Goal: Task Accomplishment & Management: Manage account settings

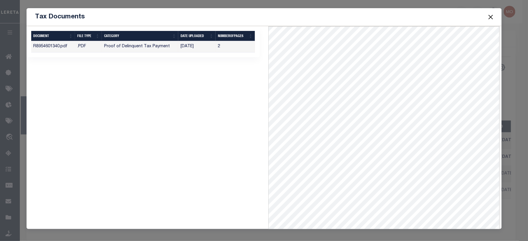
click at [490, 19] on button "Close" at bounding box center [491, 17] width 8 height 8
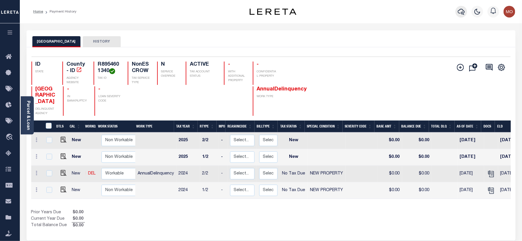
click at [461, 12] on icon "button" at bounding box center [461, 11] width 7 height 7
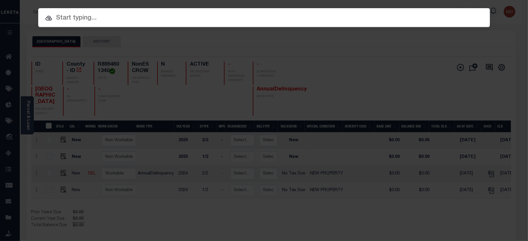
click at [103, 19] on input "text" at bounding box center [264, 18] width 452 height 10
paste input "7247279001"
type input "7247279001"
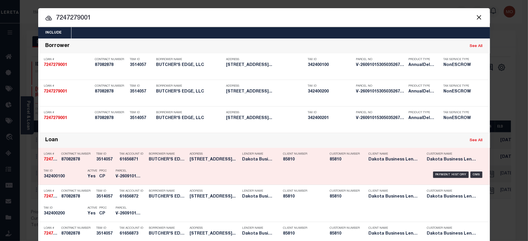
scroll to position [78, 0]
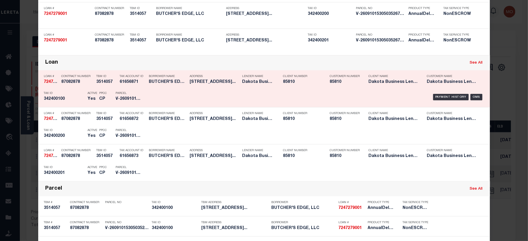
click at [71, 98] on h5 "342400100" at bounding box center [64, 99] width 41 height 5
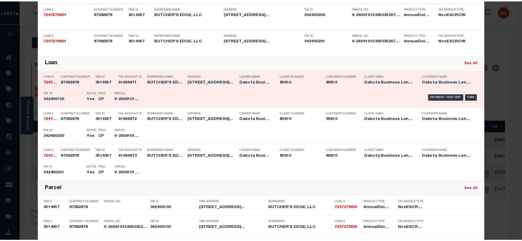
scroll to position [0, 0]
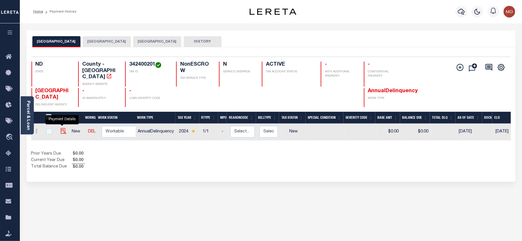
click at [61, 128] on img "" at bounding box center [64, 131] width 6 height 6
checkbox input "true"
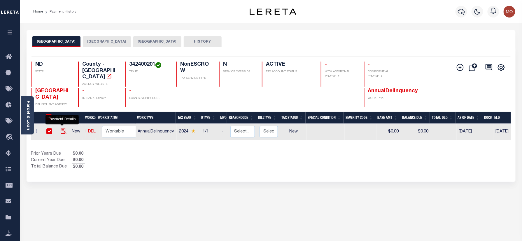
checkbox input "true"
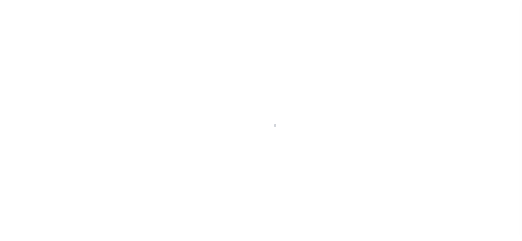
checkbox input "false"
type input "[DATE]"
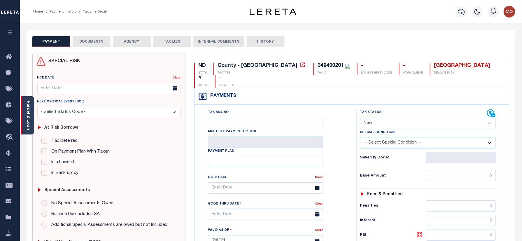
click at [31, 115] on div "Parcel & Loan" at bounding box center [27, 115] width 13 height 38
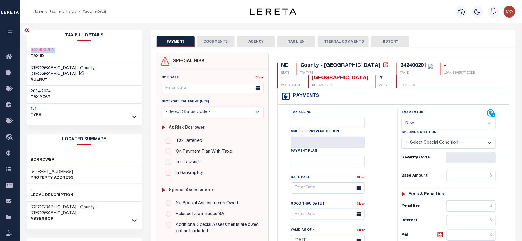
drag, startPoint x: 56, startPoint y: 48, endPoint x: 27, endPoint y: 49, distance: 28.9
click at [27, 49] on div "342400201 TAX ID" at bounding box center [85, 54] width 116 height 18
copy h3 "342400201"
click at [412, 122] on select "- Select Status Code - Open Due/Unpaid Paid Incomplete No Tax Due Internal Refu…" at bounding box center [449, 123] width 94 height 11
select select "PYD"
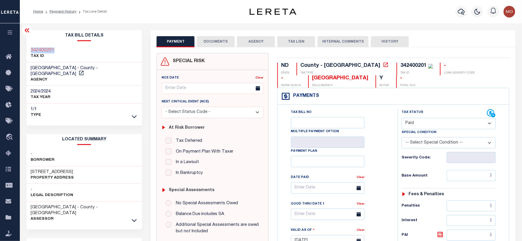
click at [402, 118] on select "- Select Status Code - Open Due/Unpaid Paid Incomplete No Tax Due Internal Refu…" at bounding box center [449, 123] width 94 height 11
type input "[DATE]"
click at [386, 159] on div "Tax Bill No Multiple Payment Option Payment Plan Clear" at bounding box center [336, 191] width 106 height 164
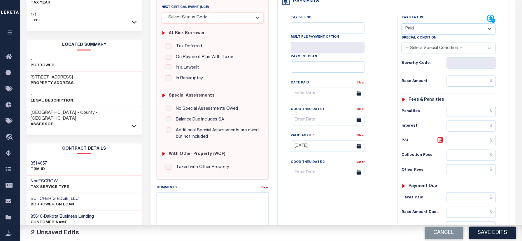
scroll to position [194, 0]
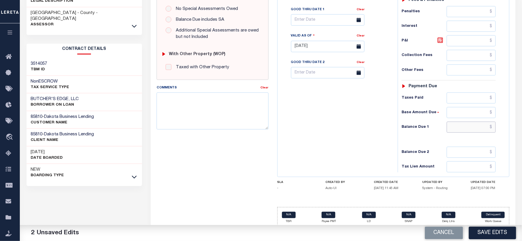
click at [467, 132] on input "text" at bounding box center [471, 127] width 49 height 11
type input "$0.00"
click at [351, 133] on div "Tax Bill No Multiple Payment Option Payment Plan Clear" at bounding box center [336, 44] width 114 height 258
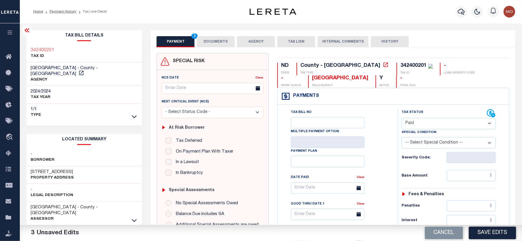
click at [213, 44] on button "DOCUMENTS" at bounding box center [216, 41] width 38 height 11
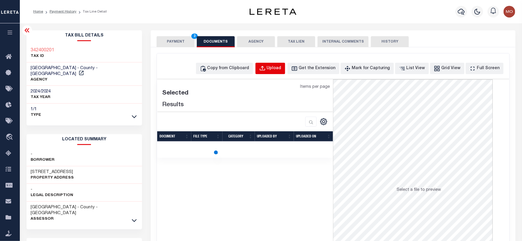
click at [280, 64] on button "Upload" at bounding box center [270, 68] width 30 height 11
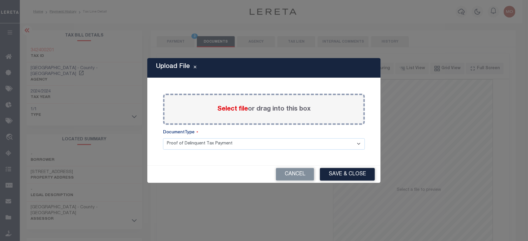
click at [237, 107] on span "Select file" at bounding box center [232, 109] width 31 height 6
click at [0, 0] on input "Select file or drag into this box" at bounding box center [0, 0] width 0 height 0
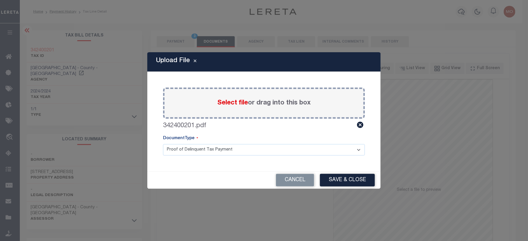
click at [351, 172] on div "Cancel Save & Close" at bounding box center [263, 179] width 233 height 17
click at [351, 185] on button "Save & Close" at bounding box center [347, 180] width 55 height 13
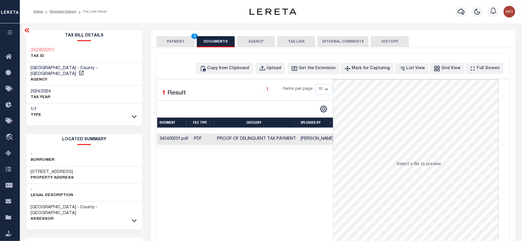
click at [177, 39] on button "PAYMENT 3" at bounding box center [176, 41] width 38 height 11
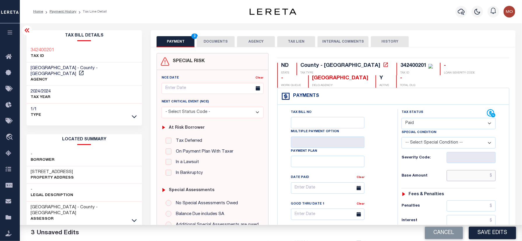
drag, startPoint x: 461, startPoint y: 177, endPoint x: 400, endPoint y: 175, distance: 61.0
click at [461, 178] on input "text" at bounding box center [471, 175] width 49 height 11
paste input "27.60"
type input "$27.60"
click at [400, 175] on div "Tax Status Status - Select Status Code -" at bounding box center [451, 238] width 106 height 258
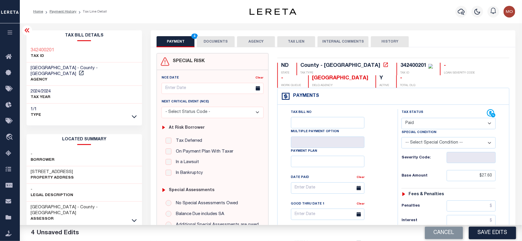
click at [401, 63] on div "342400201" at bounding box center [414, 65] width 26 height 5
copy div "342400201"
click at [215, 41] on button "DOCUMENTS" at bounding box center [216, 41] width 38 height 11
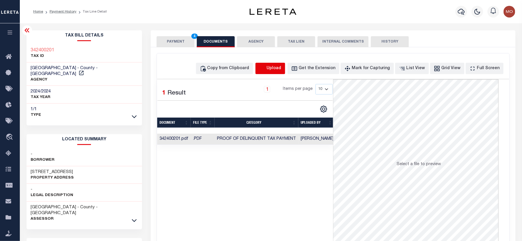
click at [265, 70] on icon "button" at bounding box center [262, 68] width 5 height 5
select select "POP"
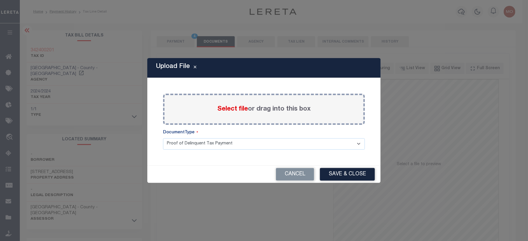
click at [227, 108] on span "Select file" at bounding box center [232, 109] width 31 height 6
click at [0, 0] on input "Select file or drag into this box" at bounding box center [0, 0] width 0 height 0
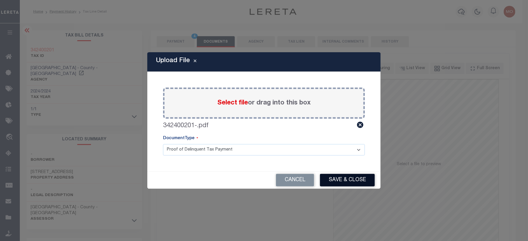
click at [339, 181] on button "Save & Close" at bounding box center [347, 180] width 55 height 13
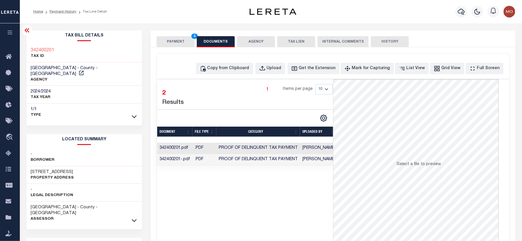
click at [170, 39] on button "PAYMENT 4" at bounding box center [176, 41] width 38 height 11
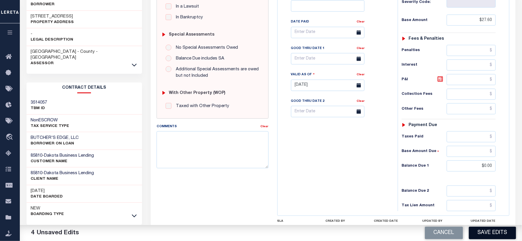
click at [479, 236] on button "Save Edits" at bounding box center [492, 233] width 47 height 13
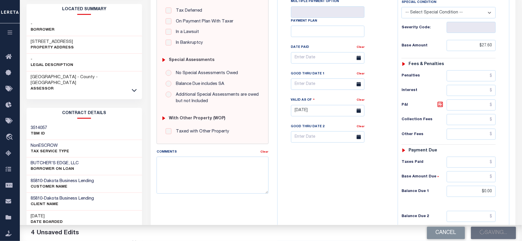
scroll to position [117, 0]
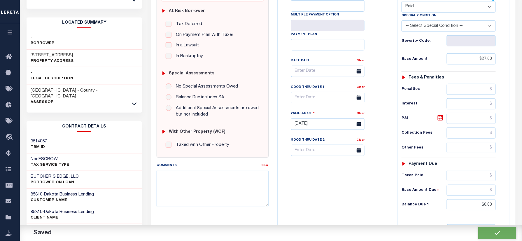
checkbox input "false"
type input "$27.6"
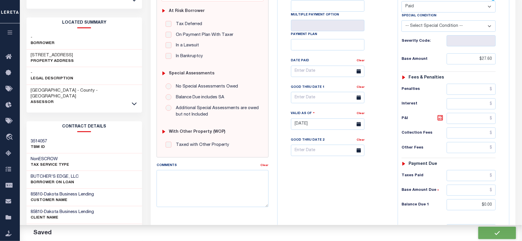
type input "$0"
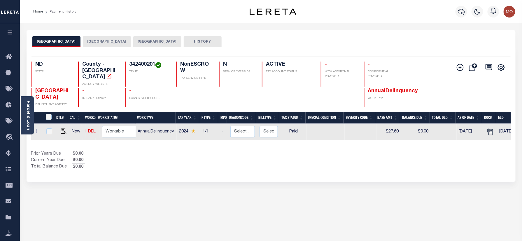
drag, startPoint x: 269, startPoint y: 173, endPoint x: 269, endPoint y: 178, distance: 4.4
click at [269, 173] on div "Selected 1 Result 1 Items per page 25 50 100 ND STATE 342400201" at bounding box center [271, 114] width 489 height 134
click at [102, 41] on button "[GEOGRAPHIC_DATA]" at bounding box center [107, 41] width 48 height 11
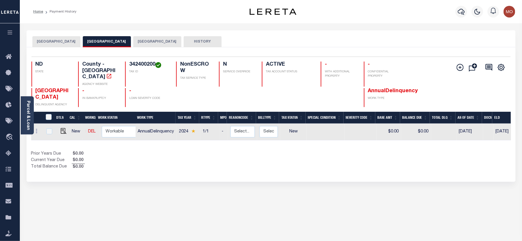
click at [51, 43] on button "[GEOGRAPHIC_DATA]" at bounding box center [56, 41] width 48 height 11
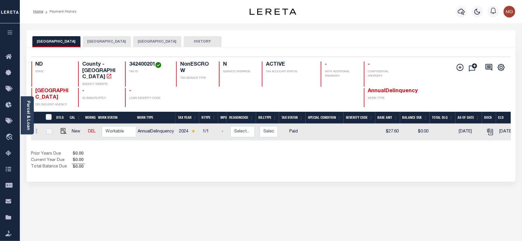
click at [143, 42] on button "[GEOGRAPHIC_DATA]" at bounding box center [157, 41] width 48 height 11
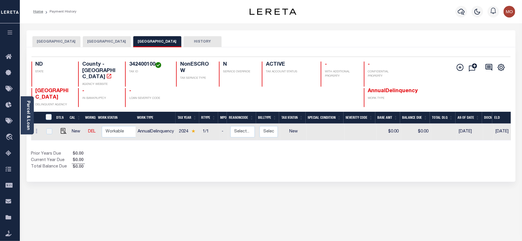
click at [49, 41] on button "[GEOGRAPHIC_DATA]" at bounding box center [56, 41] width 48 height 11
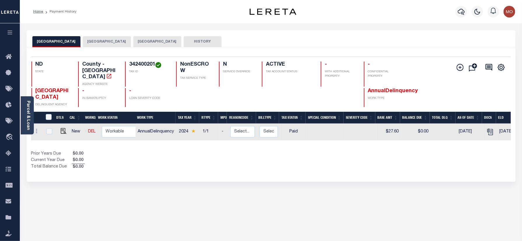
click at [389, 125] on td "$27.60" at bounding box center [389, 132] width 25 height 17
checkbox input "true"
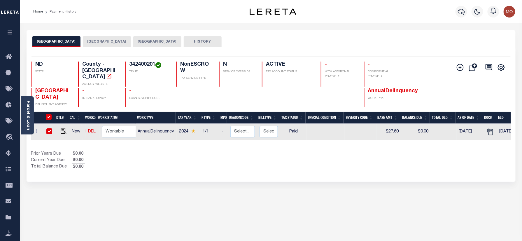
checkbox input "true"
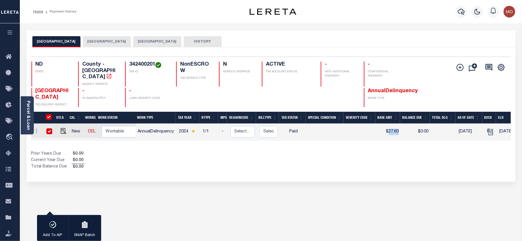
click at [389, 125] on td "$27.60" at bounding box center [389, 132] width 25 height 17
checkbox input "false"
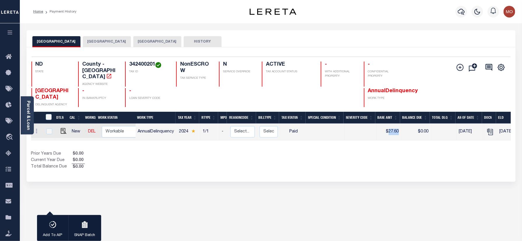
checkbox input "false"
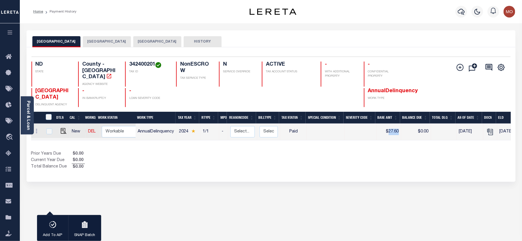
copy td "27.60"
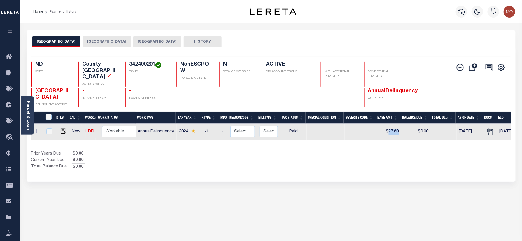
click at [150, 41] on button "[GEOGRAPHIC_DATA]" at bounding box center [157, 41] width 48 height 11
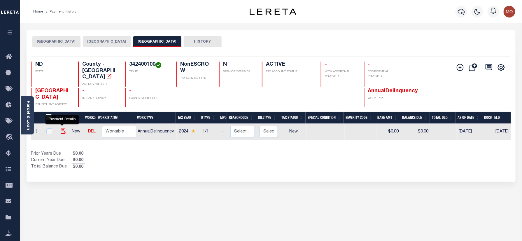
click at [62, 128] on img "" at bounding box center [64, 131] width 6 height 6
checkbox input "true"
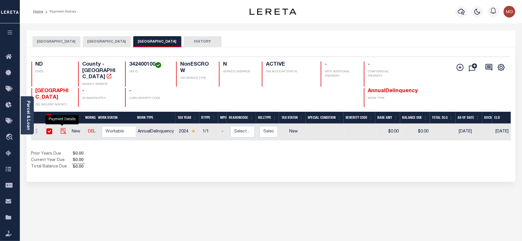
checkbox input "true"
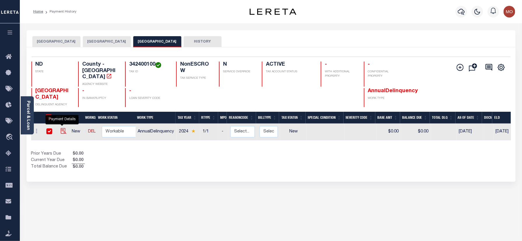
checkbox input "true"
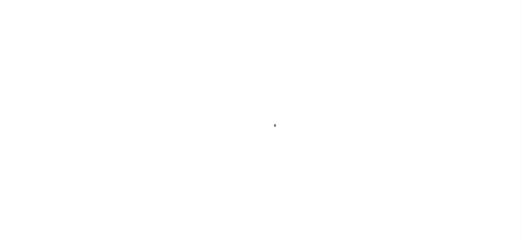
checkbox input "false"
type input "[DATE]"
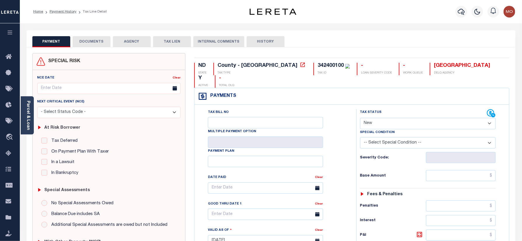
click at [386, 118] on select "- Select Status Code - Open Due/Unpaid Paid Incomplete No Tax Due Internal Refu…" at bounding box center [428, 123] width 136 height 11
select select "PYD"
click at [360, 118] on select "- Select Status Code - Open Due/Unpaid Paid Incomplete No Tax Due Internal Refu…" at bounding box center [428, 123] width 136 height 11
type input "[DATE]"
click at [362, 155] on h6 "Severity Code:" at bounding box center [393, 157] width 66 height 5
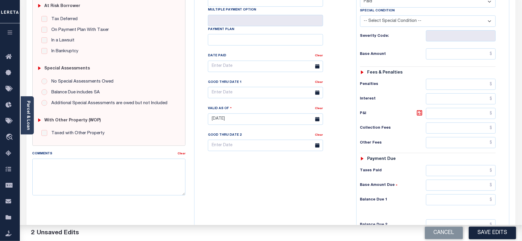
scroll to position [114, 0]
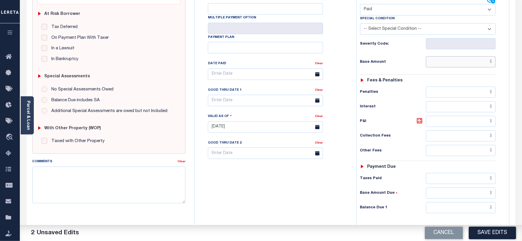
click at [446, 56] on input "text" at bounding box center [461, 61] width 70 height 11
paste input "27.60"
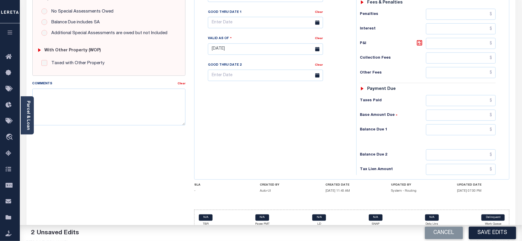
type input "$27.60"
click at [444, 125] on input "text" at bounding box center [461, 129] width 70 height 11
type input "$0.00"
click at [282, 116] on div "Tax Bill No Multiple Payment Option Payment Plan Clear" at bounding box center [274, 46] width 156 height 258
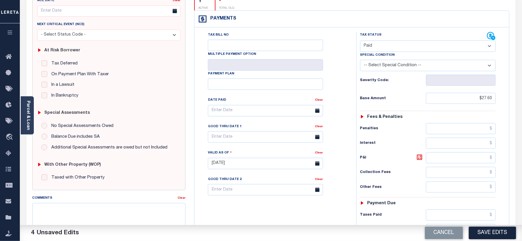
scroll to position [0, 0]
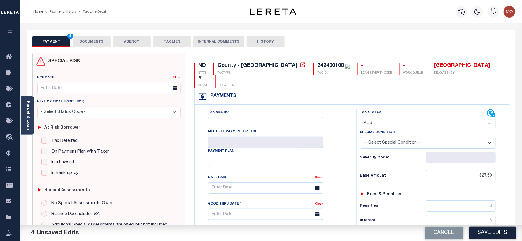
click at [318, 66] on div "342400100" at bounding box center [331, 65] width 26 height 5
copy div "342400100"
click at [87, 41] on button "DOCUMENTS" at bounding box center [92, 41] width 38 height 11
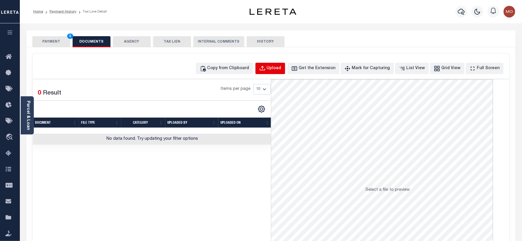
click at [278, 68] on div "Upload" at bounding box center [274, 68] width 15 height 6
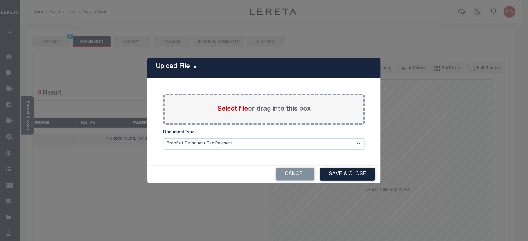
click at [227, 107] on span "Select file" at bounding box center [232, 109] width 31 height 6
click at [0, 0] on input "Select file or drag into this box" at bounding box center [0, 0] width 0 height 0
click at [291, 176] on button "Cancel" at bounding box center [295, 174] width 38 height 13
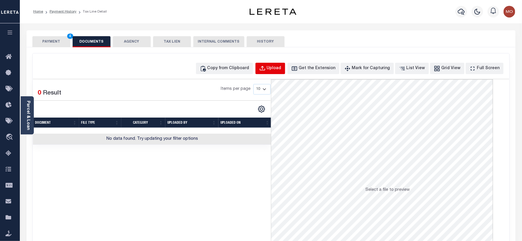
click at [281, 66] on div "Upload" at bounding box center [274, 68] width 15 height 6
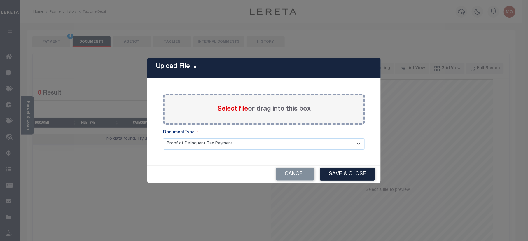
click at [238, 108] on span "Select file" at bounding box center [232, 109] width 31 height 6
click at [0, 0] on input "Select file or drag into this box" at bounding box center [0, 0] width 0 height 0
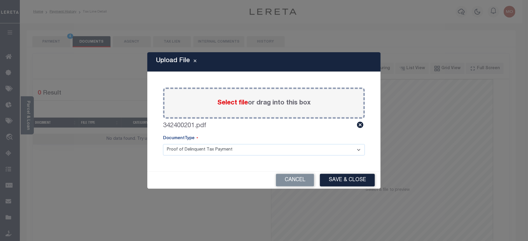
drag, startPoint x: 350, startPoint y: 180, endPoint x: 348, endPoint y: 204, distance: 24.9
click at [350, 180] on button "Save & Close" at bounding box center [347, 180] width 55 height 13
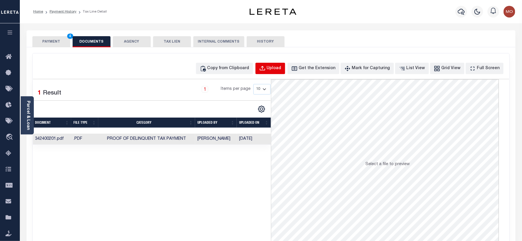
click at [281, 69] on div "Upload" at bounding box center [274, 68] width 15 height 6
select select "POP"
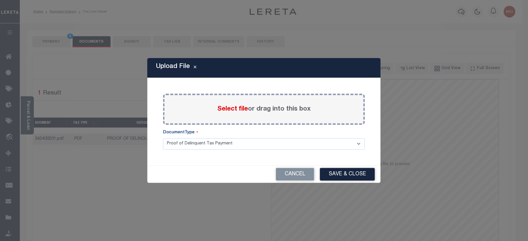
click at [232, 113] on label "Select file or drag into this box" at bounding box center [263, 109] width 93 height 10
click at [0, 0] on input "Select file or drag into this box" at bounding box center [0, 0] width 0 height 0
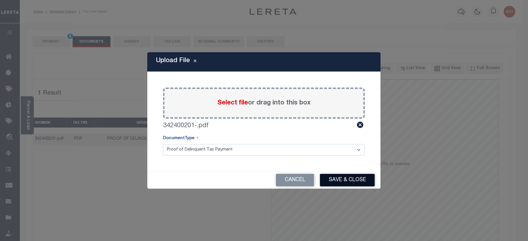
click at [356, 180] on button "Save & Close" at bounding box center [347, 180] width 55 height 13
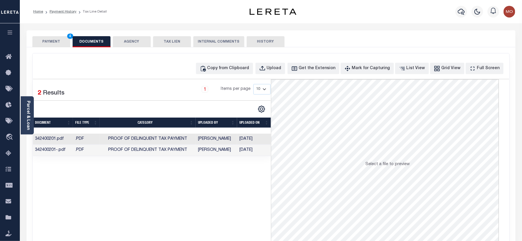
click at [48, 40] on button "PAYMENT 4" at bounding box center [51, 41] width 38 height 11
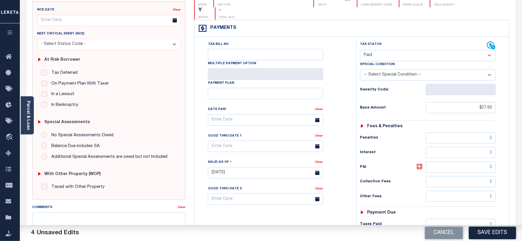
scroll to position [155, 0]
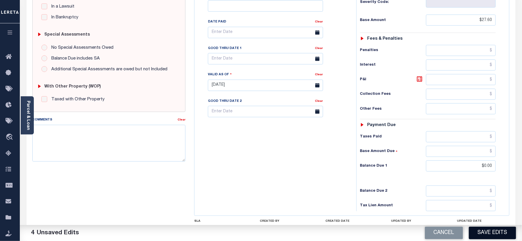
click at [489, 230] on button "Save Edits" at bounding box center [492, 233] width 47 height 13
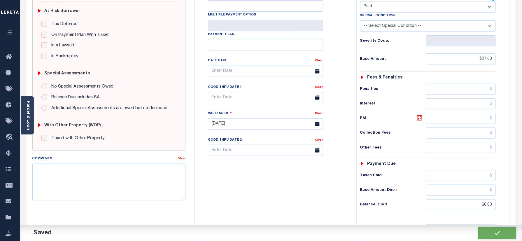
checkbox input "false"
type input "$27.6"
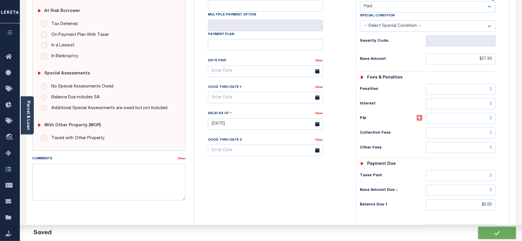
type input "$0"
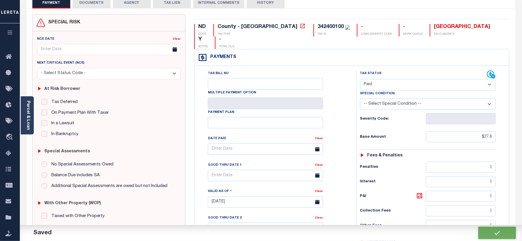
scroll to position [13, 0]
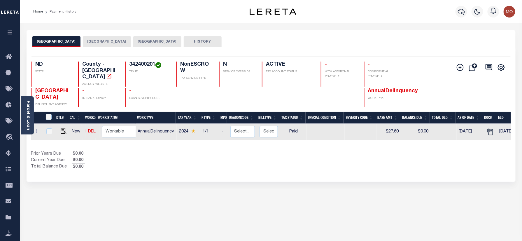
click at [140, 44] on button "[GEOGRAPHIC_DATA]" at bounding box center [157, 41] width 48 height 11
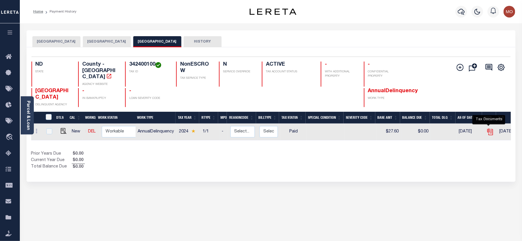
click at [486, 128] on icon "" at bounding box center [490, 132] width 8 height 8
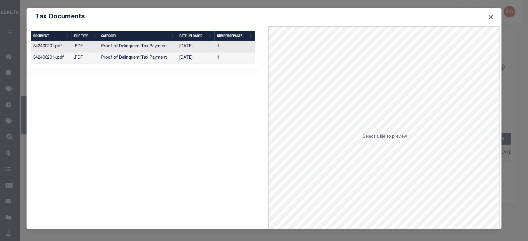
click at [194, 60] on td "[DATE]" at bounding box center [196, 57] width 38 height 11
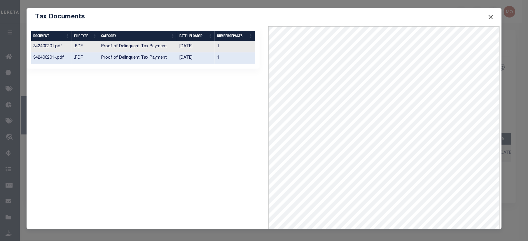
click at [491, 13] on button "Close" at bounding box center [491, 17] width 8 height 8
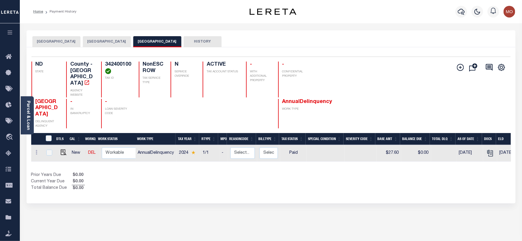
click at [54, 40] on button "[GEOGRAPHIC_DATA]" at bounding box center [56, 41] width 48 height 11
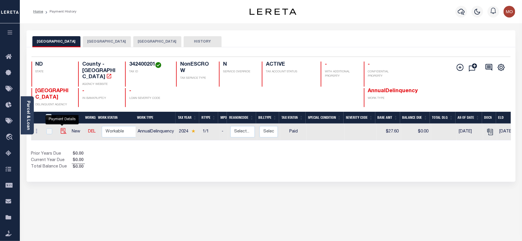
click at [62, 128] on img "" at bounding box center [64, 131] width 6 height 6
checkbox input "true"
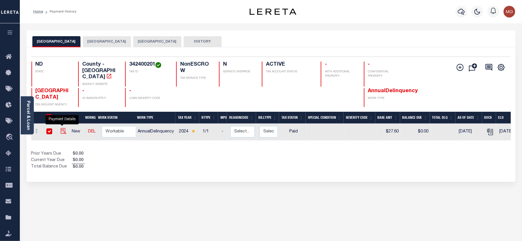
checkbox input "true"
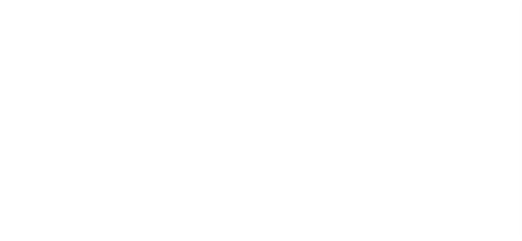
select select "PYD"
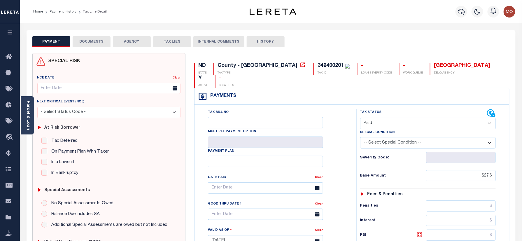
click at [276, 60] on div "ND STATE County - ND TAX TYPE 342400201 TAX ID - LOAN SEVERITY CODE - WORK QUEU…" at bounding box center [352, 240] width 324 height 374
copy div "342400201"
drag, startPoint x: 480, startPoint y: 166, endPoint x: 485, endPoint y: 157, distance: 10.1
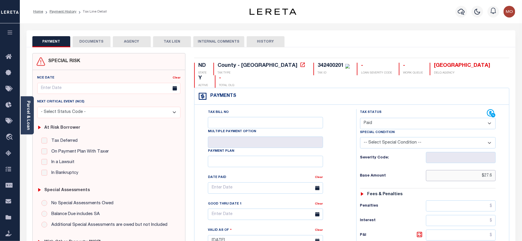
click at [522, 160] on html "Home Payment History Tax Line Detail" at bounding box center [261, 220] width 522 height 441
click at [88, 37] on button "DOCUMENTS" at bounding box center [92, 41] width 38 height 11
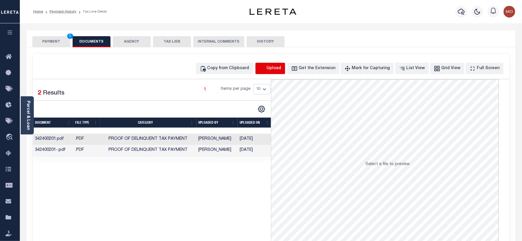
click at [266, 71] on icon "button" at bounding box center [262, 68] width 6 height 6
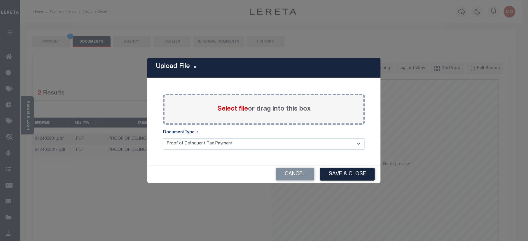
click at [227, 110] on span "Select file" at bounding box center [232, 109] width 31 height 6
click at [0, 0] on input "Select file or drag into this box" at bounding box center [0, 0] width 0 height 0
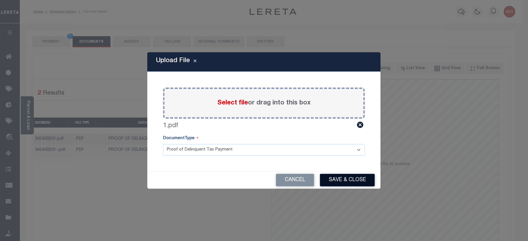
click at [333, 175] on button "Save & Close" at bounding box center [347, 180] width 55 height 13
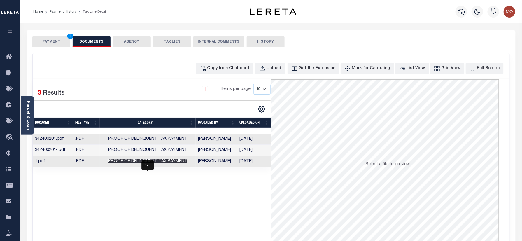
click at [135, 163] on span "Proof of Delinquent Tax Payment" at bounding box center [147, 161] width 79 height 4
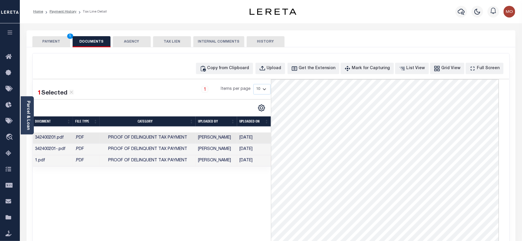
click at [51, 41] on button "PAYMENT 1" at bounding box center [51, 41] width 38 height 11
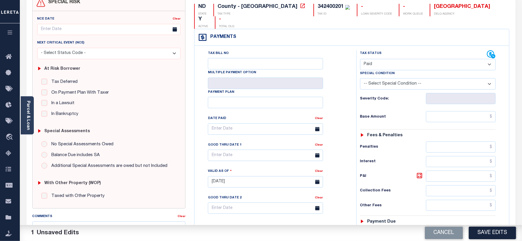
scroll to position [117, 0]
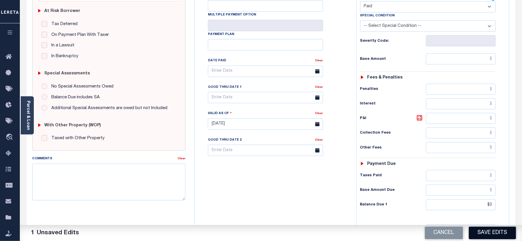
click at [479, 232] on button "Save Edits" at bounding box center [492, 233] width 47 height 13
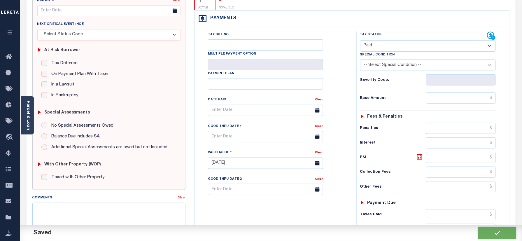
scroll to position [39, 0]
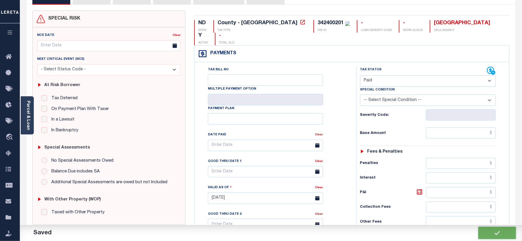
checkbox input "false"
type input "$0"
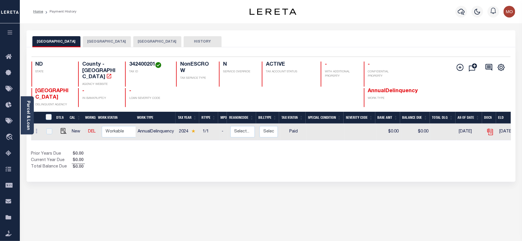
click at [489, 129] on icon at bounding box center [491, 132] width 4 height 6
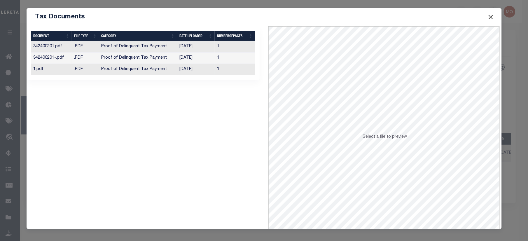
click at [125, 67] on td "Proof of Delinquent Tax Payment" at bounding box center [138, 69] width 78 height 11
click at [167, 74] on td "Proof of Delinquent Tax Payment" at bounding box center [138, 69] width 78 height 11
click at [489, 17] on button "Close" at bounding box center [491, 17] width 8 height 8
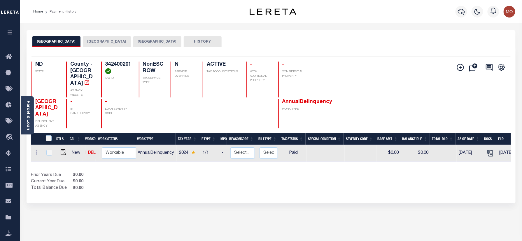
click at [92, 38] on button "LA MOURE COUNTY" at bounding box center [107, 41] width 48 height 11
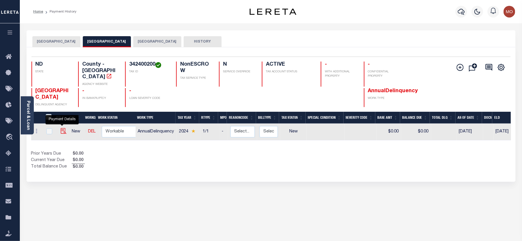
click at [61, 128] on img "" at bounding box center [64, 131] width 6 height 6
checkbox input "true"
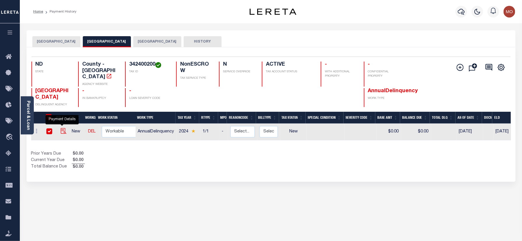
checkbox input "true"
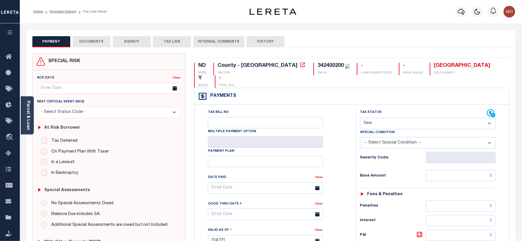
click at [318, 68] on div "342400200" at bounding box center [331, 65] width 26 height 5
copy div "342400200"
click at [387, 118] on select "- Select Status Code - Open Due/Unpaid Paid Incomplete No Tax Due Internal Refu…" at bounding box center [428, 123] width 136 height 11
select select "PYD"
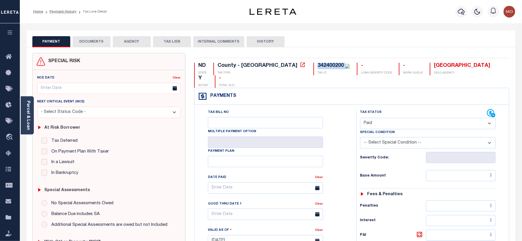
click at [360, 118] on select "- Select Status Code - Open Due/Unpaid Paid Incomplete No Tax Due Internal Refu…" at bounding box center [428, 123] width 136 height 11
type input "[DATE]"
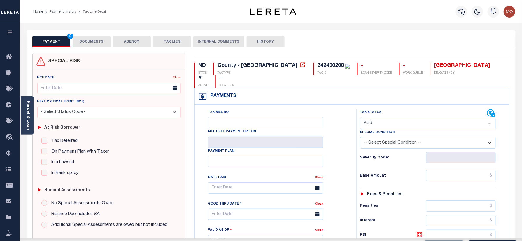
click at [349, 146] on div "Tax Bill No Multiple Payment Option Payment Plan Clear" at bounding box center [274, 238] width 156 height 258
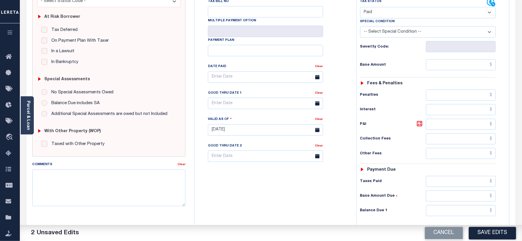
scroll to position [155, 0]
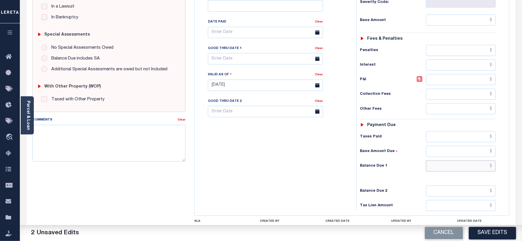
click at [441, 160] on input "text" at bounding box center [461, 165] width 70 height 11
type input "$0.00"
click at [263, 169] on div "Tax Bill No Multiple Payment Option Payment Plan Clear" at bounding box center [274, 83] width 156 height 258
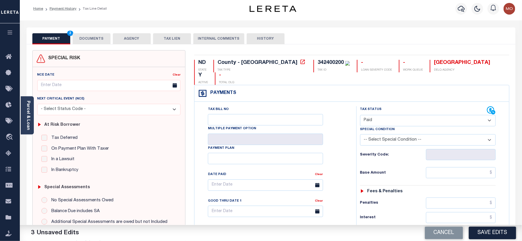
scroll to position [0, 0]
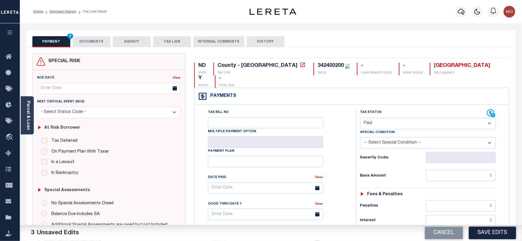
click at [90, 41] on button "DOCUMENTS" at bounding box center [92, 41] width 38 height 11
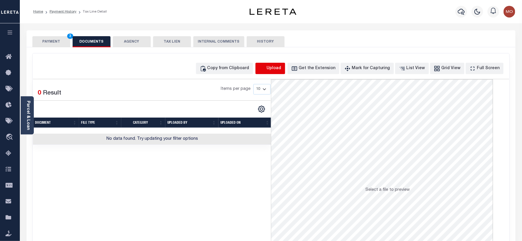
click at [266, 71] on icon "button" at bounding box center [262, 68] width 6 height 6
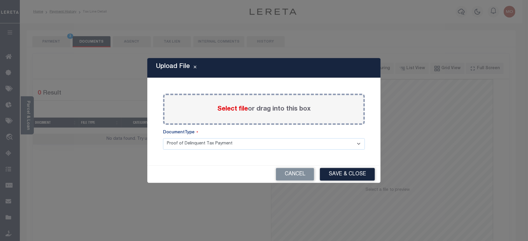
click at [228, 108] on span "Select file" at bounding box center [232, 109] width 31 height 6
click at [0, 0] on input "Select file or drag into this box" at bounding box center [0, 0] width 0 height 0
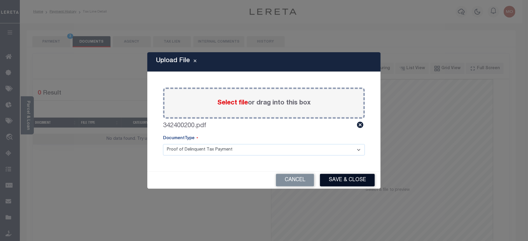
click at [345, 182] on button "Save & Close" at bounding box center [347, 180] width 55 height 13
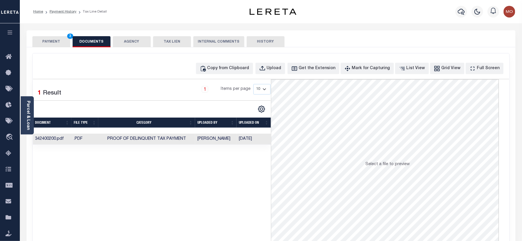
click at [53, 41] on button "PAYMENT 3" at bounding box center [51, 41] width 38 height 11
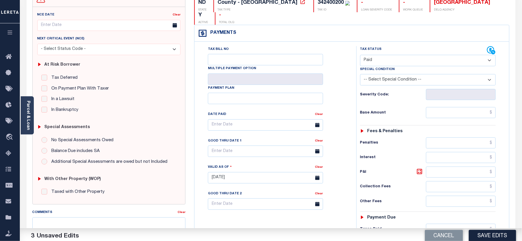
scroll to position [155, 0]
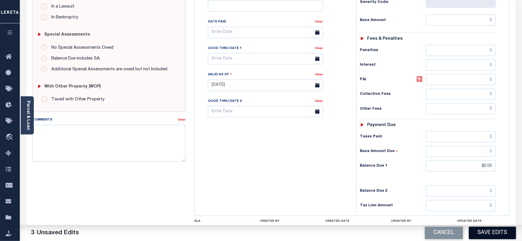
click at [479, 232] on button "Save Edits" at bounding box center [492, 233] width 47 height 13
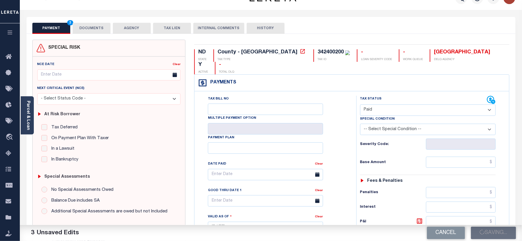
scroll to position [0, 0]
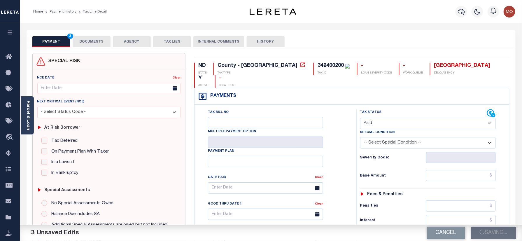
click at [88, 41] on button "DOCUMENTS" at bounding box center [92, 41] width 38 height 11
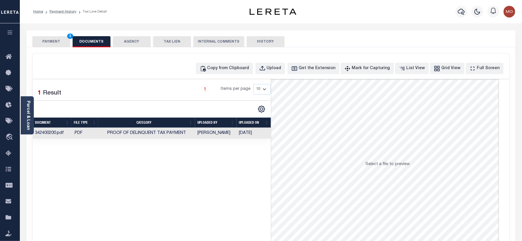
click at [47, 43] on button "PAYMENT 3" at bounding box center [51, 41] width 38 height 11
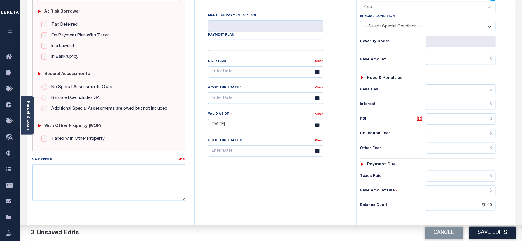
scroll to position [117, 0]
click at [485, 231] on button "Save Edits" at bounding box center [492, 233] width 47 height 13
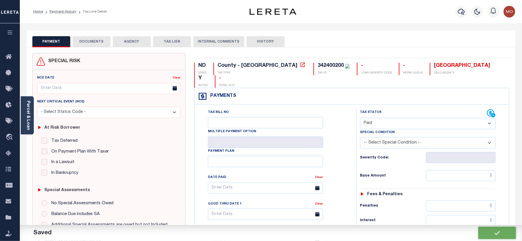
checkbox input "false"
type input "$0"
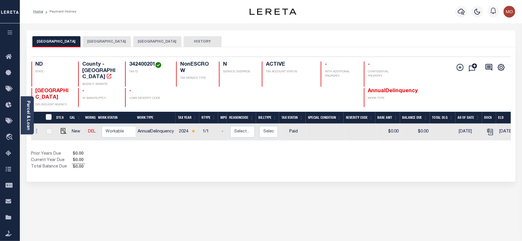
click at [94, 39] on button "[GEOGRAPHIC_DATA]" at bounding box center [107, 41] width 48 height 11
click at [463, 12] on icon "button" at bounding box center [461, 12] width 7 height 6
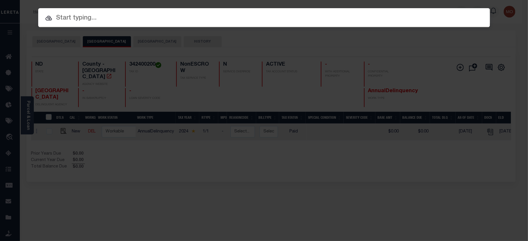
click at [87, 19] on input "text" at bounding box center [264, 18] width 452 height 10
paste input "2699199108"
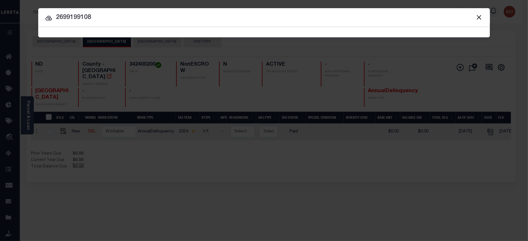
type input "2699199108"
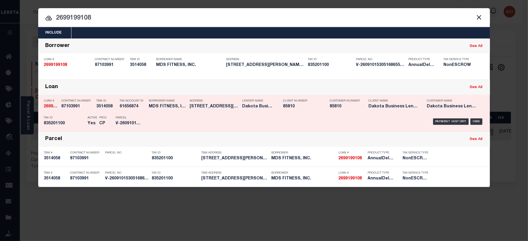
click at [82, 112] on div "Contract Number 87103991" at bounding box center [78, 104] width 32 height 17
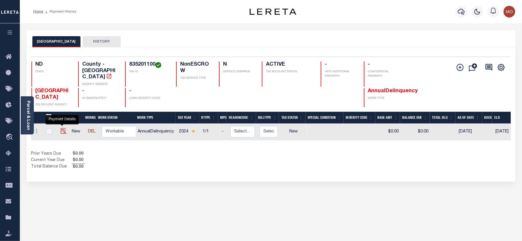
click at [63, 128] on img "" at bounding box center [64, 131] width 6 height 6
checkbox input "true"
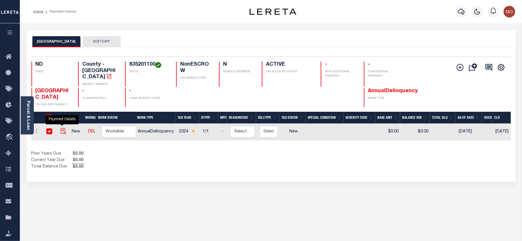
checkbox input "true"
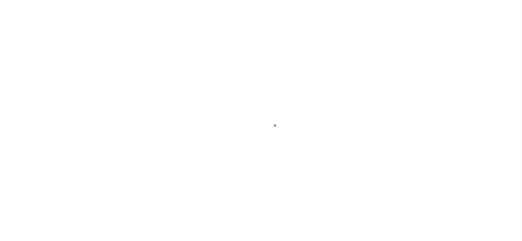
checkbox input "false"
type input "[DATE]"
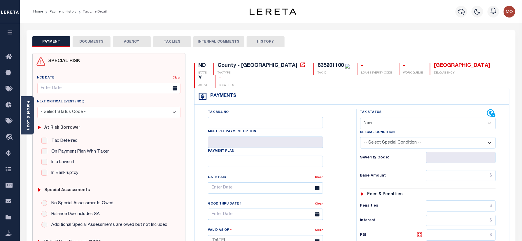
click at [318, 66] on div "835201100" at bounding box center [331, 65] width 26 height 5
copy div "835201100"
drag, startPoint x: 385, startPoint y: 109, endPoint x: 387, endPoint y: 117, distance: 7.9
click at [386, 118] on select "- Select Status Code - Open Due/Unpaid Paid Incomplete No Tax Due Internal Refu…" at bounding box center [428, 123] width 136 height 11
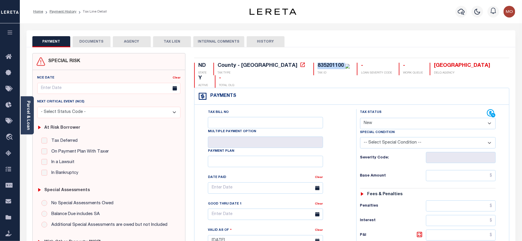
select select "PYD"
click at [360, 118] on select "- Select Status Code - Open Due/Unpaid Paid Incomplete No Tax Due Internal Refu…" at bounding box center [428, 123] width 136 height 11
type input "[DATE]"
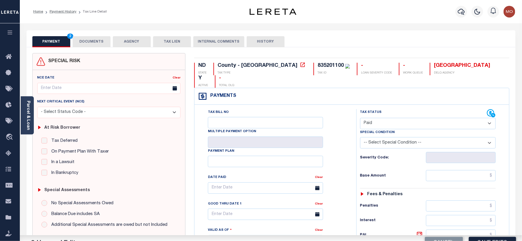
click at [359, 148] on div "Severity Code:" at bounding box center [428, 155] width 145 height 15
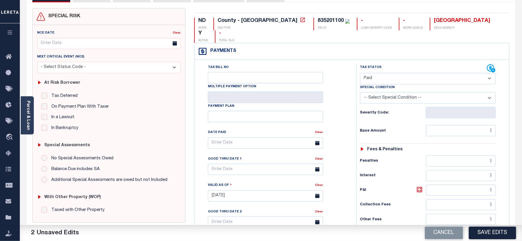
scroll to position [192, 0]
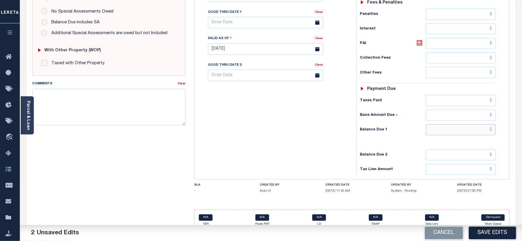
click at [454, 124] on input "text" at bounding box center [461, 129] width 70 height 11
type input "$0.00"
click at [310, 129] on div "Tax Bill No Multiple Payment Option Payment Plan Clear" at bounding box center [274, 46] width 156 height 258
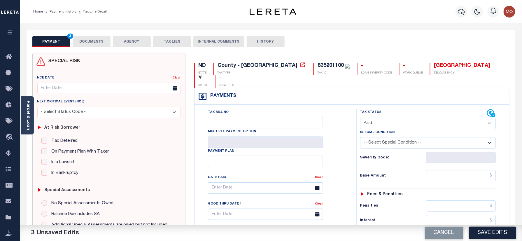
click at [93, 40] on button "DOCUMENTS" at bounding box center [92, 41] width 38 height 11
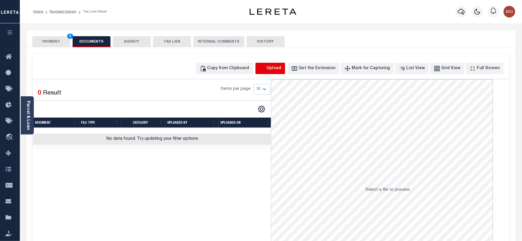
click at [266, 68] on icon "button" at bounding box center [262, 68] width 6 height 6
select select "POP"
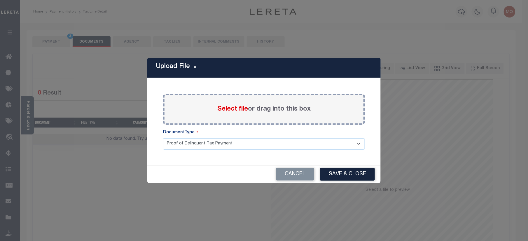
click at [233, 109] on span "Select file" at bounding box center [232, 109] width 31 height 6
click at [0, 0] on input "Select file or drag into this box" at bounding box center [0, 0] width 0 height 0
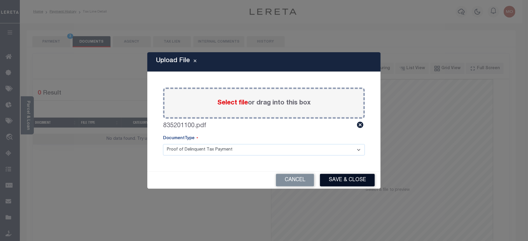
click at [347, 178] on button "Save & Close" at bounding box center [347, 180] width 55 height 13
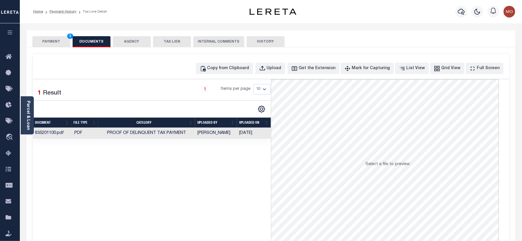
click at [55, 38] on button "PAYMENT 3" at bounding box center [51, 41] width 38 height 11
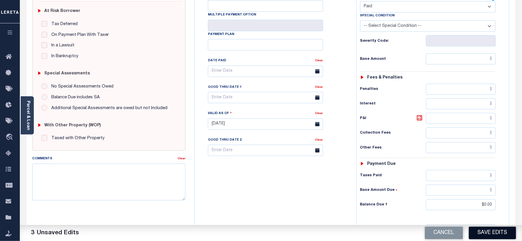
click at [490, 230] on button "Save Edits" at bounding box center [492, 233] width 47 height 13
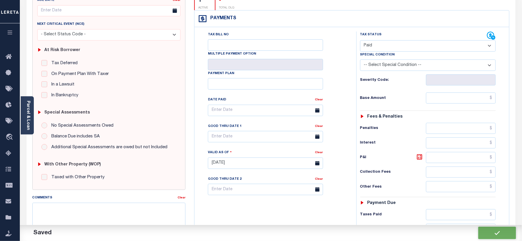
checkbox input "false"
type input "$0"
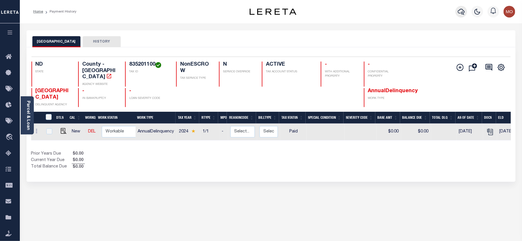
click at [461, 12] on icon "button" at bounding box center [461, 11] width 7 height 7
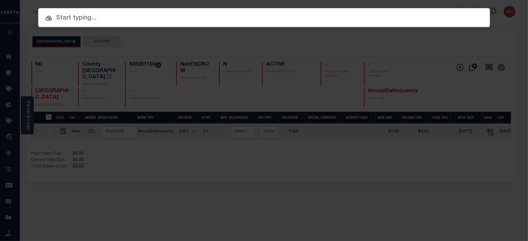
click at [141, 23] on input "text" at bounding box center [264, 18] width 452 height 10
paste input "7797197809"
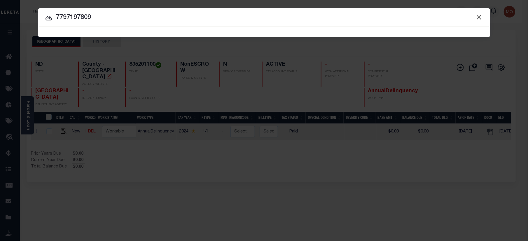
type input "7797197809"
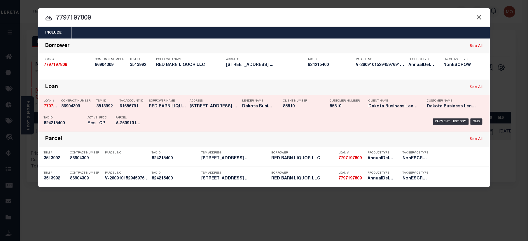
click at [134, 118] on p "Parcel" at bounding box center [129, 117] width 26 height 3
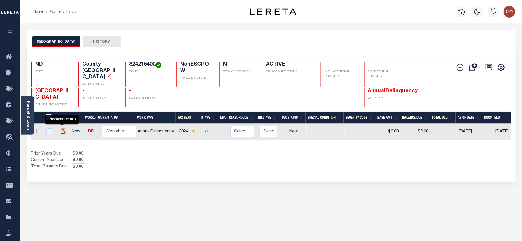
click at [64, 128] on img "" at bounding box center [64, 131] width 6 height 6
checkbox input "true"
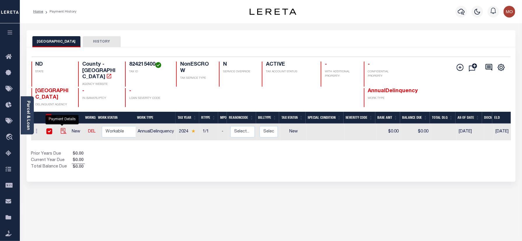
checkbox input "true"
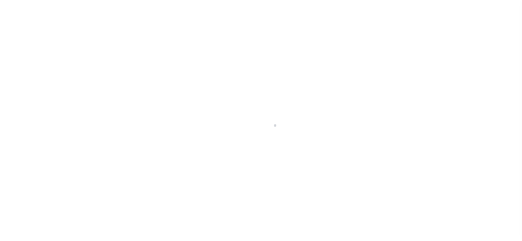
checkbox input "false"
type input "[DATE]"
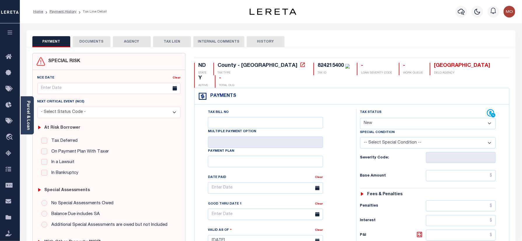
click at [389, 118] on select "- Select Status Code - Open Due/Unpaid Paid Incomplete No Tax Due Internal Refu…" at bounding box center [428, 123] width 136 height 11
select select "PYD"
click at [360, 118] on select "- Select Status Code - Open Due/Unpaid Paid Incomplete No Tax Due Internal Refu…" at bounding box center [428, 123] width 136 height 11
type input "[DATE]"
click at [357, 152] on div "Severity Code:" at bounding box center [428, 155] width 145 height 15
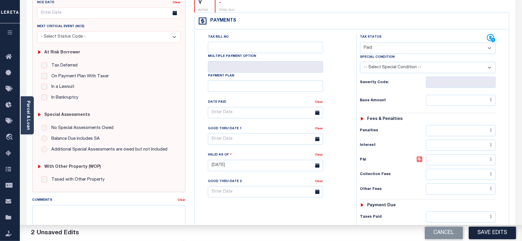
scroll to position [117, 0]
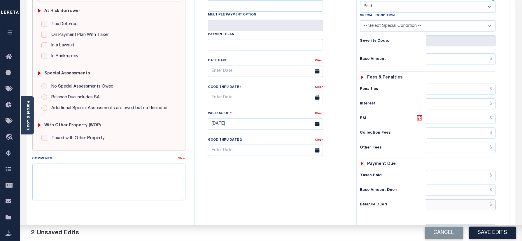
click at [449, 199] on input "text" at bounding box center [461, 204] width 70 height 11
type input "$0.00"
click at [275, 197] on div "Tax Bill No Multiple Payment Option Payment Plan Clear" at bounding box center [274, 121] width 156 height 258
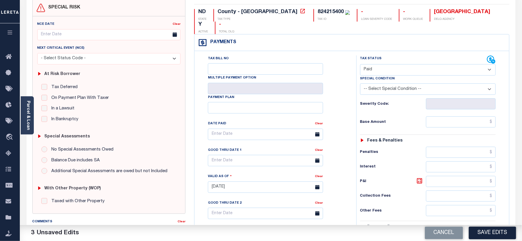
scroll to position [0, 0]
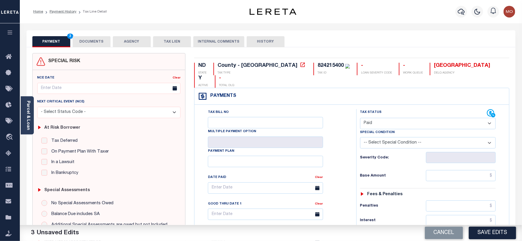
click at [93, 38] on button "DOCUMENTS" at bounding box center [92, 41] width 38 height 11
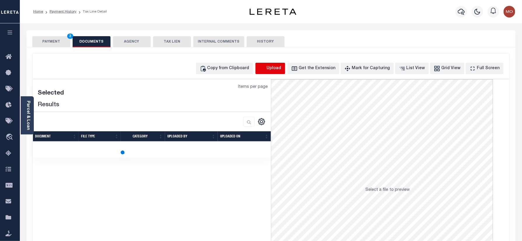
click at [266, 71] on icon "button" at bounding box center [262, 68] width 6 height 6
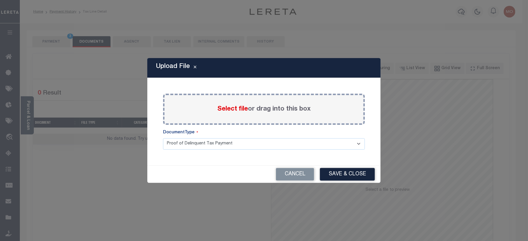
click at [232, 107] on span "Select file" at bounding box center [232, 109] width 31 height 6
click at [0, 0] on input "Select file or drag into this box" at bounding box center [0, 0] width 0 height 0
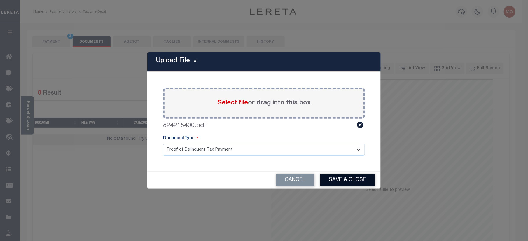
click at [335, 181] on button "Save & Close" at bounding box center [347, 180] width 55 height 13
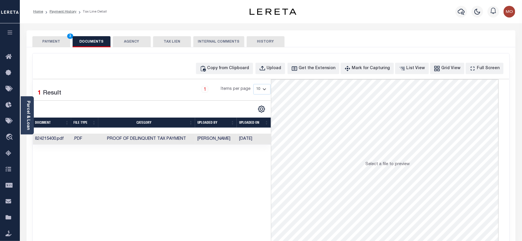
click at [53, 38] on button "PAYMENT 3" at bounding box center [51, 41] width 38 height 11
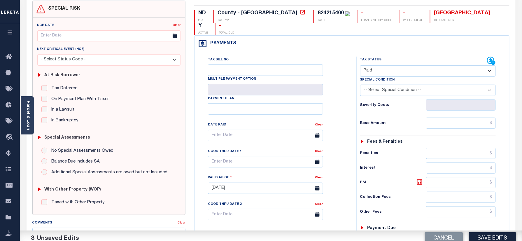
scroll to position [117, 0]
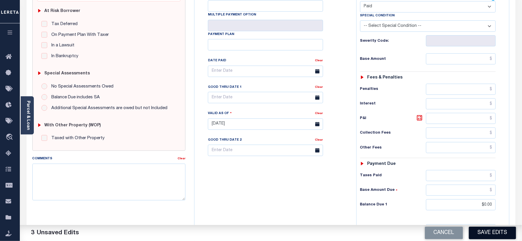
click at [496, 234] on button "Save Edits" at bounding box center [492, 233] width 47 height 13
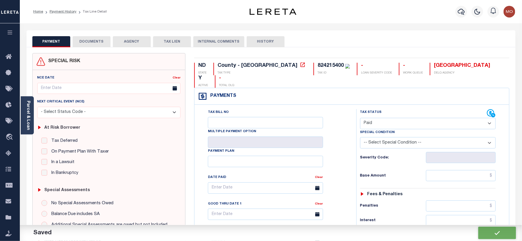
checkbox input "false"
type input "$0"
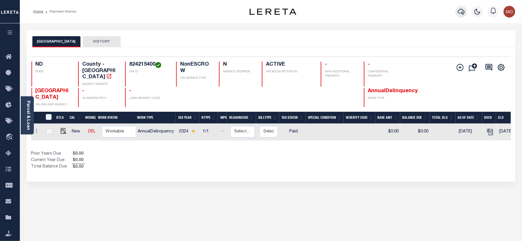
click at [461, 12] on icon "button" at bounding box center [461, 11] width 7 height 7
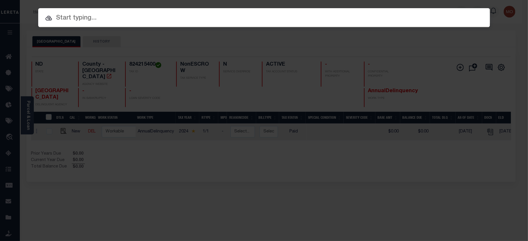
click at [106, 20] on input "text" at bounding box center [264, 18] width 452 height 10
paste input "3083437003"
type input "3083437003"
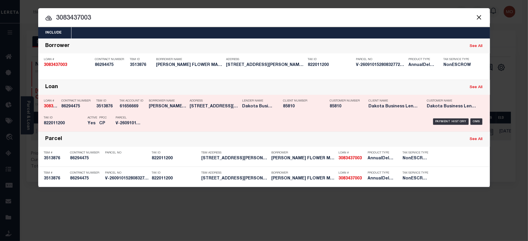
click at [64, 120] on div "Tax ID 822011200" at bounding box center [64, 121] width 41 height 17
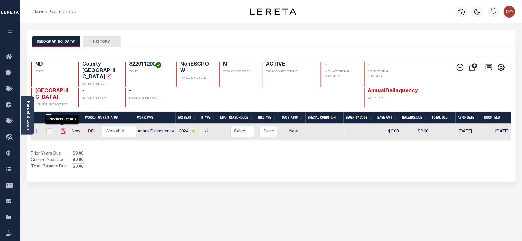
click at [62, 128] on img "" at bounding box center [64, 131] width 6 height 6
checkbox input "true"
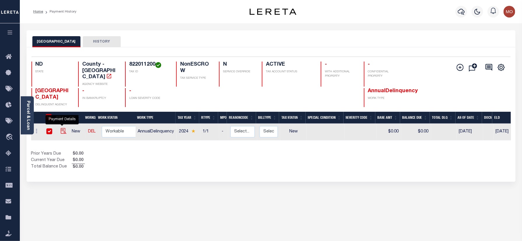
checkbox input "true"
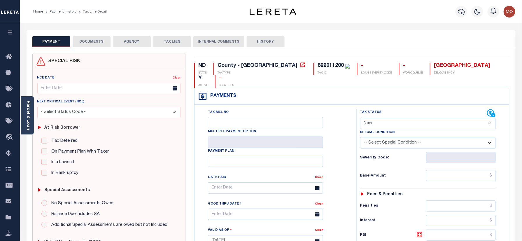
click at [318, 66] on div "822011200" at bounding box center [331, 65] width 26 height 5
copy div "822011200"
click at [385, 118] on select "- Select Status Code - Open Due/Unpaid Paid Incomplete No Tax Due Internal Refu…" at bounding box center [428, 123] width 136 height 11
select select "PYD"
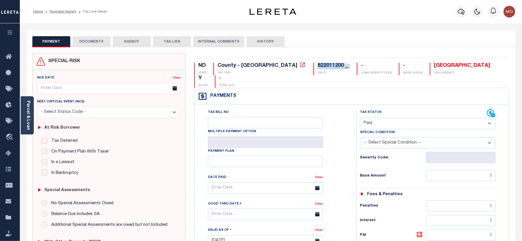
click at [360, 118] on select "- Select Status Code - Open Due/Unpaid Paid Incomplete No Tax Due Internal Refu…" at bounding box center [428, 123] width 136 height 11
type input "[DATE]"
click at [365, 155] on h6 "Severity Code:" at bounding box center [393, 157] width 66 height 5
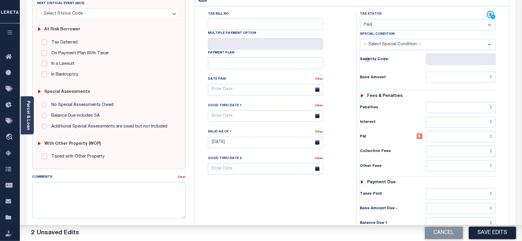
scroll to position [155, 0]
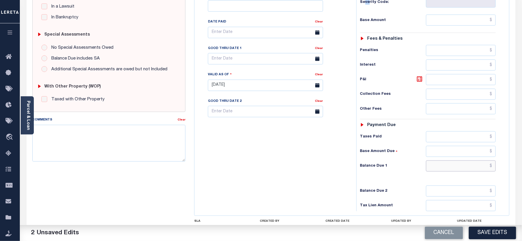
drag, startPoint x: 444, startPoint y: 159, endPoint x: 279, endPoint y: 162, distance: 164.5
click at [444, 160] on input "text" at bounding box center [461, 165] width 70 height 11
type input "$0.00"
click at [255, 162] on div "Tax Bill No Multiple Payment Option Payment Plan Clear" at bounding box center [274, 83] width 156 height 258
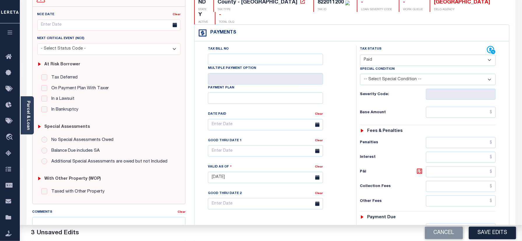
scroll to position [0, 0]
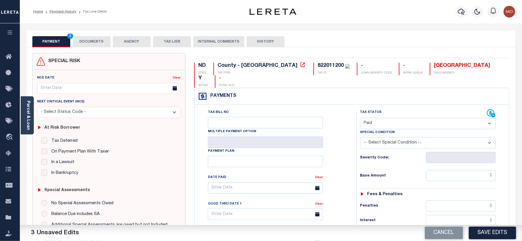
click at [80, 42] on button "DOCUMENTS" at bounding box center [92, 41] width 38 height 11
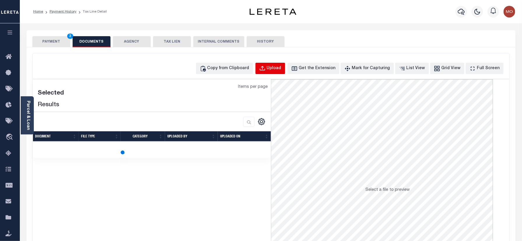
click at [281, 74] on button "Upload" at bounding box center [270, 68] width 30 height 11
select select "POP"
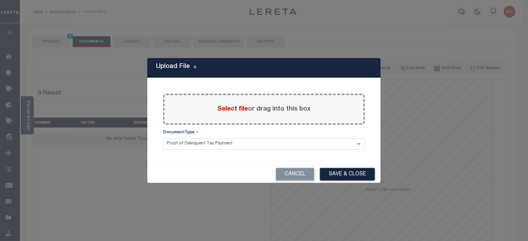
click at [234, 108] on span "Select file" at bounding box center [232, 109] width 31 height 6
click at [0, 0] on input "Select file or drag into this box" at bounding box center [0, 0] width 0 height 0
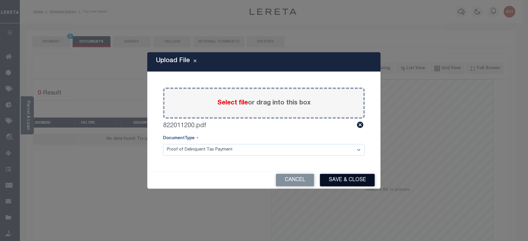
click at [350, 177] on button "Save & Close" at bounding box center [347, 180] width 55 height 13
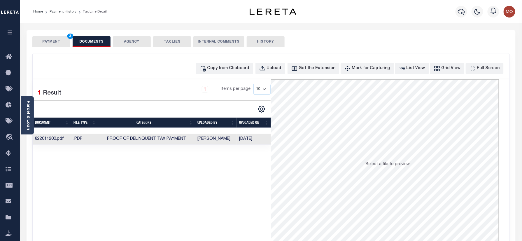
click at [54, 44] on button "PAYMENT 3" at bounding box center [51, 41] width 38 height 11
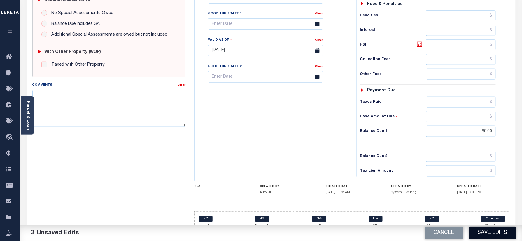
click at [486, 230] on button "Save Edits" at bounding box center [492, 233] width 47 height 13
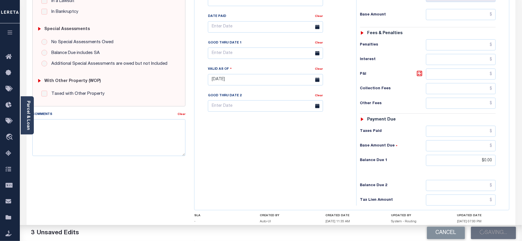
scroll to position [112, 0]
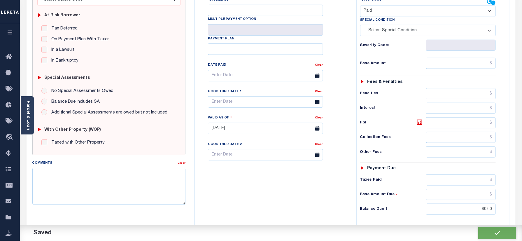
checkbox input "false"
type input "$0"
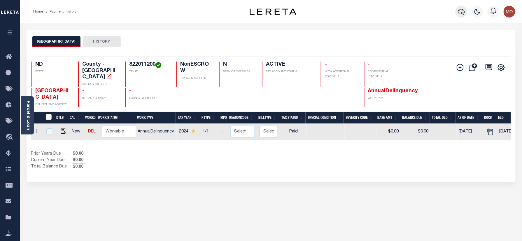
click at [459, 11] on icon "button" at bounding box center [461, 11] width 7 height 7
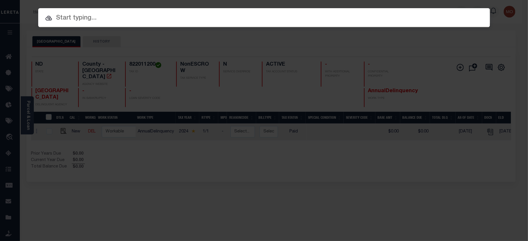
click at [110, 20] on input "text" at bounding box center [264, 18] width 452 height 10
paste input "4991819100"
type input "4991819100"
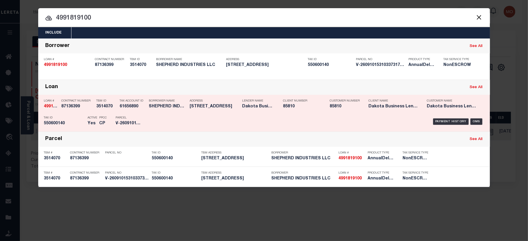
click at [108, 113] on div "PPCC CP" at bounding box center [103, 121] width 16 height 17
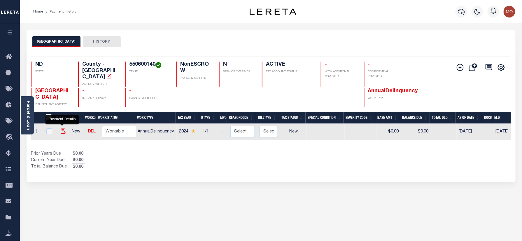
click at [61, 128] on img "" at bounding box center [64, 131] width 6 height 6
checkbox input "true"
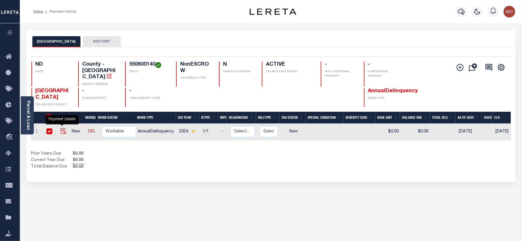
checkbox input "true"
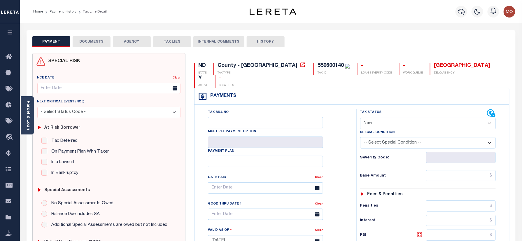
click at [318, 66] on div "550600140" at bounding box center [331, 65] width 26 height 5
copy div "550600140"
click at [385, 118] on select "- Select Status Code - Open Due/Unpaid Paid Incomplete No Tax Due Internal Refu…" at bounding box center [428, 123] width 136 height 11
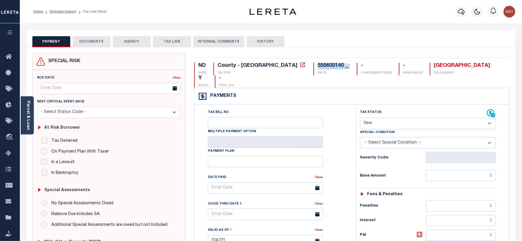
select select "PYD"
click at [360, 118] on select "- Select Status Code - Open Due/Unpaid Paid Incomplete No Tax Due Internal Refu…" at bounding box center [428, 123] width 136 height 11
type input "[DATE]"
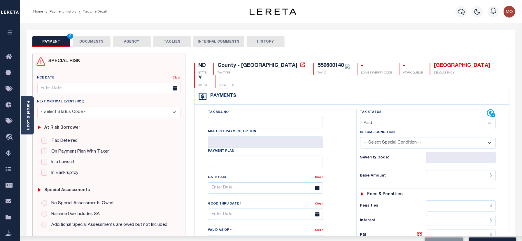
click at [348, 149] on div "Tax Bill No Multiple Payment Option Payment Plan Clear" at bounding box center [274, 238] width 156 height 258
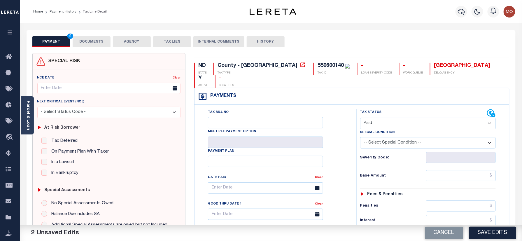
scroll to position [192, 0]
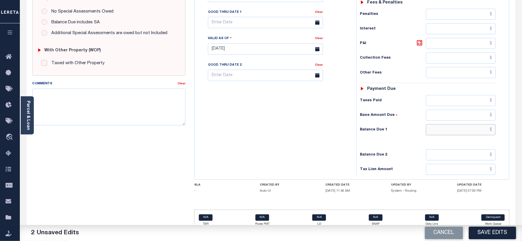
click at [467, 124] on input "text" at bounding box center [461, 129] width 70 height 11
type input "$0.00"
click at [239, 120] on div "Tax Bill No Multiple Payment Option Payment Plan Clear" at bounding box center [274, 46] width 156 height 258
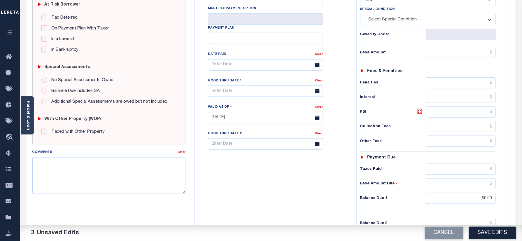
scroll to position [0, 0]
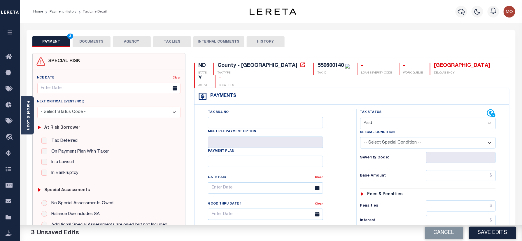
click at [83, 40] on button "DOCUMENTS" at bounding box center [92, 41] width 38 height 11
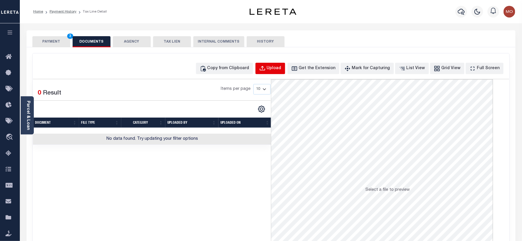
click at [281, 70] on div "Upload" at bounding box center [274, 68] width 15 height 6
select select "POP"
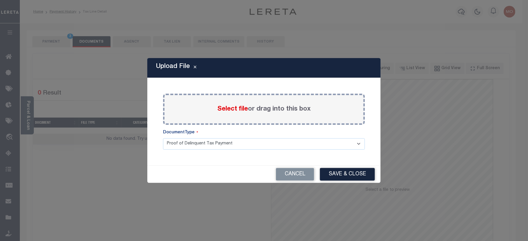
click at [239, 112] on span "Select file" at bounding box center [232, 109] width 31 height 6
click at [0, 0] on input "Select file or drag into this box" at bounding box center [0, 0] width 0 height 0
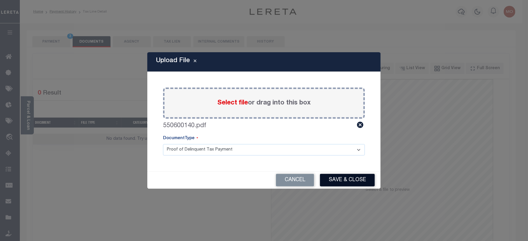
click at [336, 184] on button "Save & Close" at bounding box center [347, 180] width 55 height 13
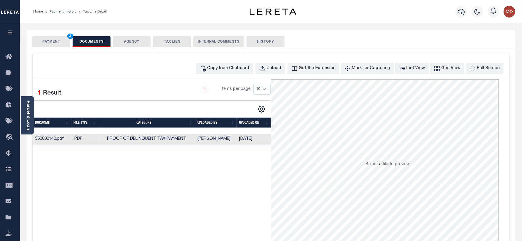
click at [61, 43] on button "PAYMENT 3" at bounding box center [51, 41] width 38 height 11
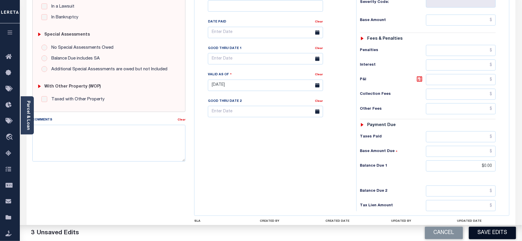
click at [494, 230] on button "Save Edits" at bounding box center [492, 233] width 47 height 13
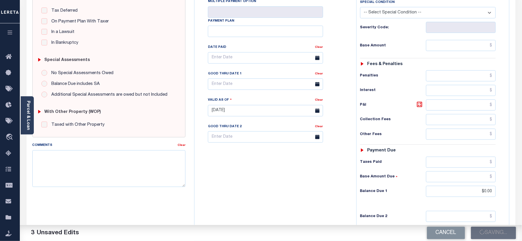
scroll to position [117, 0]
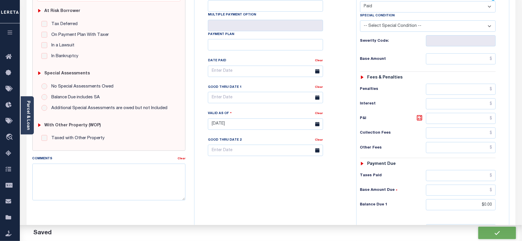
checkbox input "false"
type input "$0"
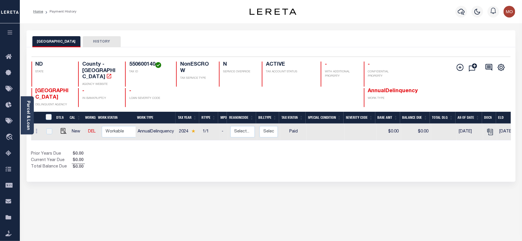
click at [275, 197] on div "BARNES COUNTY HISTORY Selected 1 Result" at bounding box center [271, 197] width 498 height 335
click at [463, 9] on icon "button" at bounding box center [461, 11] width 7 height 7
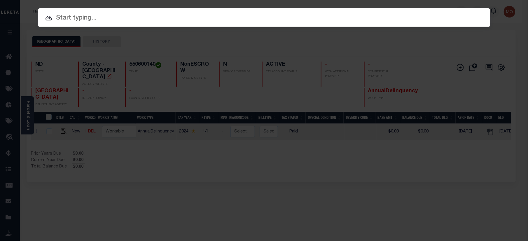
click at [81, 21] on input "text" at bounding box center [264, 18] width 452 height 10
paste input "6541348510"
type input "6541348510"
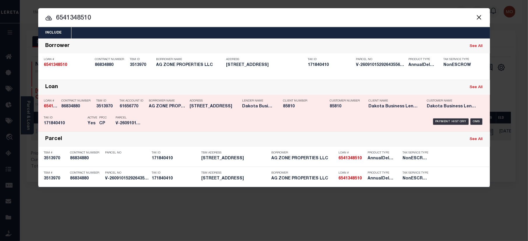
click at [123, 117] on p "Parcel" at bounding box center [129, 117] width 26 height 3
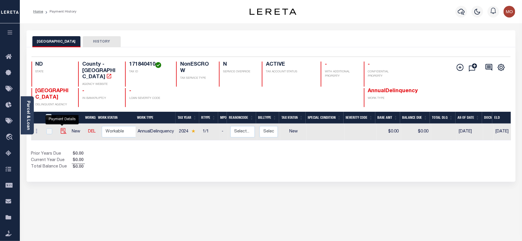
click at [64, 128] on img "" at bounding box center [64, 131] width 6 height 6
checkbox input "true"
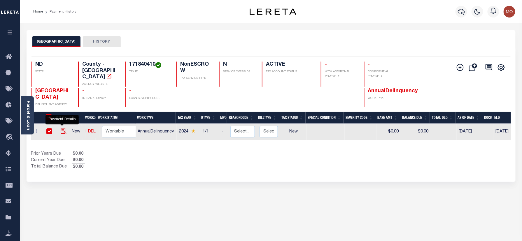
checkbox input "true"
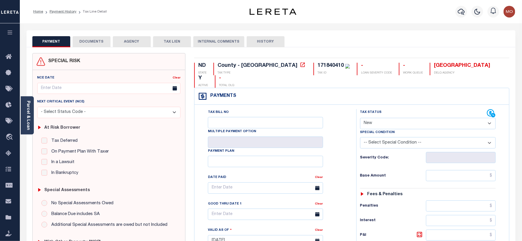
click at [318, 63] on div "171840410" at bounding box center [331, 65] width 26 height 5
copy div "171840410"
drag, startPoint x: 372, startPoint y: 118, endPoint x: 374, endPoint y: 134, distance: 15.4
click at [372, 129] on div "Special Condition" at bounding box center [428, 133] width 136 height 8
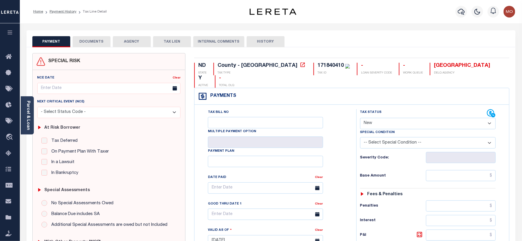
click at [377, 118] on select "- Select Status Code - Open Due/Unpaid Paid Incomplete No Tax Due Internal Refu…" at bounding box center [428, 123] width 136 height 11
select select "PYD"
click at [360, 118] on select "- Select Status Code - Open Due/Unpaid Paid Incomplete No Tax Due Internal Refu…" at bounding box center [428, 123] width 136 height 11
type input "10/08/2025"
click at [342, 142] on div "Tax Bill No Multiple Payment Option Payment Plan Clear" at bounding box center [273, 191] width 147 height 164
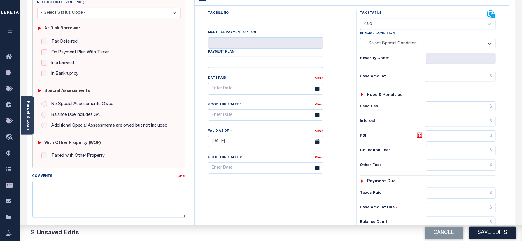
scroll to position [155, 0]
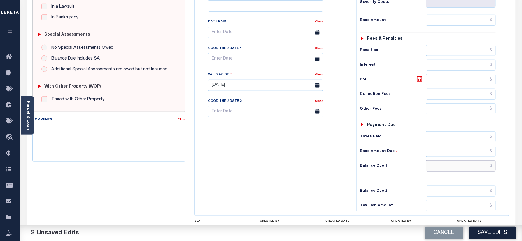
click at [442, 160] on input "text" at bounding box center [461, 165] width 70 height 11
type input "$0.00"
click at [255, 157] on div "Tax Bill No Multiple Payment Option Payment Plan Clear" at bounding box center [274, 83] width 156 height 258
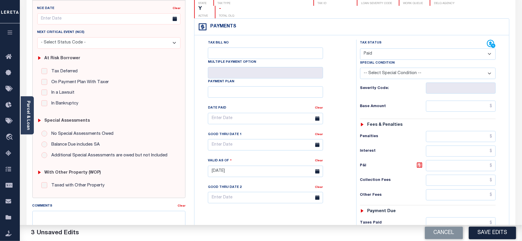
scroll to position [0, 0]
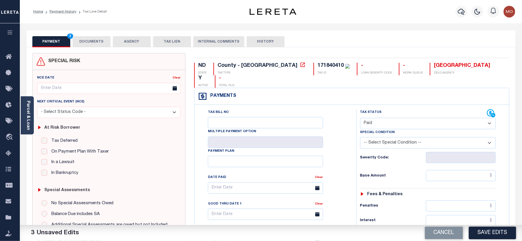
click at [84, 36] on div "PAYMENT 3 DOCUMENTS AGENCY DELINQUENT PAYEE TAX LIEN" at bounding box center [271, 38] width 489 height 17
click at [86, 38] on button "DOCUMENTS" at bounding box center [92, 41] width 38 height 11
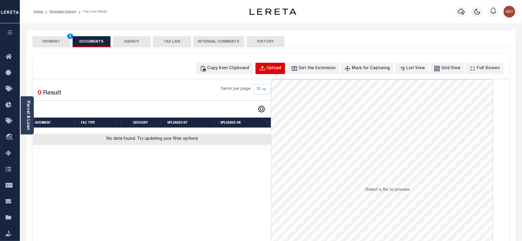
click at [278, 64] on button "Upload" at bounding box center [270, 68] width 30 height 11
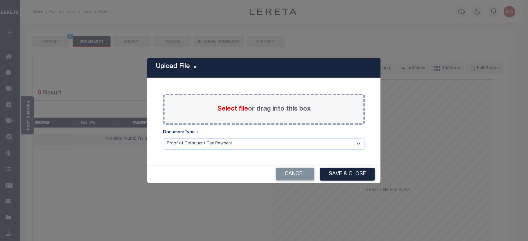
click at [236, 111] on span "Select file" at bounding box center [232, 109] width 31 height 6
click at [0, 0] on input "Select file or drag into this box" at bounding box center [0, 0] width 0 height 0
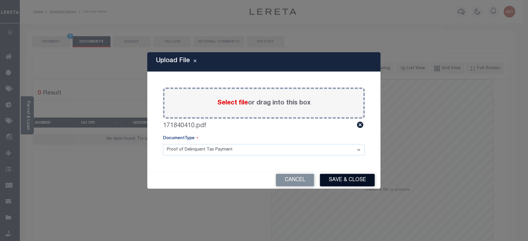
click at [345, 175] on button "Save & Close" at bounding box center [347, 180] width 55 height 13
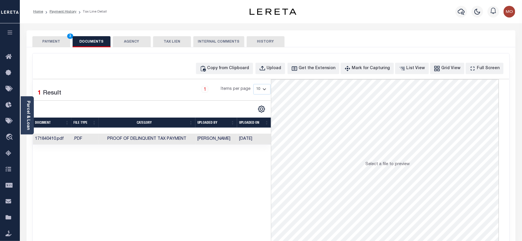
click at [59, 42] on button "PAYMENT 3" at bounding box center [51, 41] width 38 height 11
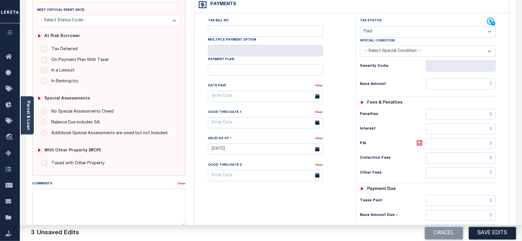
scroll to position [117, 0]
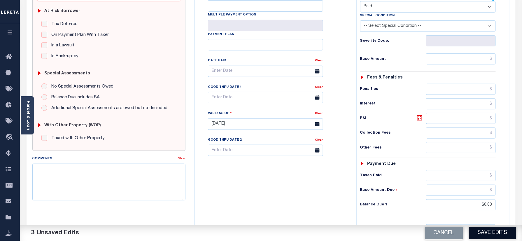
click at [494, 230] on button "Save Edits" at bounding box center [492, 233] width 47 height 13
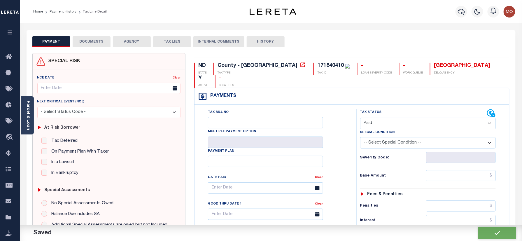
checkbox input "false"
type input "$0"
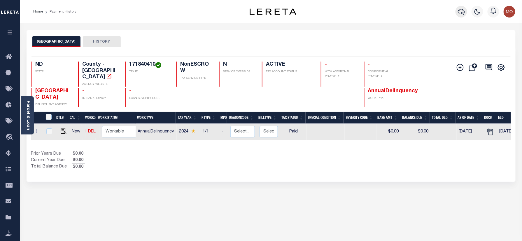
click at [460, 11] on icon "button" at bounding box center [461, 11] width 7 height 7
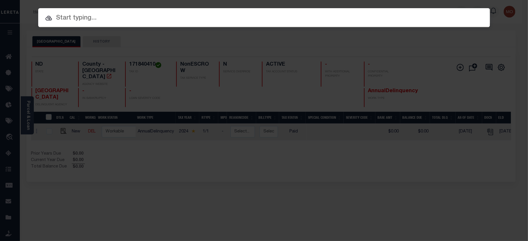
click at [129, 19] on input "text" at bounding box center [264, 18] width 452 height 10
paste input "7555034010"
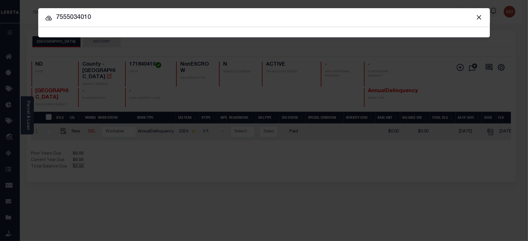
type input "7555034010"
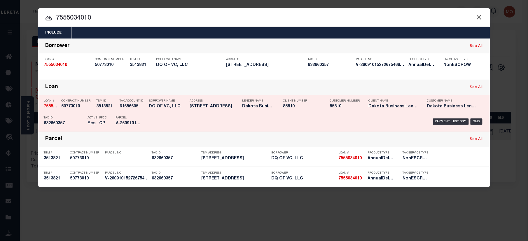
click at [129, 110] on div "Tax Account ID 61656605" at bounding box center [133, 104] width 26 height 17
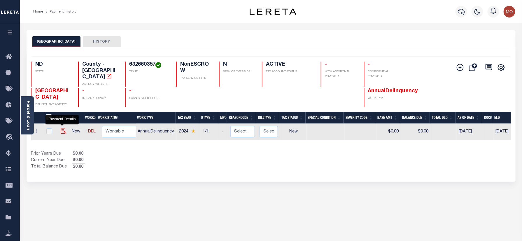
click at [61, 128] on img "" at bounding box center [64, 131] width 6 height 6
checkbox input "true"
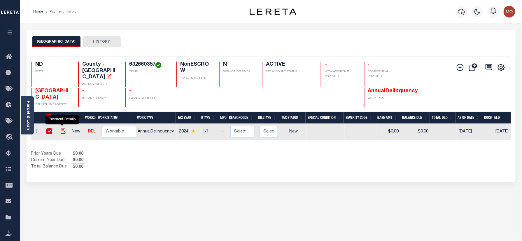
checkbox input "true"
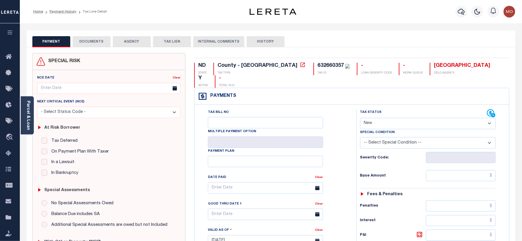
drag, startPoint x: 376, startPoint y: 113, endPoint x: 378, endPoint y: 117, distance: 4.5
click at [376, 118] on select "- Select Status Code - Open Due/Unpaid Paid Incomplete No Tax Due Internal Refu…" at bounding box center [428, 123] width 136 height 11
select select "DUE"
click at [360, 118] on select "- Select Status Code - Open Due/Unpaid Paid Incomplete No Tax Due Internal Refu…" at bounding box center [428, 123] width 136 height 11
type input "[DATE]"
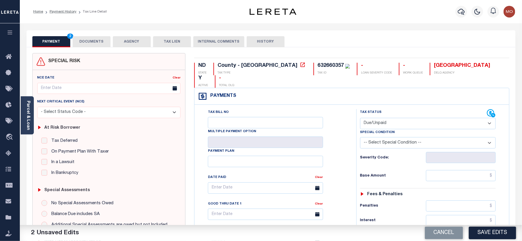
click at [375, 118] on select "- Select Status Code - Open Due/Unpaid Paid Incomplete No Tax Due Internal Refu…" at bounding box center [428, 123] width 136 height 11
select select "PYD"
click at [360, 118] on select "- Select Status Code - Open Due/Unpaid Paid Incomplete No Tax Due Internal Refu…" at bounding box center [428, 123] width 136 height 11
click at [333, 148] on div "Tax Bill No Multiple Payment Option Payment Plan Clear" at bounding box center [273, 191] width 147 height 164
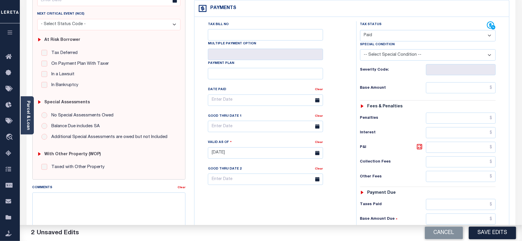
scroll to position [155, 0]
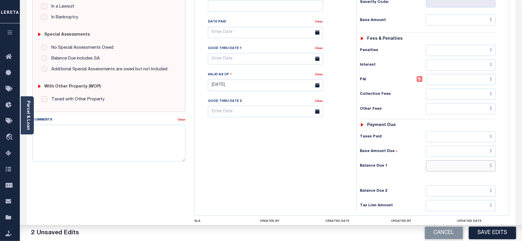
click at [445, 160] on input "text" at bounding box center [461, 165] width 70 height 11
type input "$0.00"
click at [269, 166] on div "Tax Bill No Multiple Payment Option Payment Plan Clear" at bounding box center [274, 83] width 156 height 258
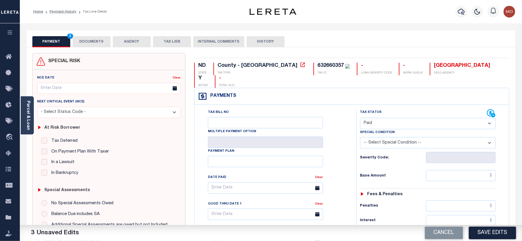
click at [103, 41] on button "DOCUMENTS" at bounding box center [92, 41] width 38 height 11
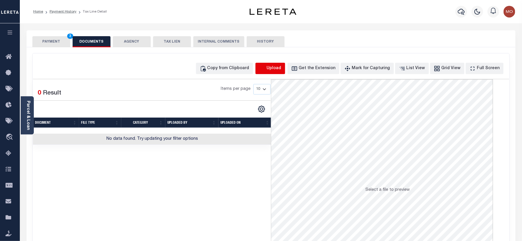
click at [266, 66] on icon "button" at bounding box center [262, 68] width 6 height 6
select select "POP"
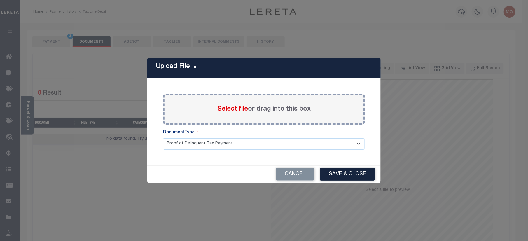
click at [228, 111] on span "Select file" at bounding box center [232, 109] width 31 height 6
click at [0, 0] on input "Select file or drag into this box" at bounding box center [0, 0] width 0 height 0
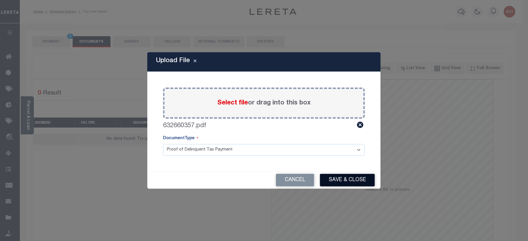
click at [350, 178] on button "Save & Close" at bounding box center [347, 180] width 55 height 13
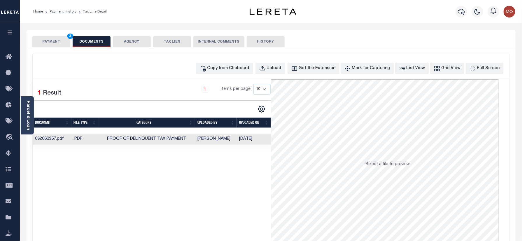
click at [47, 43] on button "PAYMENT 3" at bounding box center [51, 41] width 38 height 11
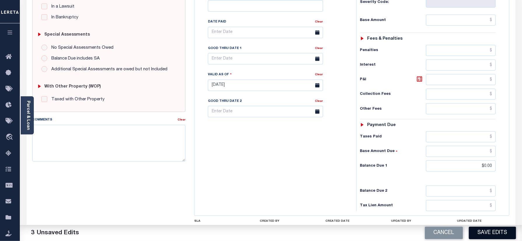
click at [490, 232] on button "Save Edits" at bounding box center [492, 233] width 47 height 13
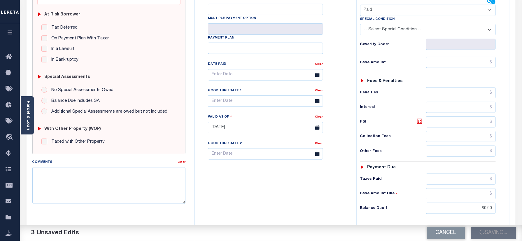
scroll to position [39, 0]
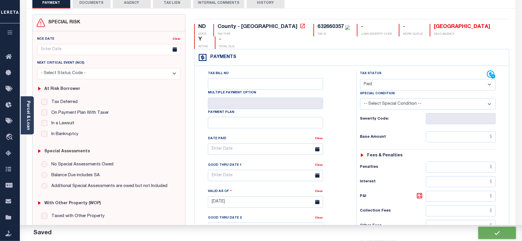
checkbox input "false"
type input "$0"
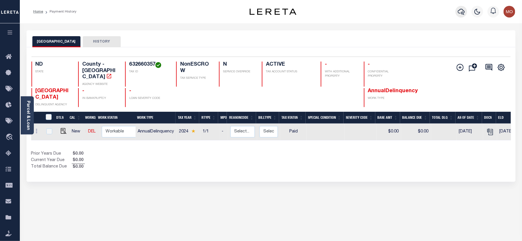
click at [460, 12] on icon "button" at bounding box center [461, 11] width 7 height 7
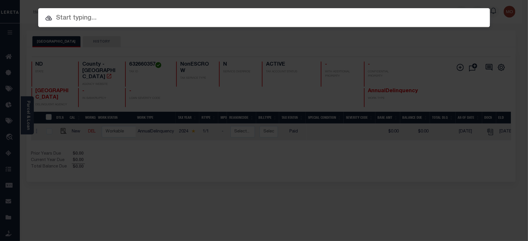
click at [108, 20] on input "text" at bounding box center [264, 18] width 452 height 10
paste input "5166025000"
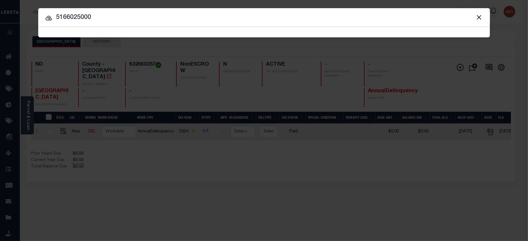
type input "5166025000"
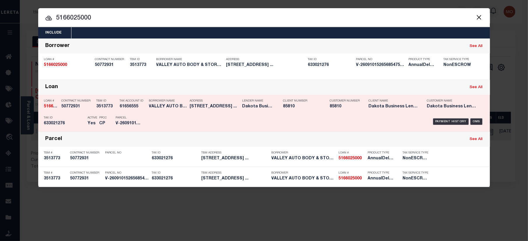
click at [88, 118] on p "Active" at bounding box center [93, 117] width 10 height 3
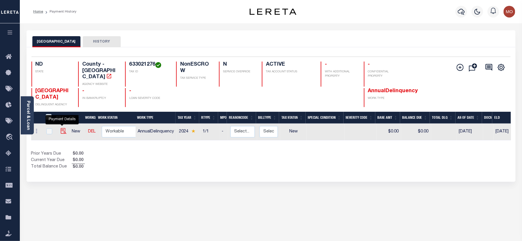
click at [62, 128] on img "" at bounding box center [64, 131] width 6 height 6
checkbox input "true"
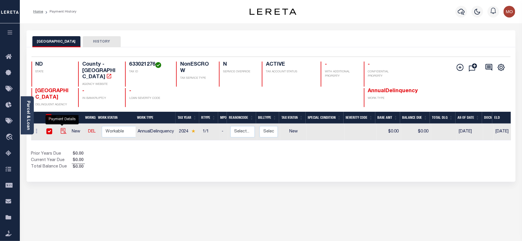
checkbox input "true"
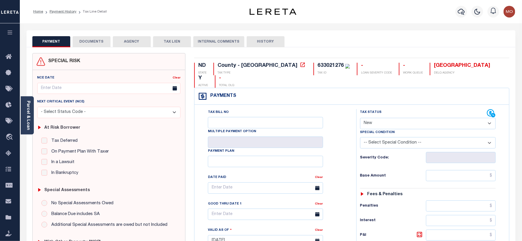
click at [379, 118] on select "- Select Status Code - Open Due/Unpaid Paid Incomplete No Tax Due Internal Refu…" at bounding box center [428, 123] width 136 height 11
select select "PYD"
click at [360, 118] on select "- Select Status Code - Open Due/Unpaid Paid Incomplete No Tax Due Internal Refu…" at bounding box center [428, 123] width 136 height 11
type input "[DATE]"
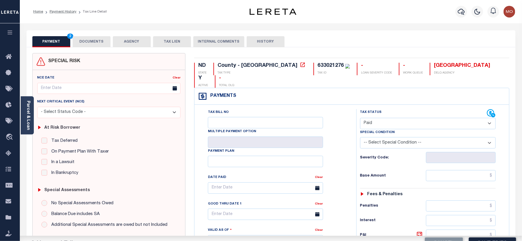
click at [359, 148] on div "Severity Code:" at bounding box center [428, 155] width 145 height 15
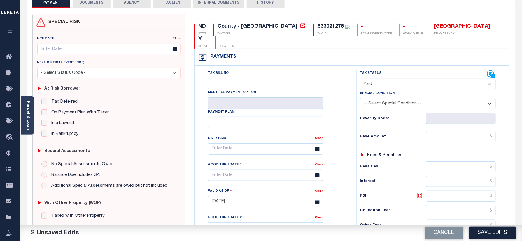
scroll to position [117, 0]
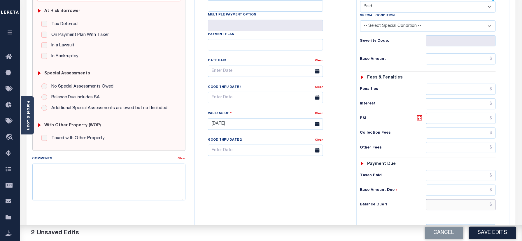
click at [438, 199] on input "text" at bounding box center [461, 204] width 70 height 11
type input "$0.00"
click at [254, 174] on div "Tax Bill No Multiple Payment Option Payment Plan Clear" at bounding box center [274, 121] width 156 height 258
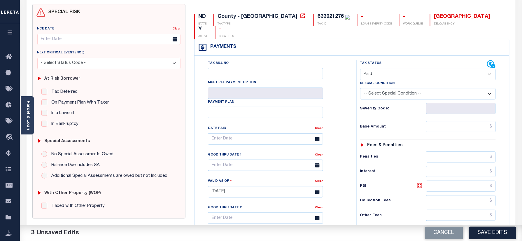
scroll to position [0, 0]
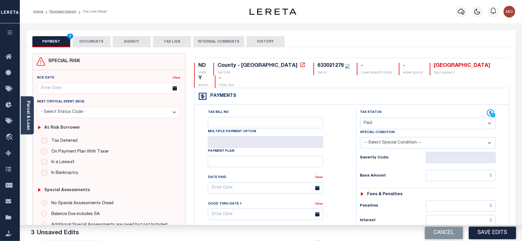
click at [93, 37] on button "DOCUMENTS" at bounding box center [92, 41] width 38 height 11
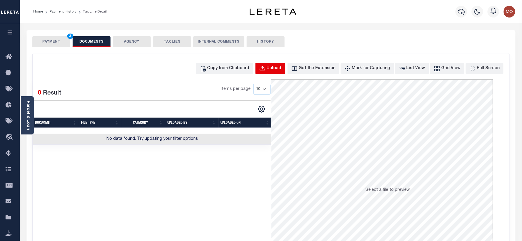
click at [277, 66] on div "Upload" at bounding box center [274, 68] width 15 height 6
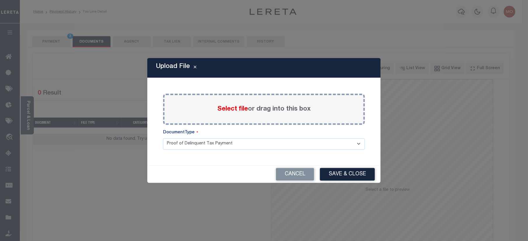
click at [228, 106] on span "Select file" at bounding box center [232, 109] width 31 height 6
click at [0, 0] on input "Select file or drag into this box" at bounding box center [0, 0] width 0 height 0
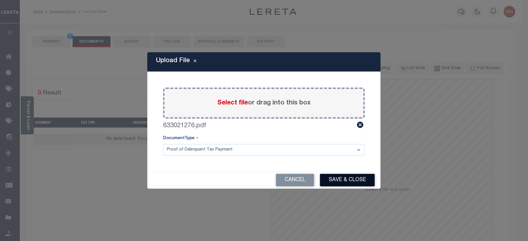
click at [347, 181] on button "Save & Close" at bounding box center [347, 180] width 55 height 13
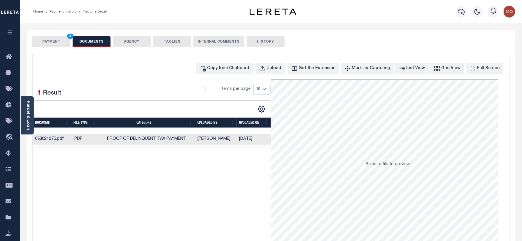
click at [45, 41] on button "PAYMENT 3" at bounding box center [51, 41] width 38 height 11
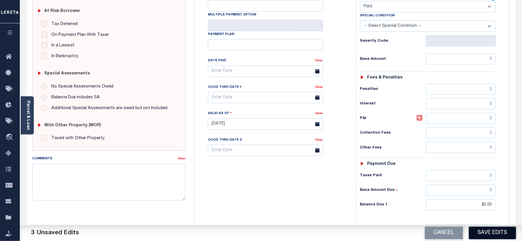
click at [477, 232] on button "Save Edits" at bounding box center [492, 233] width 47 height 13
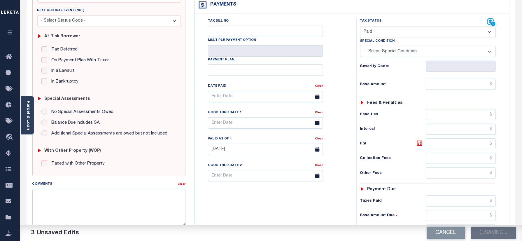
scroll to position [78, 0]
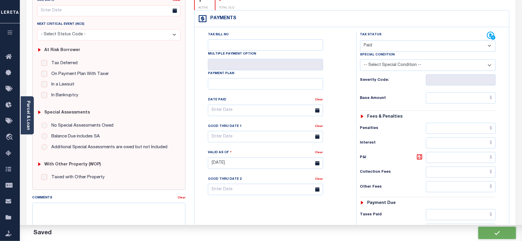
checkbox input "false"
type input "$0"
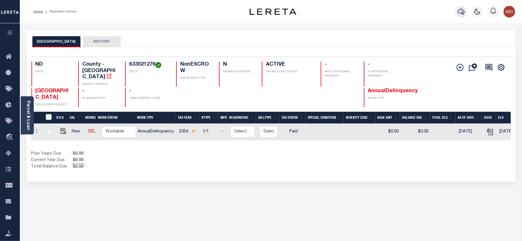
click at [456, 13] on button "button" at bounding box center [462, 12] width 12 height 12
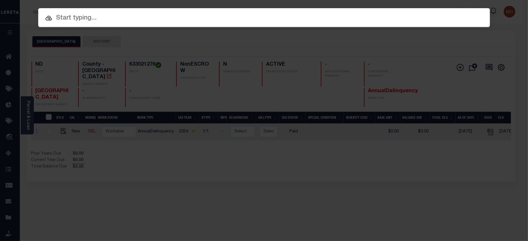
click at [101, 20] on input "text" at bounding box center [264, 18] width 452 height 10
paste input "4165675000"
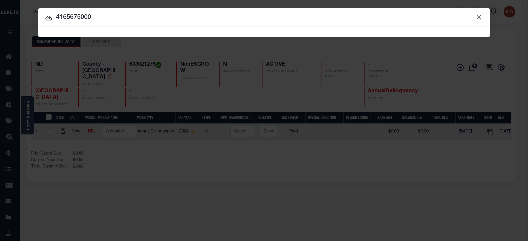
type input "4165675000"
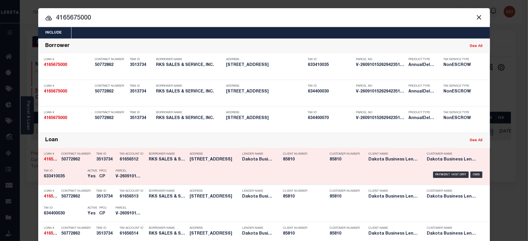
click at [79, 173] on p "Tax ID" at bounding box center [64, 170] width 41 height 3
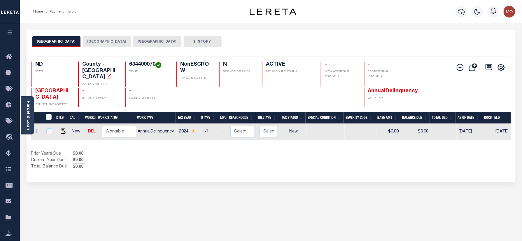
click at [103, 37] on button "[GEOGRAPHIC_DATA]" at bounding box center [107, 41] width 48 height 11
click at [134, 41] on button "[GEOGRAPHIC_DATA]" at bounding box center [157, 41] width 48 height 11
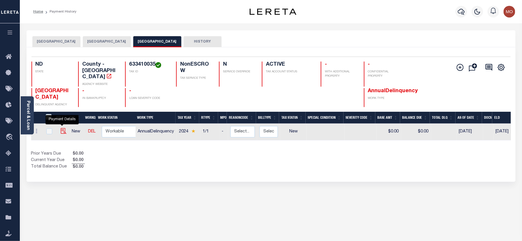
click at [62, 128] on img "" at bounding box center [64, 131] width 6 height 6
checkbox input "true"
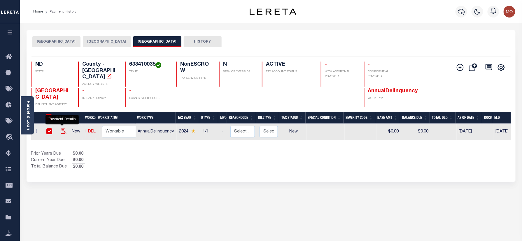
checkbox input "true"
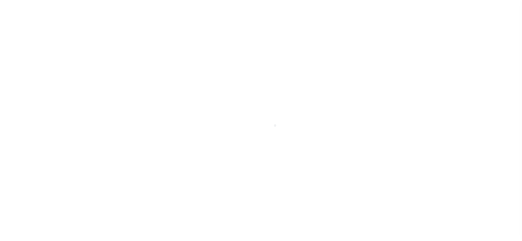
checkbox input "false"
type input "[DATE]"
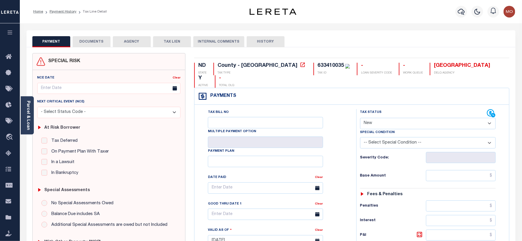
click at [383, 118] on select "- Select Status Code - Open Due/Unpaid Paid Incomplete No Tax Due Internal Refu…" at bounding box center [428, 123] width 136 height 11
select select "DUE"
click at [360, 118] on select "- Select Status Code - Open Due/Unpaid Paid Incomplete No Tax Due Internal Refu…" at bounding box center [428, 123] width 136 height 11
type input "[DATE]"
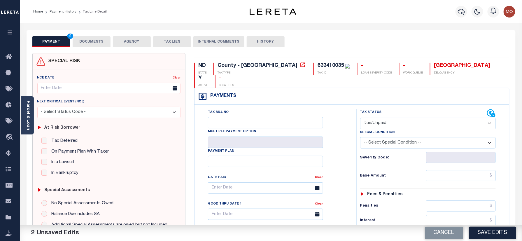
drag, startPoint x: 376, startPoint y: 108, endPoint x: 376, endPoint y: 117, distance: 9.0
click at [376, 118] on select "- Select Status Code - Open Due/Unpaid Paid Incomplete No Tax Due Internal Refu…" at bounding box center [428, 123] width 136 height 11
select select "PYD"
click at [360, 118] on select "- Select Status Code - Open Due/Unpaid Paid Incomplete No Tax Due Internal Refu…" at bounding box center [428, 123] width 136 height 11
click at [344, 147] on div "Tax Bill No Multiple Payment Option Payment Plan Clear" at bounding box center [273, 191] width 147 height 164
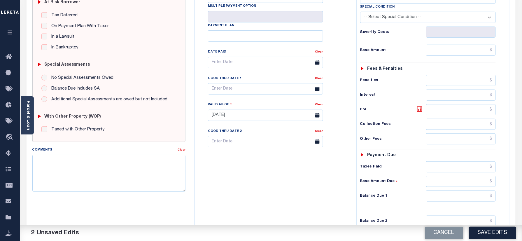
scroll to position [155, 0]
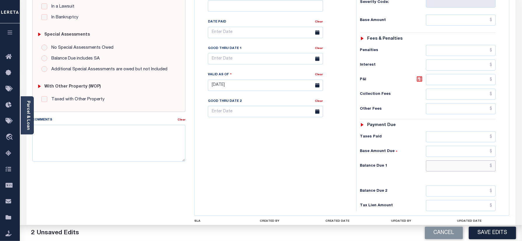
click at [451, 160] on input "text" at bounding box center [461, 165] width 70 height 11
type input "$0.00"
click at [269, 136] on div "Tax Bill No Multiple Payment Option Payment Plan Clear" at bounding box center [274, 83] width 156 height 258
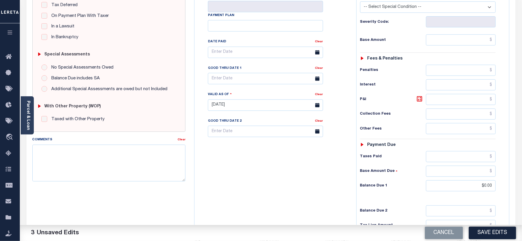
scroll to position [0, 0]
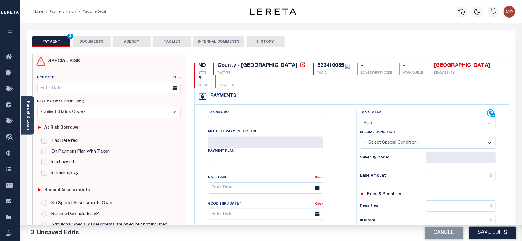
click at [92, 43] on button "DOCUMENTS" at bounding box center [92, 41] width 38 height 11
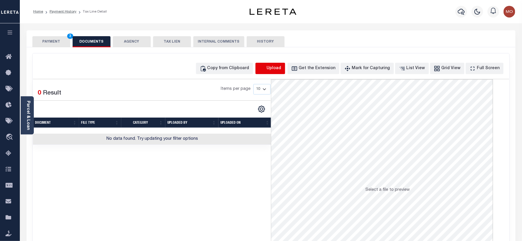
click at [266, 70] on icon "button" at bounding box center [262, 68] width 6 height 6
select select "POP"
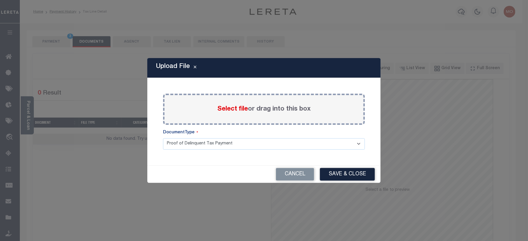
click at [221, 108] on span "Select file" at bounding box center [232, 109] width 31 height 6
click at [0, 0] on input "Select file or drag into this box" at bounding box center [0, 0] width 0 height 0
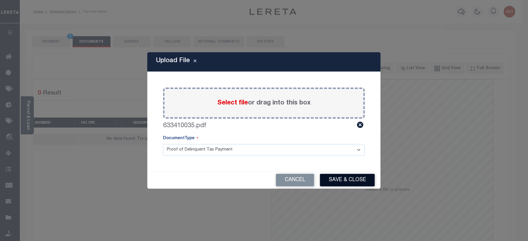
click at [342, 180] on button "Save & Close" at bounding box center [347, 180] width 55 height 13
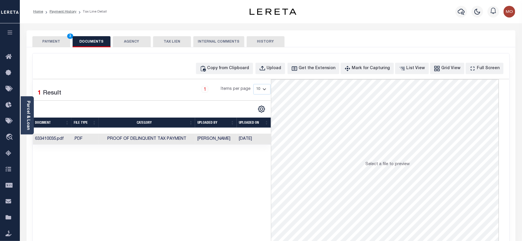
click at [49, 41] on button "PAYMENT 3" at bounding box center [51, 41] width 38 height 11
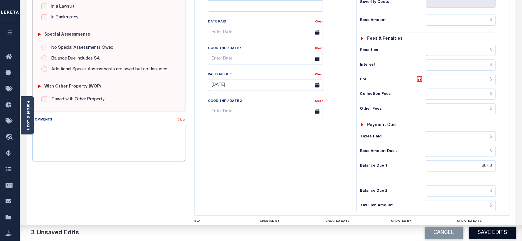
click at [496, 234] on button "Save Edits" at bounding box center [492, 233] width 47 height 13
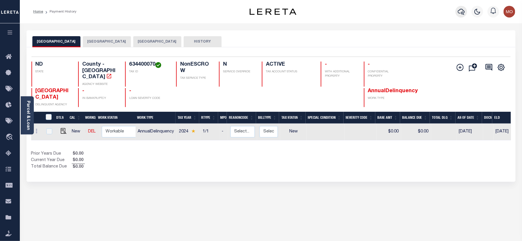
drag, startPoint x: 456, startPoint y: 16, endPoint x: 460, endPoint y: 15, distance: 4.2
click at [456, 16] on div at bounding box center [462, 11] width 16 height 20
click at [461, 11] on icon "button" at bounding box center [461, 11] width 7 height 7
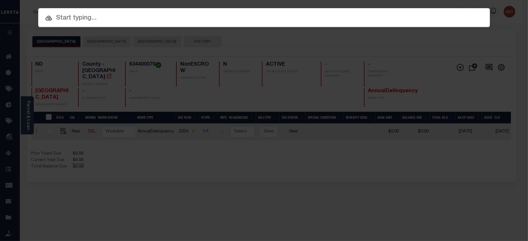
click at [101, 19] on input "text" at bounding box center [264, 18] width 452 height 10
paste input "4165675000"
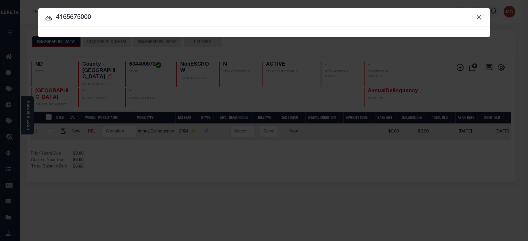
type input "4165675000"
click at [479, 17] on button "Close" at bounding box center [479, 17] width 8 height 8
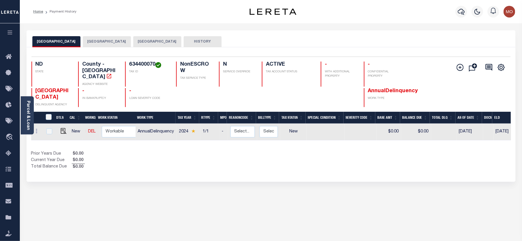
click at [95, 42] on button "[GEOGRAPHIC_DATA]" at bounding box center [107, 41] width 48 height 11
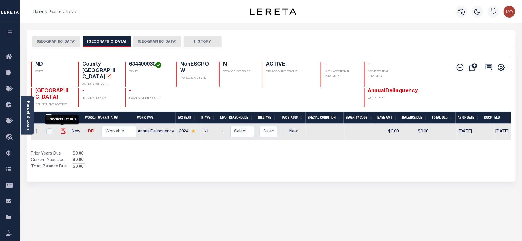
click at [61, 128] on img "" at bounding box center [64, 131] width 6 height 6
checkbox input "true"
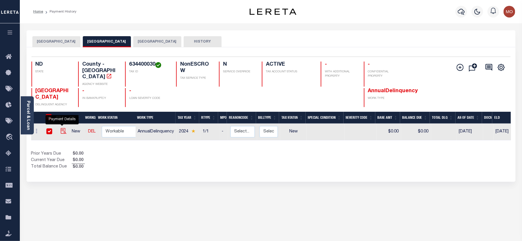
checkbox input "true"
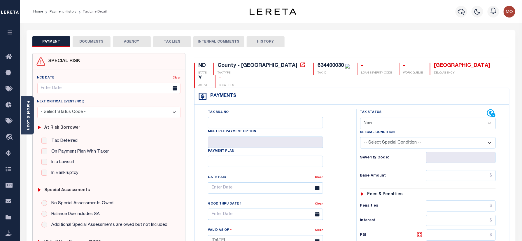
click at [318, 63] on div "634400030" at bounding box center [331, 65] width 26 height 5
copy div "634400030"
click at [393, 118] on select "- Select Status Code - Open Due/Unpaid Paid Incomplete No Tax Due Internal Refu…" at bounding box center [428, 123] width 136 height 11
select select "PYD"
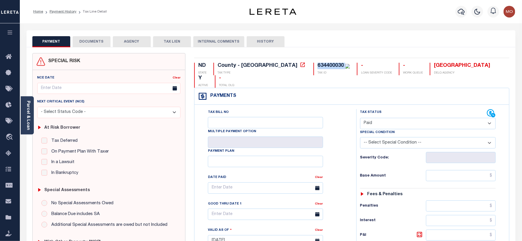
click at [360, 118] on select "- Select Status Code - Open Due/Unpaid Paid Incomplete No Tax Due Internal Refu…" at bounding box center [428, 123] width 136 height 11
type input "[DATE]"
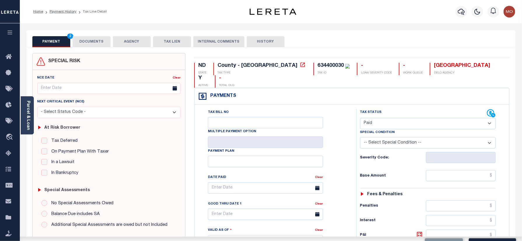
click at [358, 150] on div "Severity Code:" at bounding box center [428, 155] width 145 height 15
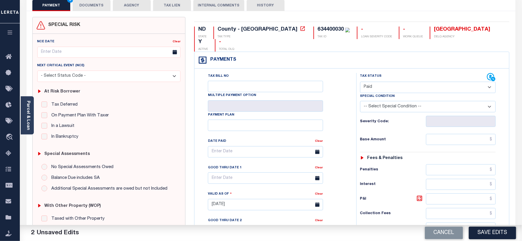
scroll to position [155, 0]
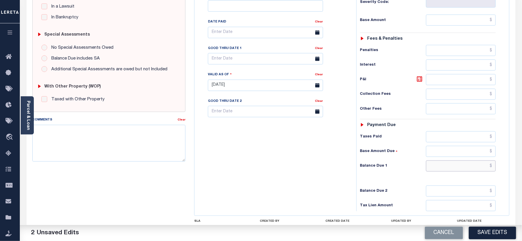
click at [438, 161] on input "text" at bounding box center [461, 165] width 70 height 11
type input "$0.00"
click at [278, 166] on div "Tax Bill No Multiple Payment Option Payment Plan Clear" at bounding box center [274, 83] width 156 height 258
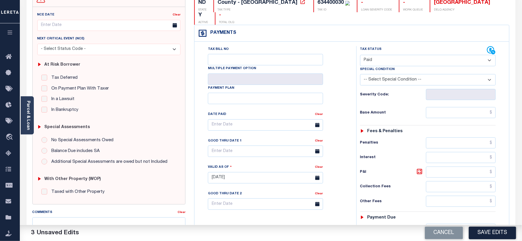
scroll to position [0, 0]
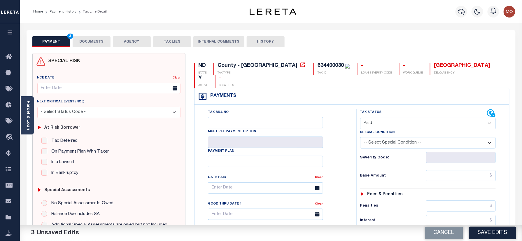
click at [89, 41] on button "DOCUMENTS" at bounding box center [92, 41] width 38 height 11
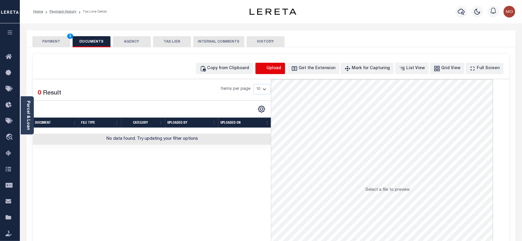
click at [266, 68] on icon "button" at bounding box center [262, 68] width 6 height 6
select select "POP"
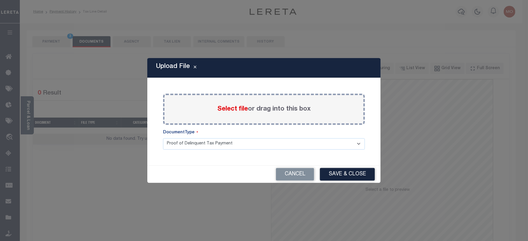
click at [226, 107] on span "Select file" at bounding box center [232, 109] width 31 height 6
click at [0, 0] on input "Select file or drag into this box" at bounding box center [0, 0] width 0 height 0
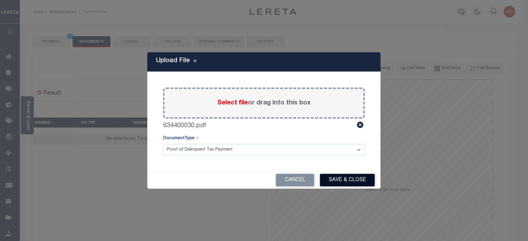
click at [353, 180] on button "Save & Close" at bounding box center [347, 180] width 55 height 13
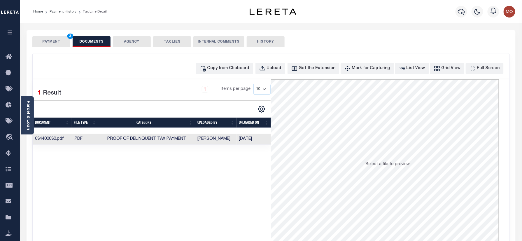
click at [57, 43] on button "PAYMENT 3" at bounding box center [51, 41] width 38 height 11
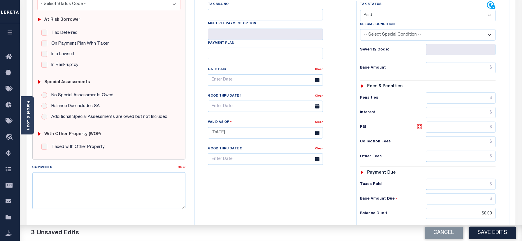
scroll to position [190, 0]
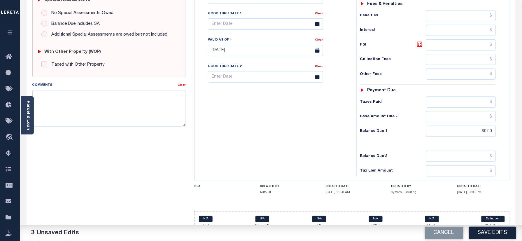
drag, startPoint x: 486, startPoint y: 232, endPoint x: 363, endPoint y: 187, distance: 130.5
click at [486, 232] on button "Save Edits" at bounding box center [492, 233] width 47 height 13
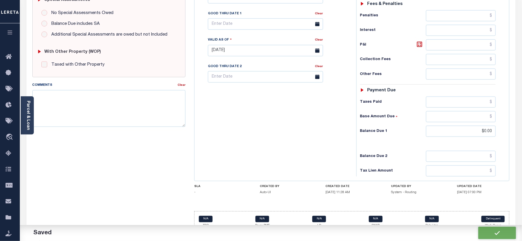
checkbox input "false"
type input "$0"
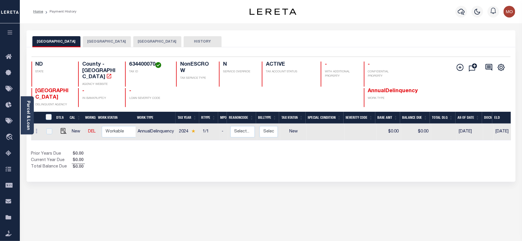
click at [90, 43] on button "[GEOGRAPHIC_DATA]" at bounding box center [107, 41] width 48 height 11
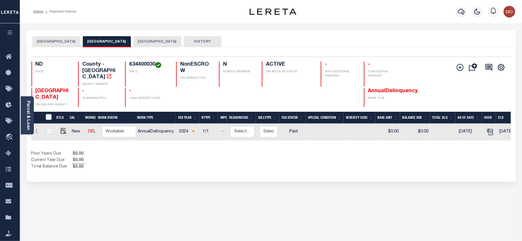
click at [62, 40] on button "[GEOGRAPHIC_DATA]" at bounding box center [56, 41] width 48 height 11
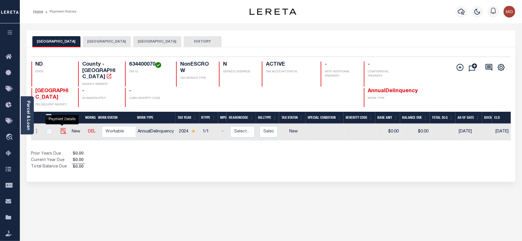
click at [61, 128] on img "" at bounding box center [64, 131] width 6 height 6
checkbox input "true"
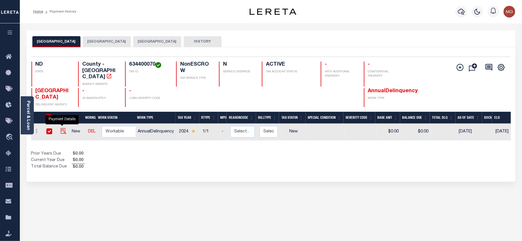
checkbox input "true"
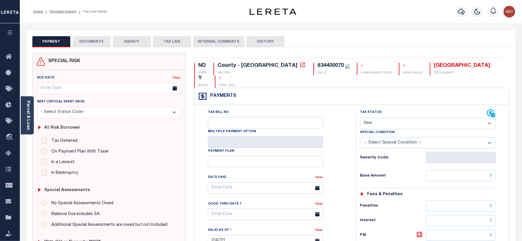
click at [318, 64] on div "634400070" at bounding box center [331, 65] width 26 height 5
copy div "634400070"
click at [384, 118] on select "- Select Status Code - Open Due/Unpaid Paid Incomplete No Tax Due Internal Refu…" at bounding box center [428, 123] width 136 height 11
select select "PYD"
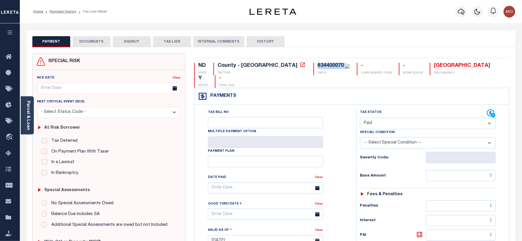
click at [360, 118] on select "- Select Status Code - Open Due/Unpaid Paid Incomplete No Tax Due Internal Refu…" at bounding box center [428, 123] width 136 height 11
type input "10/08/2025"
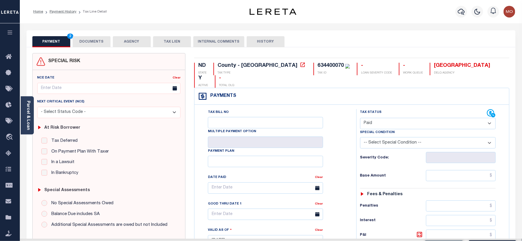
click at [350, 150] on div "Tax Bill No Multiple Payment Option Payment Plan Clear" at bounding box center [274, 238] width 156 height 258
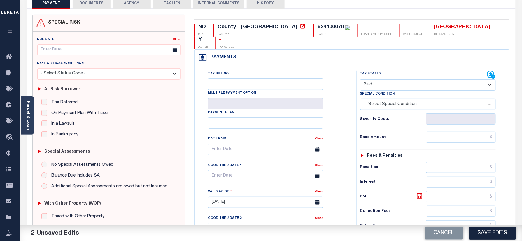
scroll to position [155, 0]
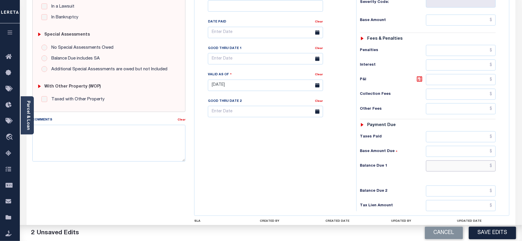
click at [447, 160] on input "text" at bounding box center [461, 165] width 70 height 11
type input "$0.00"
click at [315, 153] on div "Tax Bill No Multiple Payment Option Payment Plan Clear" at bounding box center [274, 83] width 156 height 258
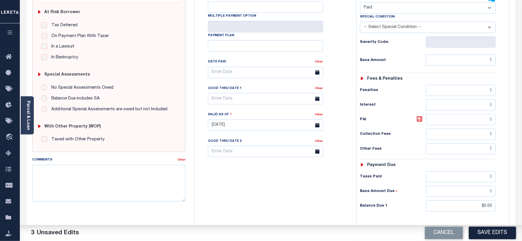
scroll to position [0, 0]
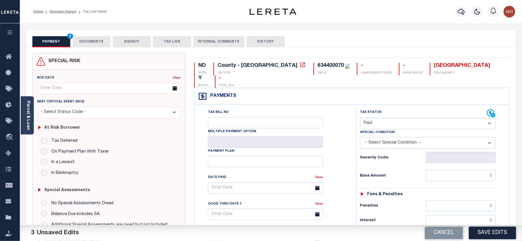
click at [91, 41] on button "DOCUMENTS" at bounding box center [92, 41] width 38 height 11
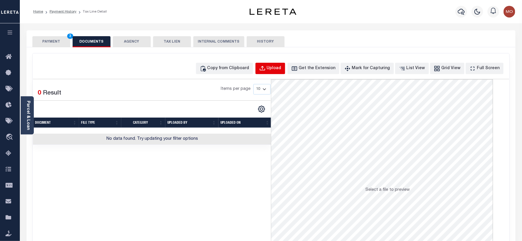
click at [285, 68] on button "Upload" at bounding box center [270, 68] width 30 height 11
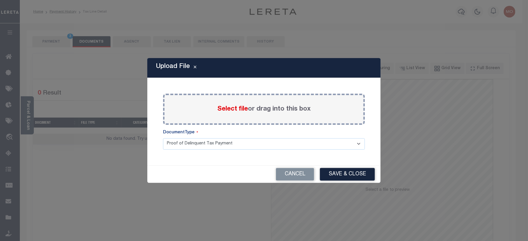
click at [229, 111] on span "Select file" at bounding box center [232, 109] width 31 height 6
click at [0, 0] on input "Select file or drag into this box" at bounding box center [0, 0] width 0 height 0
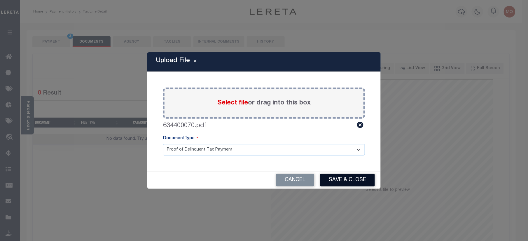
click at [348, 174] on button "Save & Close" at bounding box center [347, 180] width 55 height 13
click at [344, 184] on div "Cancel Save & Close" at bounding box center [263, 179] width 233 height 17
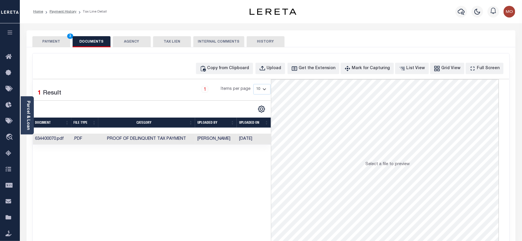
click at [55, 34] on div "PAYMENT 3 DOCUMENTS AGENCY DELINQUENT PAYEE TAX LIEN" at bounding box center [271, 38] width 489 height 17
click at [50, 43] on button "PAYMENT 3" at bounding box center [51, 41] width 38 height 11
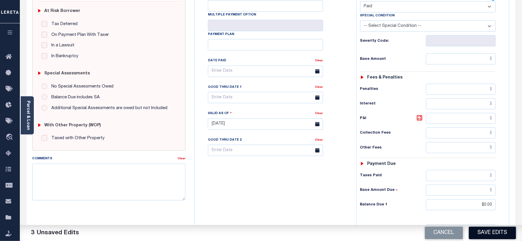
click at [484, 228] on button "Save Edits" at bounding box center [492, 233] width 47 height 13
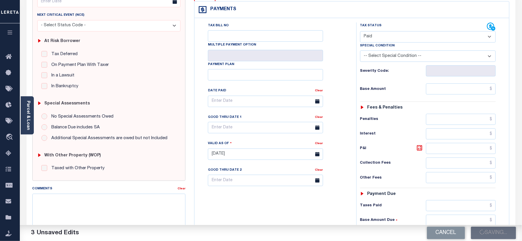
scroll to position [78, 0]
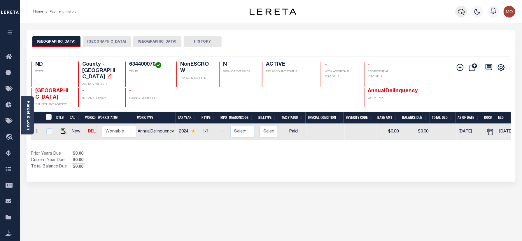
click at [460, 13] on icon "button" at bounding box center [461, 12] width 7 height 6
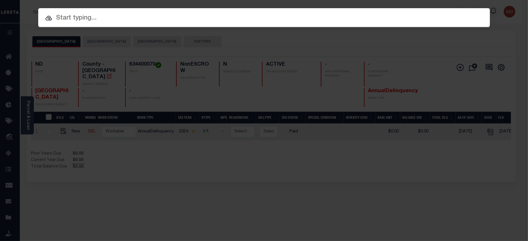
click at [97, 20] on input "text" at bounding box center [264, 18] width 452 height 10
paste input "5857319107"
type input "5857319107"
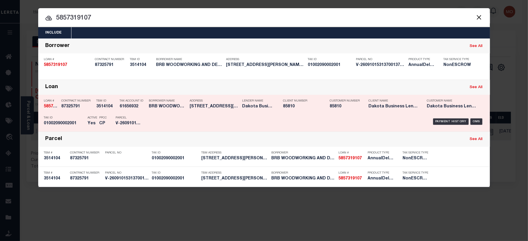
click at [98, 115] on div "PPCC CP" at bounding box center [103, 121] width 16 height 17
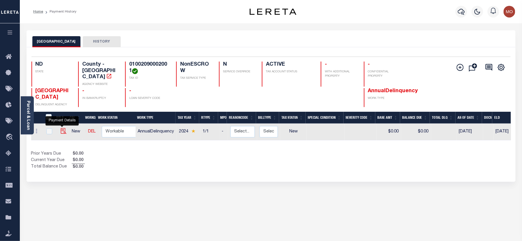
click at [61, 128] on img "" at bounding box center [64, 131] width 6 height 6
checkbox input "true"
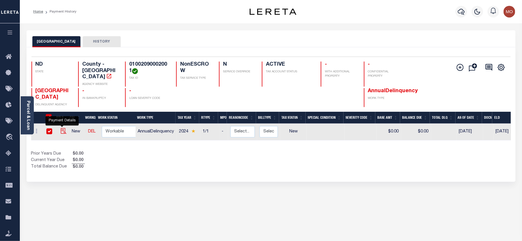
checkbox input "true"
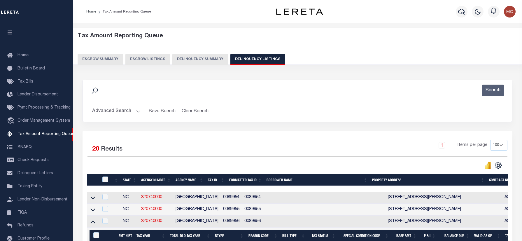
select select "100"
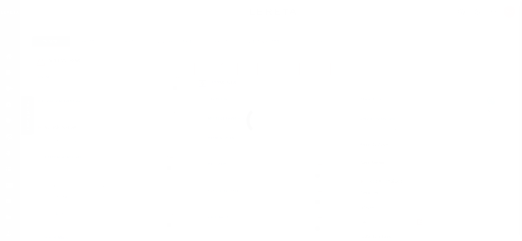
checkbox input "false"
type input "[DATE]"
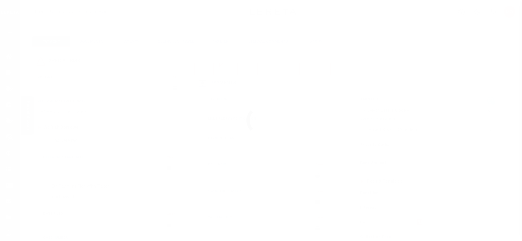
select select "NW2"
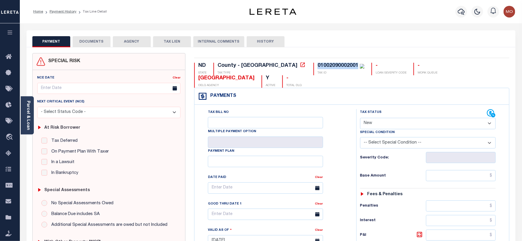
drag, startPoint x: 309, startPoint y: 64, endPoint x: 267, endPoint y: 64, distance: 41.4
click at [314, 64] on div "01002090002001 TAX ID" at bounding box center [339, 69] width 51 height 13
copy div "01002090002001"
click at [30, 111] on link "Parcel & Loan" at bounding box center [28, 115] width 4 height 29
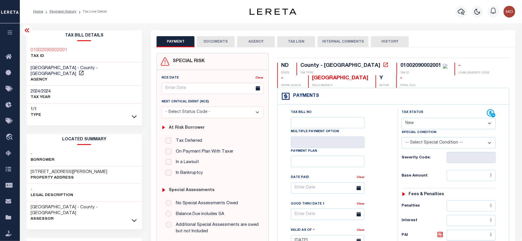
click at [56, 169] on h3 "4101 HAGEN AVE" at bounding box center [69, 172] width 77 height 6
click at [50, 169] on h3 "4101 HAGEN AVE" at bounding box center [69, 172] width 77 height 6
copy h3 "HAGEN"
click at [34, 169] on h3 "4101 HAGEN AVE" at bounding box center [69, 172] width 77 height 6
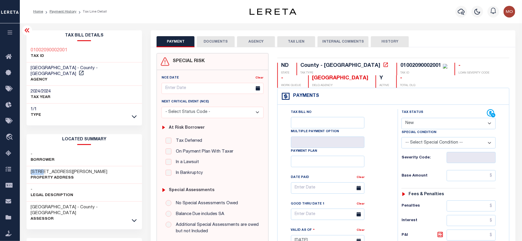
click at [34, 169] on h3 "4101 HAGEN AVE" at bounding box center [69, 172] width 77 height 6
copy h3 "4101"
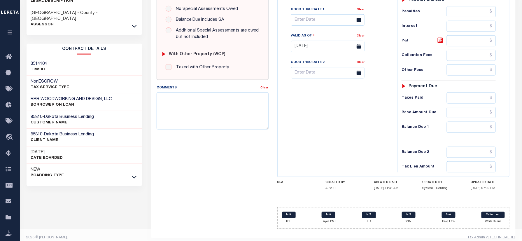
scroll to position [117, 0]
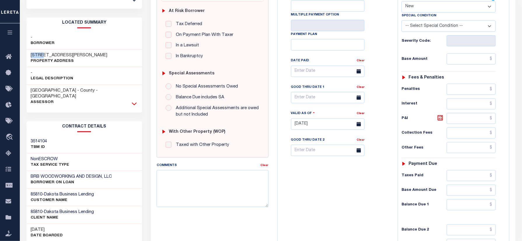
click at [136, 101] on icon at bounding box center [134, 104] width 5 height 6
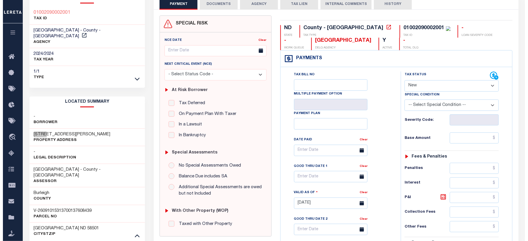
scroll to position [0, 0]
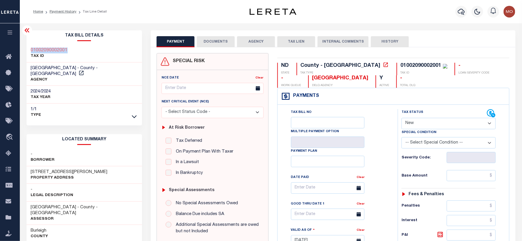
drag, startPoint x: 70, startPoint y: 45, endPoint x: 26, endPoint y: 53, distance: 45.4
click at [26, 53] on div "Tax Bill Details 01002090002001 TAX ID" at bounding box center [84, 244] width 125 height 429
drag, startPoint x: 69, startPoint y: 166, endPoint x: 27, endPoint y: 166, distance: 41.7
click at [27, 166] on div "4101 HAGEN AVE Property Address" at bounding box center [85, 175] width 116 height 18
click at [465, 12] on icon "button" at bounding box center [461, 12] width 7 height 6
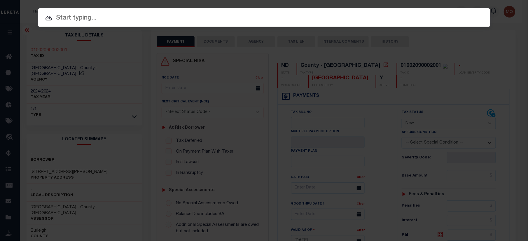
click at [61, 19] on input "text" at bounding box center [264, 18] width 452 height 10
paste input "5339189105"
type input "5339189105"
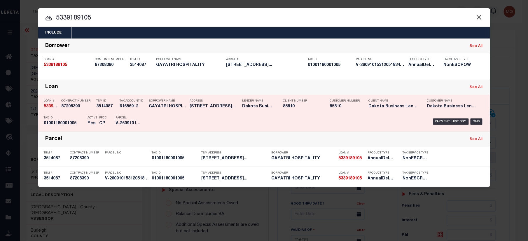
click at [72, 118] on p "Tax ID" at bounding box center [64, 117] width 41 height 3
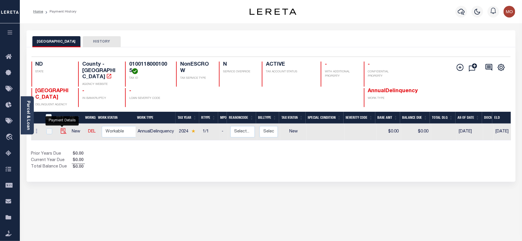
click at [62, 128] on img "" at bounding box center [64, 131] width 6 height 6
checkbox input "true"
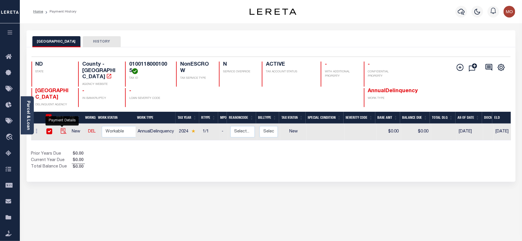
checkbox input "true"
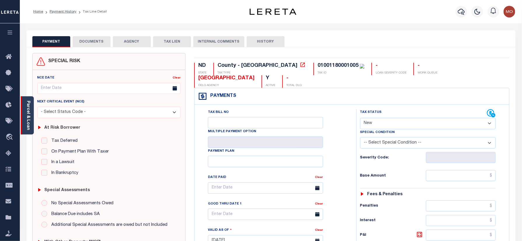
click at [28, 118] on link "Parcel & Loan" at bounding box center [28, 115] width 4 height 29
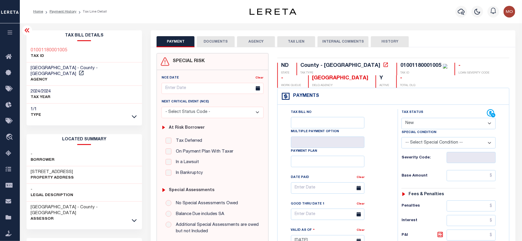
click at [34, 169] on h3 "3205 N 14TH ST" at bounding box center [52, 172] width 43 height 6
copy h3 "3205"
click at [135, 219] on icon at bounding box center [134, 220] width 5 height 3
click at [401, 64] on div "01001180001005" at bounding box center [421, 65] width 41 height 5
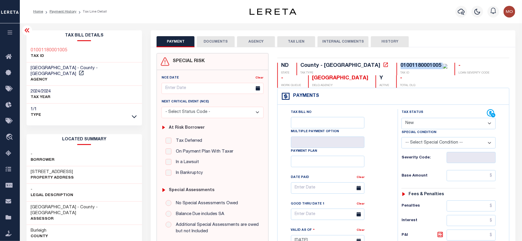
click at [401, 64] on div "01001180001005" at bounding box center [421, 65] width 41 height 5
copy div "01001180001005"
click at [73, 51] on div "01001180001005 TAX ID" at bounding box center [85, 54] width 116 height 18
drag, startPoint x: 72, startPoint y: 48, endPoint x: 23, endPoint y: 50, distance: 49.0
click at [23, 50] on div "Tax Bill Details 01001180001005 TAX ID" at bounding box center [84, 244] width 125 height 429
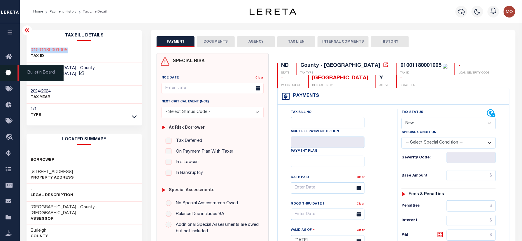
copy h3 "01001180001005"
click at [422, 125] on select "- Select Status Code - Open Due/Unpaid Paid Incomplete No Tax Due Internal Refu…" at bounding box center [449, 123] width 94 height 11
select select "PYD"
click at [402, 118] on select "- Select Status Code - Open Due/Unpaid Paid Incomplete No Tax Due Internal Refu…" at bounding box center [449, 123] width 94 height 11
type input "[DATE]"
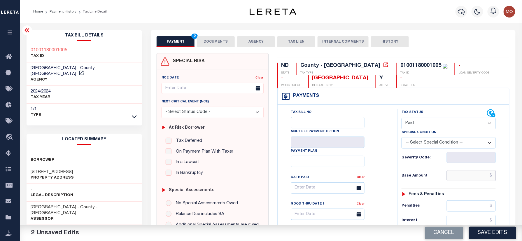
drag, startPoint x: 462, startPoint y: 176, endPoint x: 413, endPoint y: 203, distance: 55.5
click at [462, 176] on input "text" at bounding box center [471, 175] width 49 height 11
paste input "56,609.27"
type input "$56,609.27"
click at [377, 180] on div "Tax Bill No Multiple Payment Option Payment Plan Clear" at bounding box center [336, 191] width 106 height 164
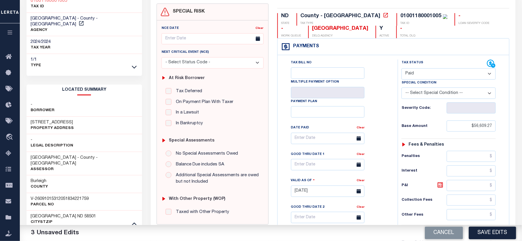
scroll to position [117, 0]
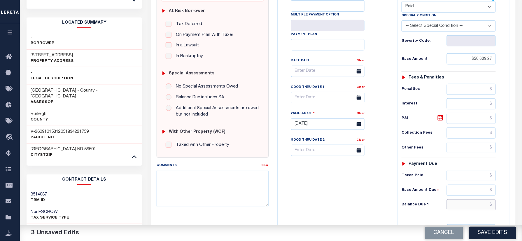
click at [463, 210] on input "text" at bounding box center [471, 204] width 49 height 11
type input "$0.00"
click at [328, 204] on div "Tax Bill No Multiple Payment Option Payment Plan Clear" at bounding box center [336, 121] width 114 height 258
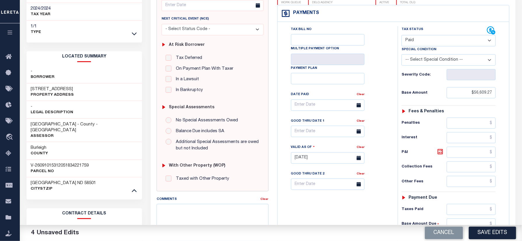
scroll to position [39, 0]
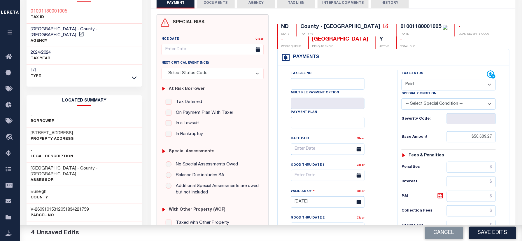
click at [147, 87] on div "PAYMENT 4 DOCUMENTS AGENCY DELINQUENT PAYEE" at bounding box center [332, 206] width 373 height 429
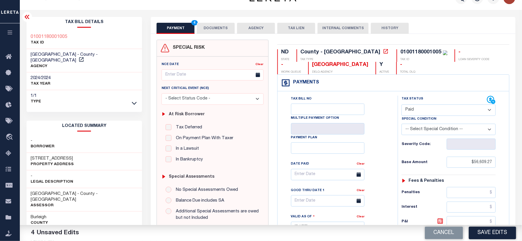
scroll to position [0, 0]
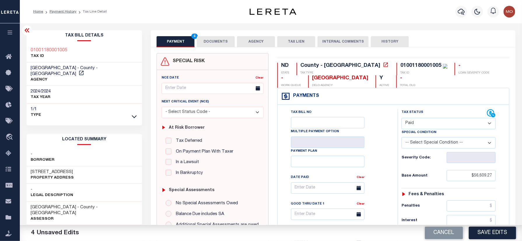
click at [214, 41] on button "DOCUMENTS" at bounding box center [216, 41] width 38 height 11
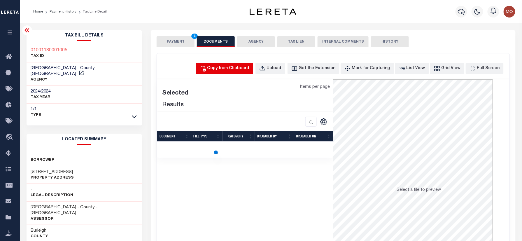
click at [235, 68] on div "Copy from Clipboard" at bounding box center [228, 68] width 42 height 6
select select "POP"
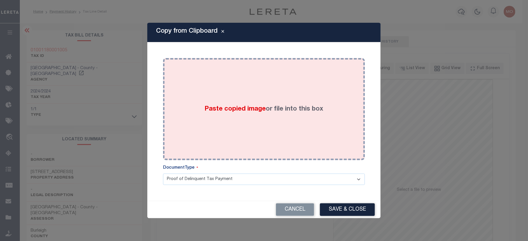
click at [221, 102] on div "Paste copied image or file into this box" at bounding box center [263, 108] width 193 height 93
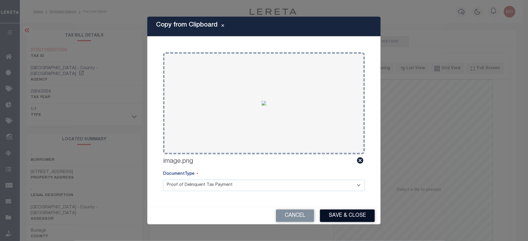
click at [341, 216] on button "Save & Close" at bounding box center [347, 215] width 55 height 13
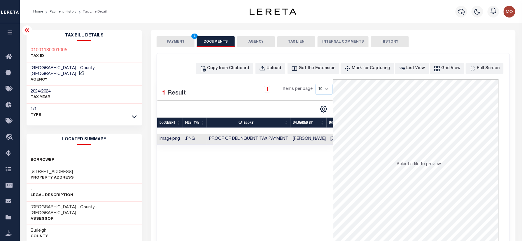
click at [173, 41] on button "PAYMENT 4" at bounding box center [176, 41] width 38 height 11
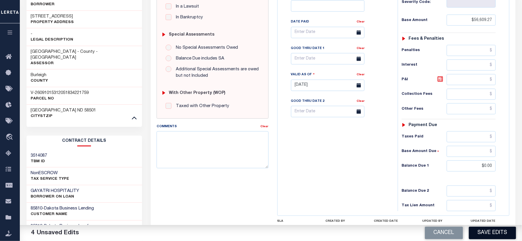
click at [495, 229] on button "Save Edits" at bounding box center [492, 233] width 47 height 13
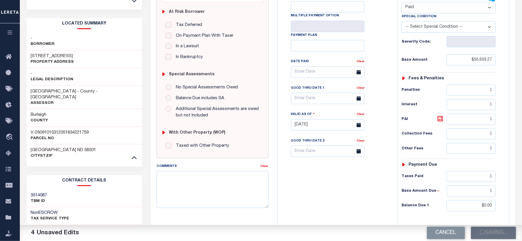
scroll to position [78, 0]
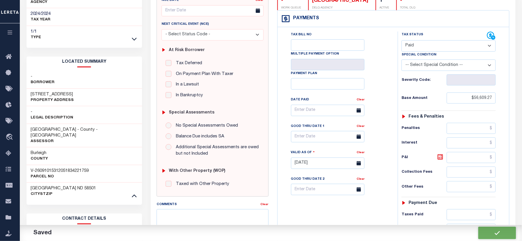
checkbox input "false"
type input "$56,609.27"
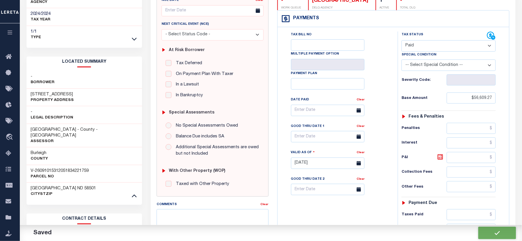
type input "$0"
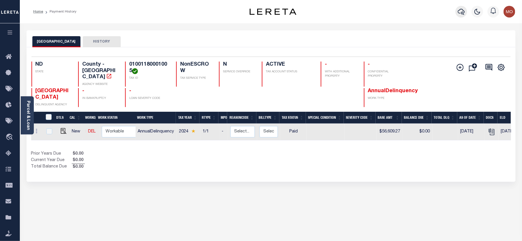
click at [463, 13] on icon "button" at bounding box center [461, 12] width 7 height 6
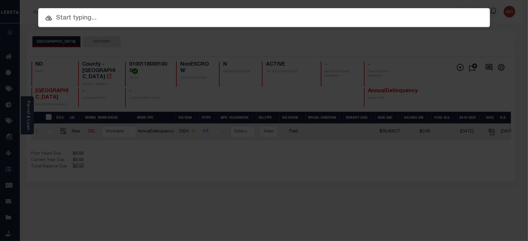
click at [80, 19] on input "text" at bounding box center [264, 18] width 452 height 10
paste input "3518069100"
type input "3518069100"
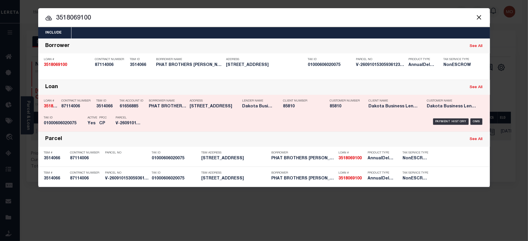
click at [99, 117] on div "PPCC CP" at bounding box center [103, 121] width 16 height 17
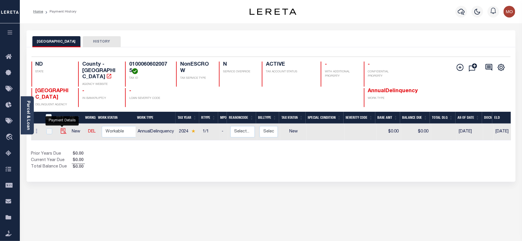
click at [61, 128] on img "" at bounding box center [64, 131] width 6 height 6
checkbox input "true"
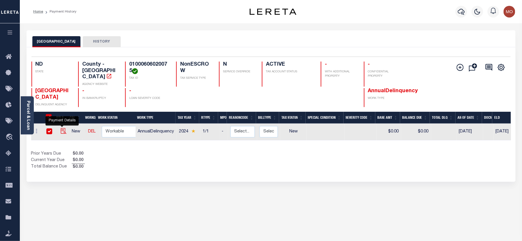
checkbox input "true"
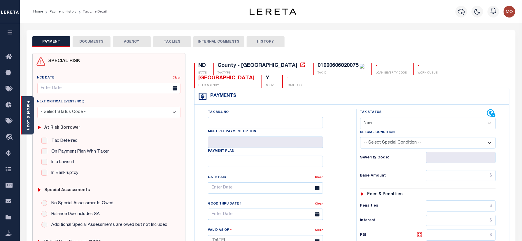
click at [25, 113] on div "Parcel & Loan" at bounding box center [27, 115] width 13 height 38
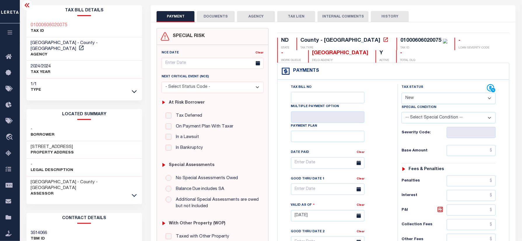
scroll to position [39, 0]
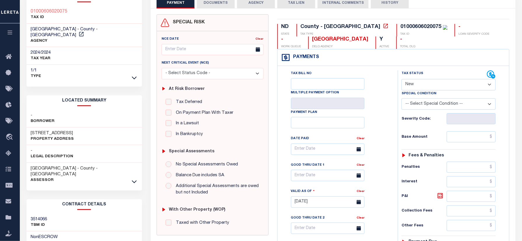
click at [32, 130] on h3 "601 S 2ND ST" at bounding box center [52, 133] width 43 height 6
copy h3 "601"
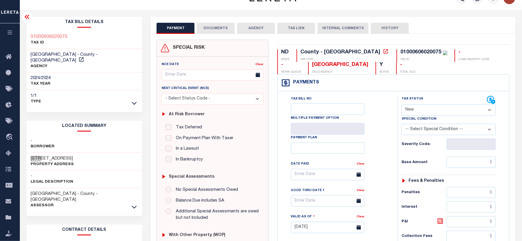
scroll to position [0, 0]
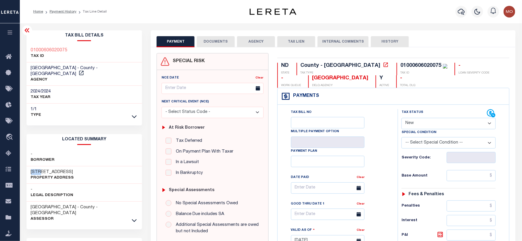
click at [421, 122] on select "- Select Status Code - Open Due/Unpaid Paid Incomplete No Tax Due Internal Refu…" at bounding box center [449, 123] width 94 height 11
select select "PYD"
click at [402, 118] on select "- Select Status Code - Open Due/Unpaid Paid Incomplete No Tax Due Internal Refu…" at bounding box center [449, 123] width 94 height 11
type input "10/08/2025"
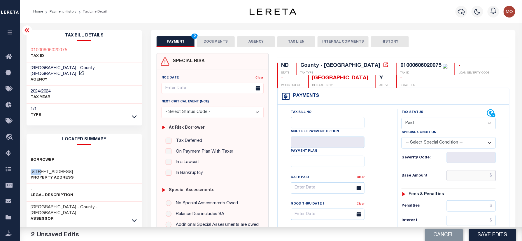
click at [463, 180] on input "text" at bounding box center [471, 175] width 49 height 11
paste input "11,018.68"
type input "$11,018.68"
click at [395, 180] on div "Tax Status Status" at bounding box center [450, 238] width 114 height 258
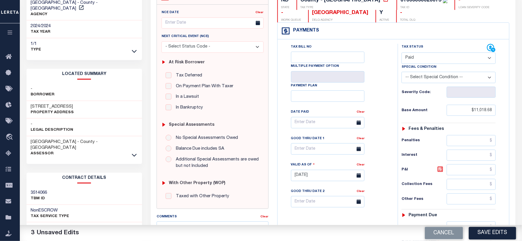
scroll to position [155, 0]
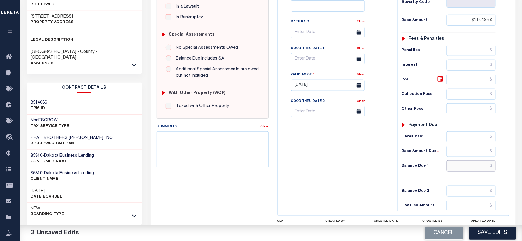
click at [461, 166] on input "text" at bounding box center [471, 165] width 49 height 11
type input "$0.00"
click at [348, 171] on div "Tax Bill No Multiple Payment Option Payment Plan Clear" at bounding box center [336, 83] width 114 height 258
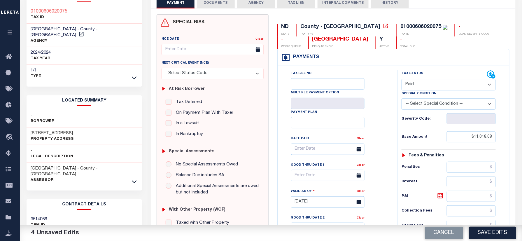
click at [216, 3] on button "DOCUMENTS" at bounding box center [216, 2] width 38 height 11
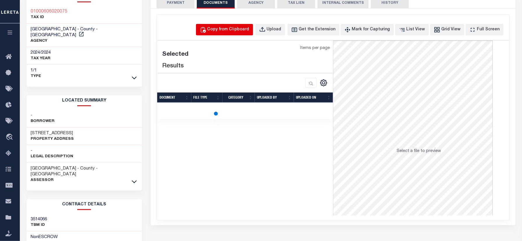
click at [236, 27] on div "Copy from Clipboard" at bounding box center [228, 30] width 42 height 6
select select "POP"
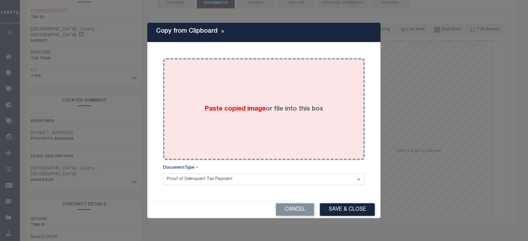
click at [261, 82] on div "Paste copied image or file into this box" at bounding box center [263, 108] width 193 height 93
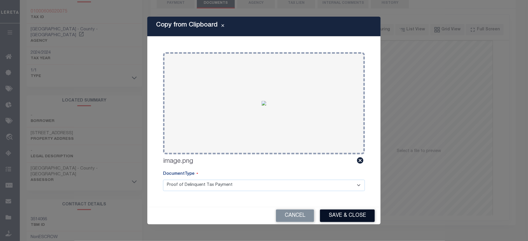
click at [346, 220] on button "Save & Close" at bounding box center [347, 215] width 55 height 13
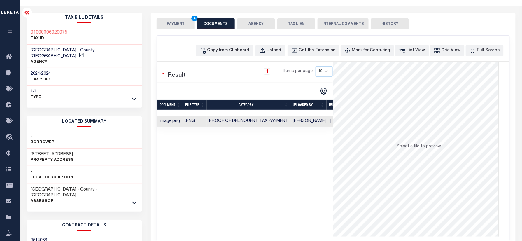
scroll to position [0, 0]
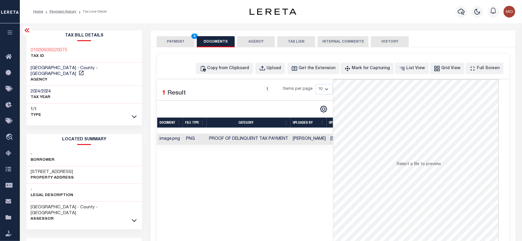
click at [178, 38] on button "PAYMENT 4" at bounding box center [176, 41] width 38 height 11
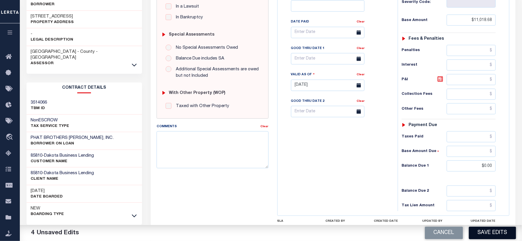
click at [483, 228] on button "Save Edits" at bounding box center [492, 233] width 47 height 13
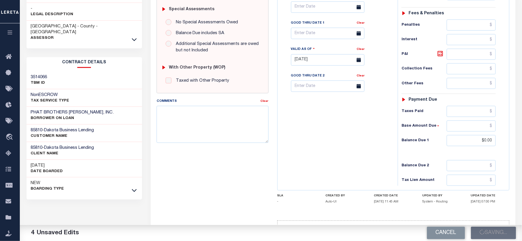
scroll to position [194, 0]
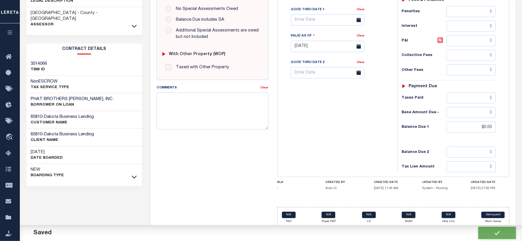
checkbox input "false"
type input "$11,018.68"
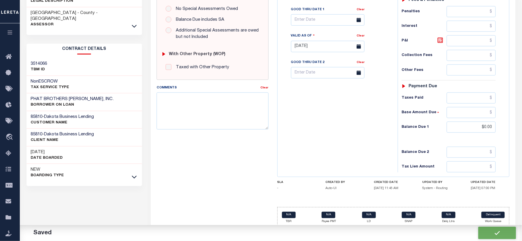
type input "$0"
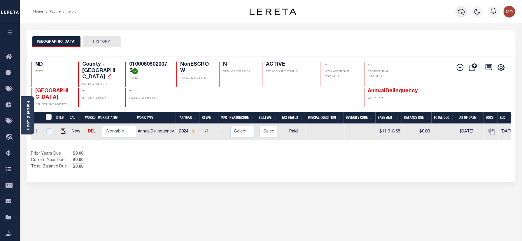
click at [464, 11] on icon "button" at bounding box center [461, 12] width 7 height 6
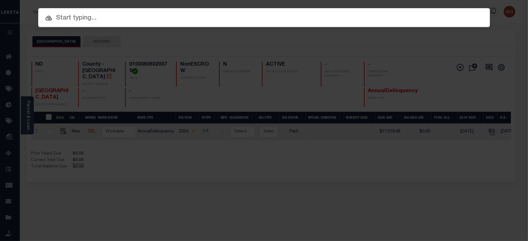
click at [105, 22] on input "text" at bounding box center [264, 18] width 452 height 10
paste input "2551049102"
type input "2551049102"
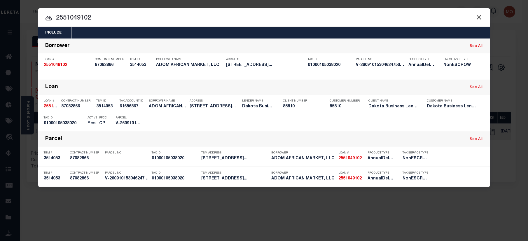
click at [113, 122] on div "Parcel V-26091015304624750748585" at bounding box center [128, 121] width 35 height 17
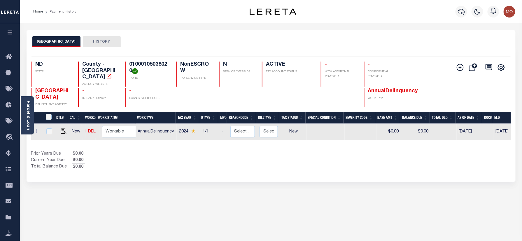
click at [158, 19] on div "Home Payment History Profile" at bounding box center [271, 11] width 502 height 23
click at [462, 10] on icon "button" at bounding box center [461, 11] width 7 height 7
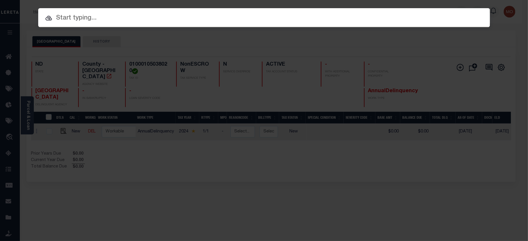
click at [97, 17] on input "text" at bounding box center [264, 18] width 452 height 10
paste input "2551049102"
type input "2551049102"
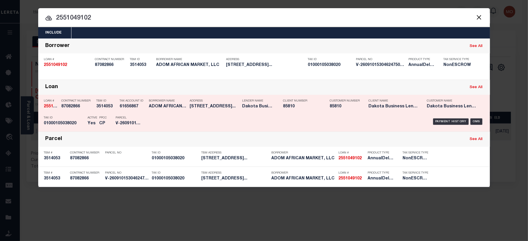
click at [103, 119] on p "PPCC" at bounding box center [103, 117] width 8 height 3
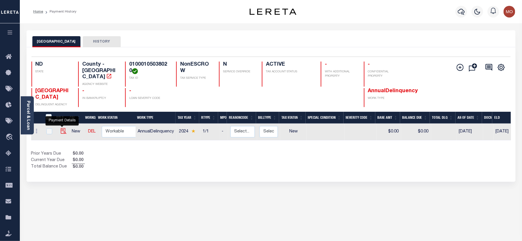
click at [61, 128] on img "" at bounding box center [64, 131] width 6 height 6
checkbox input "true"
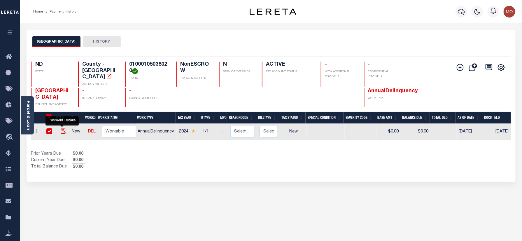
checkbox input "true"
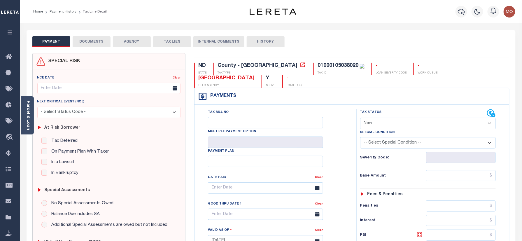
click at [32, 119] on div "Parcel & Loan" at bounding box center [27, 115] width 13 height 38
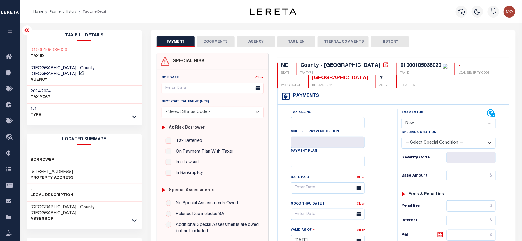
click at [35, 169] on h3 "[STREET_ADDRESS]" at bounding box center [52, 172] width 43 height 6
copy h3 "2304"
click at [56, 169] on h3 "[STREET_ADDRESS]" at bounding box center [52, 172] width 43 height 6
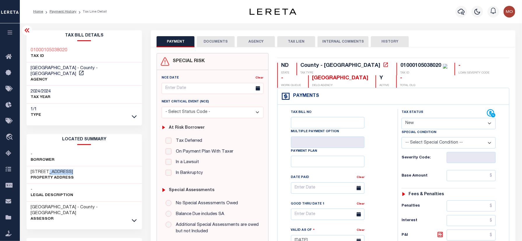
copy h3 "BROADWAY"
click at [424, 124] on select "- Select Status Code - Open Due/Unpaid Paid Incomplete No Tax Due Internal Refu…" at bounding box center [449, 123] width 94 height 11
select select "DUE"
click at [402, 118] on select "- Select Status Code - Open Due/Unpaid Paid Incomplete No Tax Due Internal Refu…" at bounding box center [449, 123] width 94 height 11
type input "[DATE]"
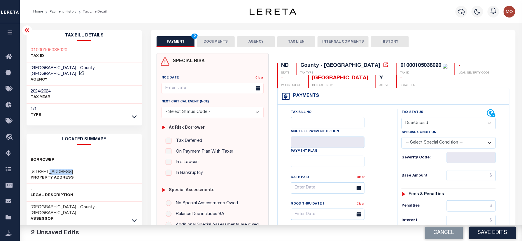
click at [431, 148] on select "-- Select Special Condition -- 3RD PARTY TAX LIEN AGENCY TAX LIEN (A.K.A Inside…" at bounding box center [449, 142] width 94 height 11
select select "15"
click at [402, 138] on select "-- Select Special Condition -- 3RD PARTY TAX LIEN AGENCY TAX LIEN (A.K.A Inside…" at bounding box center [449, 142] width 94 height 11
drag, startPoint x: 461, startPoint y: 174, endPoint x: 439, endPoint y: 208, distance: 40.5
click at [461, 174] on input "text" at bounding box center [471, 175] width 49 height 11
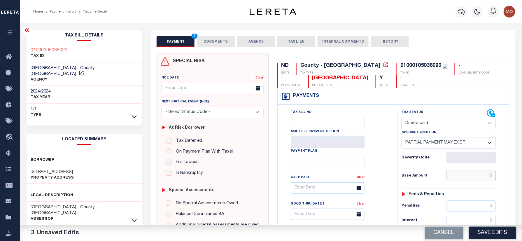
paste input "7,359.31"
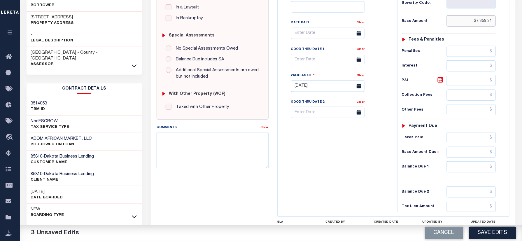
scroll to position [155, 0]
type input "$7,359.31"
click at [458, 142] on input "text" at bounding box center [471, 136] width 49 height 11
click at [459, 140] on input "text" at bounding box center [471, 136] width 49 height 11
click at [470, 169] on input "text" at bounding box center [471, 165] width 49 height 11
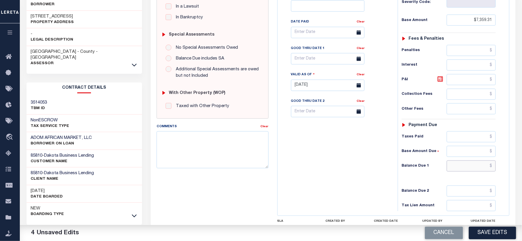
paste input "3,398.05"
type input "$3,398.05"
click at [322, 162] on div "Tax Bill No Multiple Payment Option Payment Plan Clear" at bounding box center [336, 83] width 114 height 258
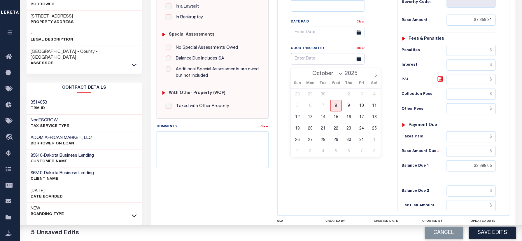
click at [312, 59] on input "text" at bounding box center [327, 58] width 73 height 11
click at [447, 232] on button "Cancel" at bounding box center [444, 233] width 38 height 13
type input "[DATE]"
select select "NW2"
select select "0"
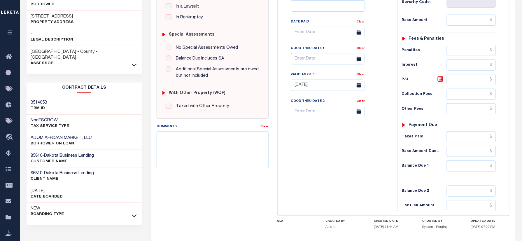
scroll to position [0, 0]
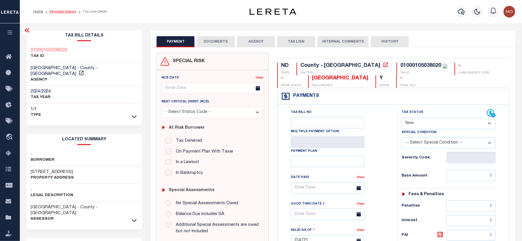
click at [57, 12] on link "Payment History" at bounding box center [63, 11] width 27 height 3
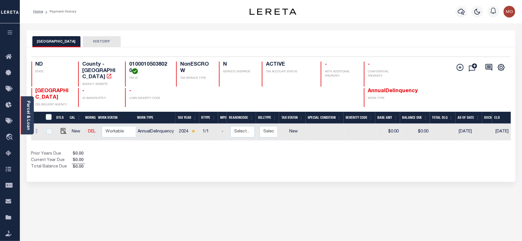
click at [28, 114] on link "Parcel & Loan" at bounding box center [28, 115] width 4 height 29
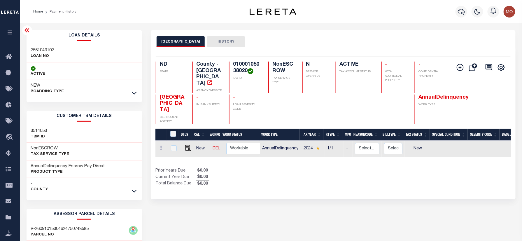
click at [131, 94] on link at bounding box center [134, 93] width 7 height 4
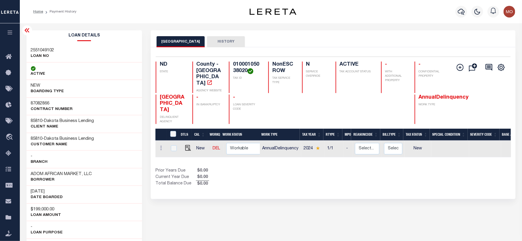
drag, startPoint x: 31, startPoint y: 192, endPoint x: 63, endPoint y: 195, distance: 32.3
click at [63, 195] on div "09/10/2025 DATE BOARDED" at bounding box center [85, 194] width 116 height 18
click at [458, 15] on icon "button" at bounding box center [461, 11] width 7 height 7
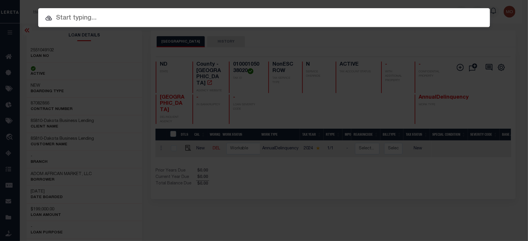
click at [112, 18] on input "text" at bounding box center [264, 18] width 452 height 10
paste input "5857319107"
type input "5857319107"
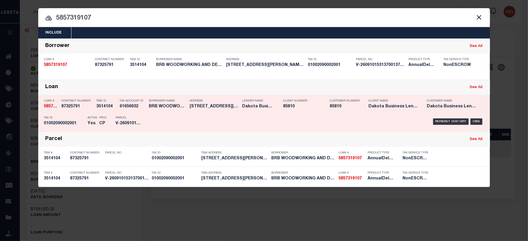
click at [132, 118] on p "Parcel" at bounding box center [129, 117] width 26 height 3
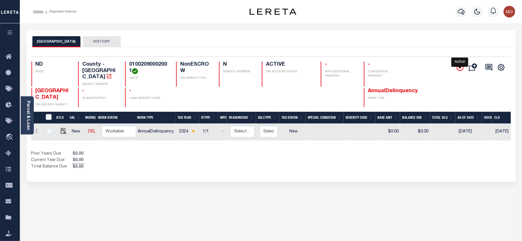
click at [457, 67] on icon "" at bounding box center [460, 67] width 7 height 7
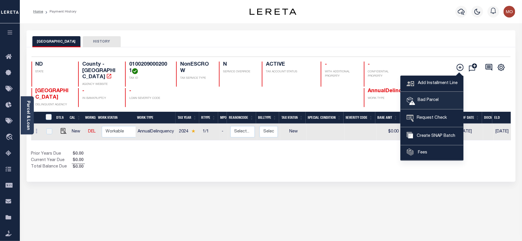
click at [425, 101] on span "Bad Parcel" at bounding box center [426, 100] width 23 height 6
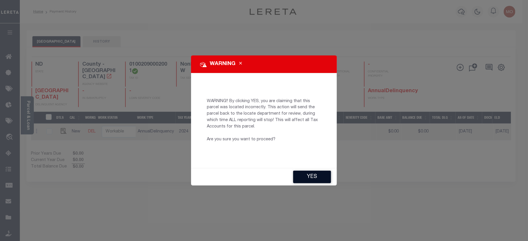
click at [310, 175] on button "YES" at bounding box center [312, 177] width 38 height 13
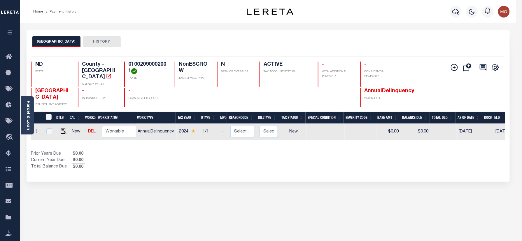
type input "[EMAIL_ADDRESS][PERSON_NAME][DOMAIN_NAME]"
type input "[DATE]"
type input "CP"
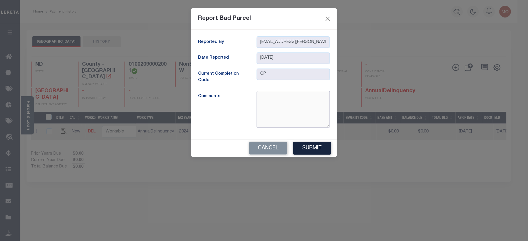
click at [264, 108] on textarea at bounding box center [293, 109] width 73 height 37
type textarea "No match found for the given parcel"
click at [314, 147] on button "Submit" at bounding box center [312, 148] width 38 height 13
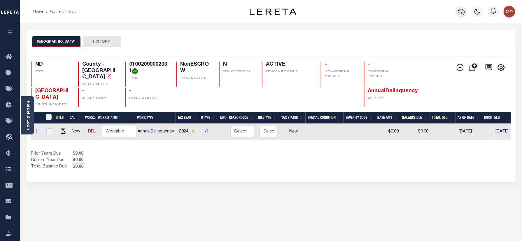
click at [461, 12] on icon "button" at bounding box center [461, 11] width 7 height 7
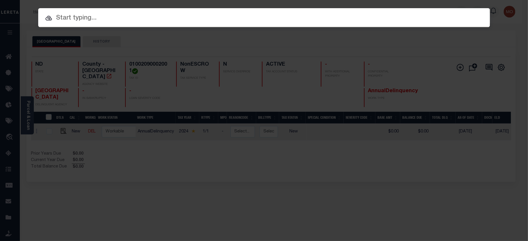
click at [104, 22] on input "text" at bounding box center [264, 18] width 452 height 10
paste input "1237419103"
type input "1237419103"
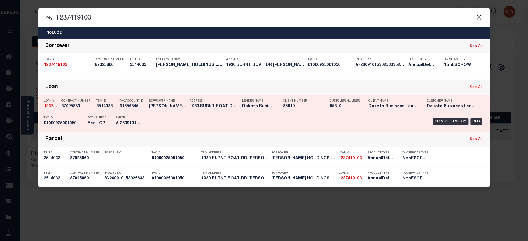
click at [90, 114] on div "Active Yes" at bounding box center [93, 121] width 10 height 17
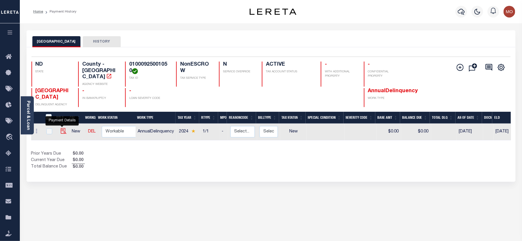
click at [61, 128] on img "" at bounding box center [64, 131] width 6 height 6
checkbox input "true"
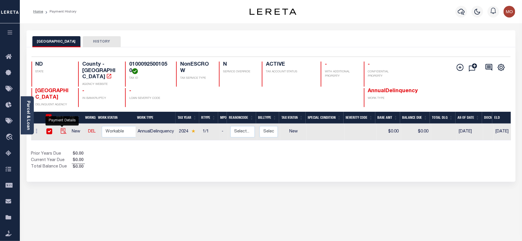
checkbox input "true"
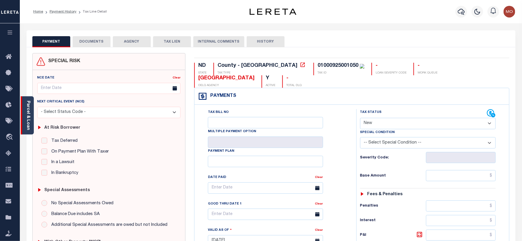
click at [29, 117] on link "Parcel & Loan" at bounding box center [28, 115] width 4 height 29
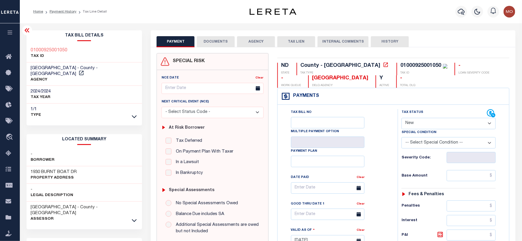
click at [36, 169] on h3 "1930 BURNT BOAT DR" at bounding box center [54, 172] width 46 height 6
copy h3 "1930"
click at [422, 128] on select "- Select Status Code - Open Due/Unpaid Paid Incomplete No Tax Due Internal Refu…" at bounding box center [449, 123] width 94 height 11
select select "PYD"
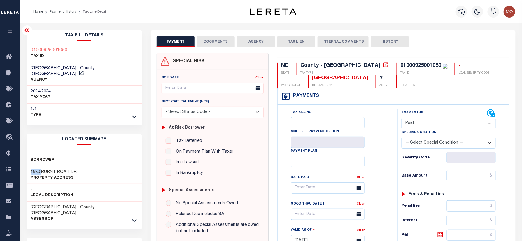
click at [402, 118] on select "- Select Status Code - Open Due/Unpaid Paid Incomplete No Tax Due Internal Refu…" at bounding box center [449, 123] width 94 height 11
type input "[DATE]"
click at [391, 156] on div "Tax Bill No Multiple Payment Option Payment Plan Clear" at bounding box center [336, 238] width 114 height 258
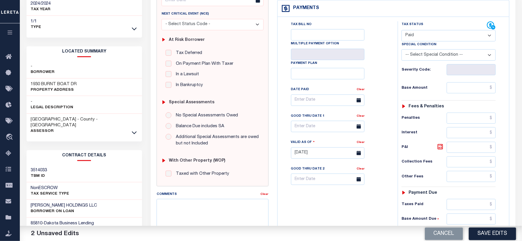
scroll to position [155, 0]
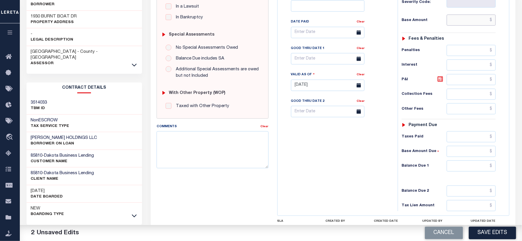
click at [465, 21] on input "text" at bounding box center [471, 20] width 49 height 11
paste input "22,691.84"
type input "$22,691.84"
click at [467, 171] on input "text" at bounding box center [471, 165] width 49 height 11
type input "$0.00"
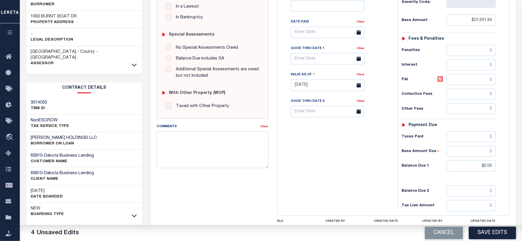
click at [392, 167] on div "Tax Bill No Multiple Payment Option Payment Plan Clear" at bounding box center [336, 83] width 114 height 258
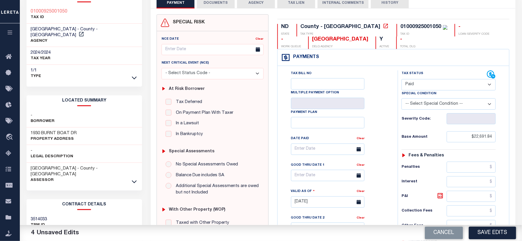
scroll to position [0, 0]
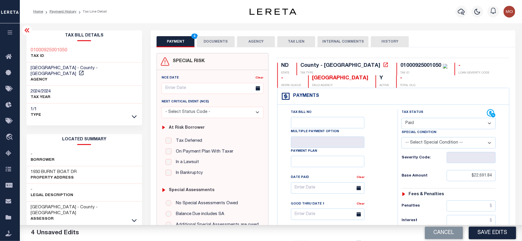
click at [213, 43] on button "DOCUMENTS" at bounding box center [216, 41] width 38 height 11
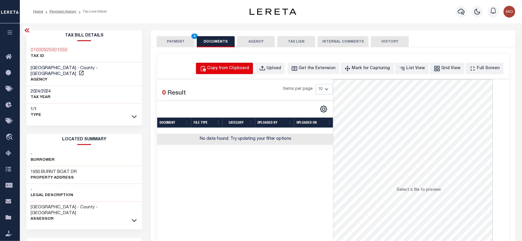
click at [239, 66] on div "Copy from Clipboard" at bounding box center [228, 68] width 42 height 6
select select "POP"
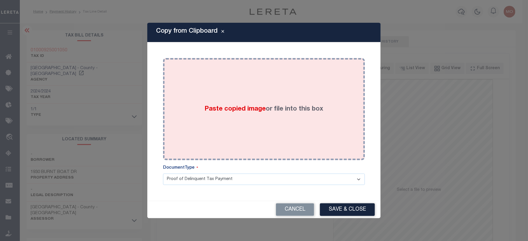
click at [250, 114] on div "Paste copied image or file into this box" at bounding box center [263, 108] width 193 height 93
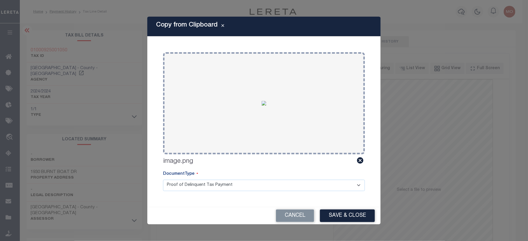
click at [348, 216] on button "Save & Close" at bounding box center [347, 215] width 55 height 13
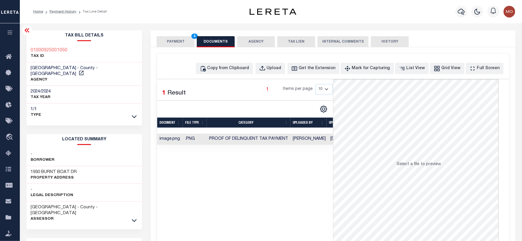
click at [179, 40] on button "PAYMENT 4" at bounding box center [176, 41] width 38 height 11
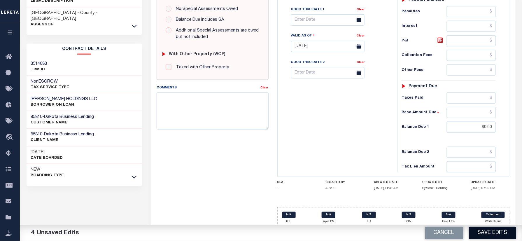
click at [486, 232] on button "Save Edits" at bounding box center [492, 233] width 47 height 13
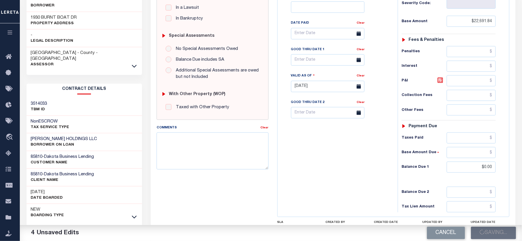
scroll to position [117, 0]
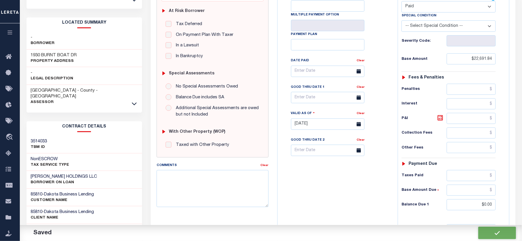
checkbox input "false"
type input "$22,691.84"
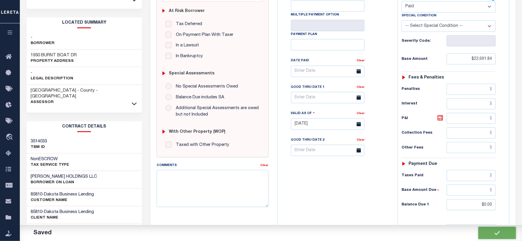
type input "$0"
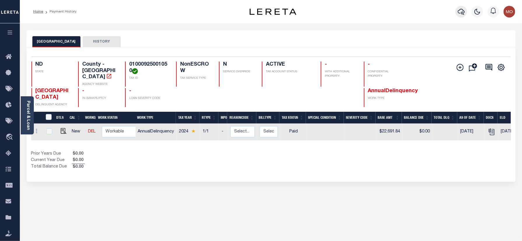
click at [458, 9] on button "button" at bounding box center [462, 12] width 12 height 12
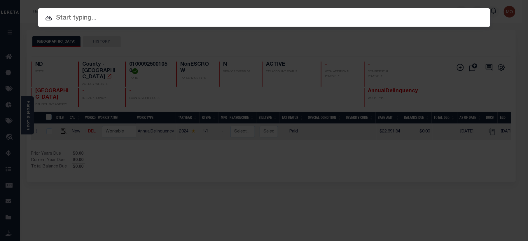
click at [119, 19] on input "text" at bounding box center [264, 18] width 452 height 10
paste input "2637809106"
type input "2637809106"
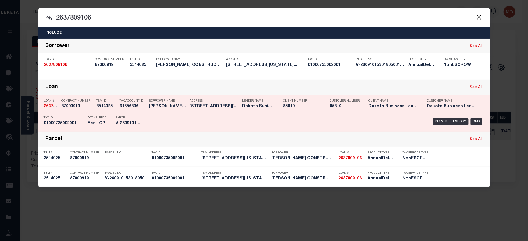
click at [97, 116] on div "PPCC CP" at bounding box center [103, 121] width 16 height 17
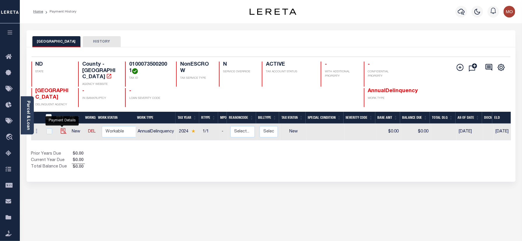
click at [61, 128] on img "" at bounding box center [64, 131] width 6 height 6
checkbox input "true"
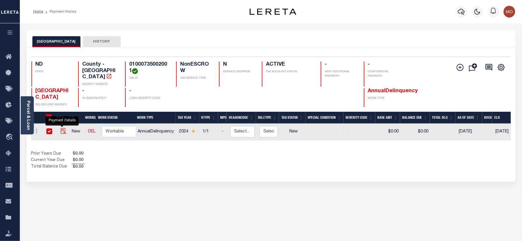
checkbox input "true"
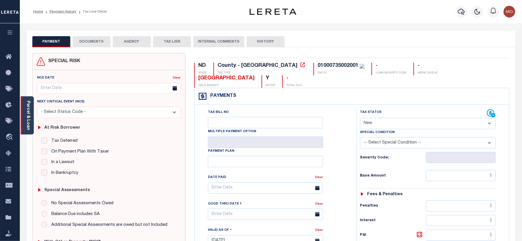
click at [29, 106] on link "Parcel & Loan" at bounding box center [28, 115] width 4 height 29
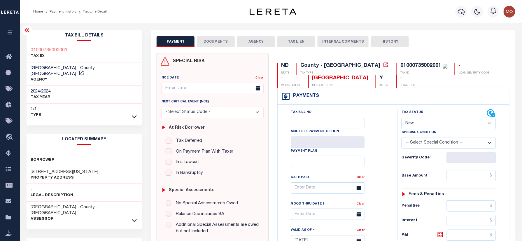
click at [36, 169] on h3 "[STREET_ADDRESS][US_STATE]" at bounding box center [65, 172] width 68 height 6
copy h3 "2750"
click at [55, 169] on h3 "[STREET_ADDRESS][US_STATE]" at bounding box center [65, 172] width 68 height 6
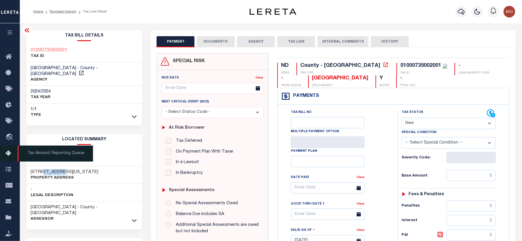
copy h3 "[US_STATE]"
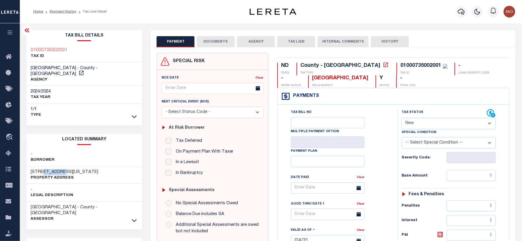
click at [429, 123] on select "- Select Status Code - Open Due/Unpaid Paid Incomplete No Tax Due Internal Refu…" at bounding box center [449, 123] width 94 height 11
select select "PYD"
click at [402, 118] on select "- Select Status Code - Open Due/Unpaid Paid Incomplete No Tax Due Internal Refu…" at bounding box center [449, 123] width 94 height 11
type input "[DATE]"
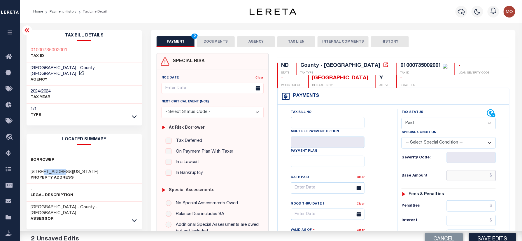
click at [460, 178] on input "text" at bounding box center [471, 175] width 49 height 11
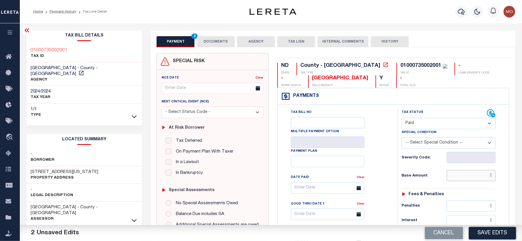
paste input "23,467.84"
type input "$23,467.84"
click at [395, 178] on div "Tax Status Status" at bounding box center [450, 238] width 114 height 258
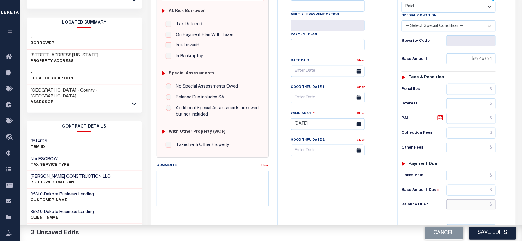
drag, startPoint x: 459, startPoint y: 206, endPoint x: 447, endPoint y: 206, distance: 11.7
click at [459, 206] on input "text" at bounding box center [471, 204] width 49 height 11
type input "$0.00"
click at [315, 195] on div "Tax Bill No Multiple Payment Option Payment Plan Clear" at bounding box center [336, 121] width 114 height 258
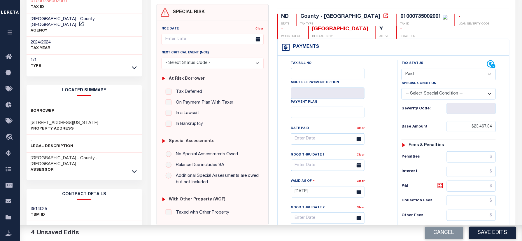
scroll to position [0, 0]
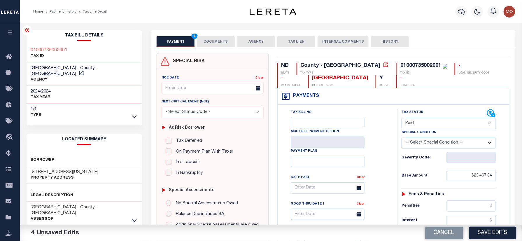
click at [213, 38] on button "DOCUMENTS" at bounding box center [216, 41] width 38 height 11
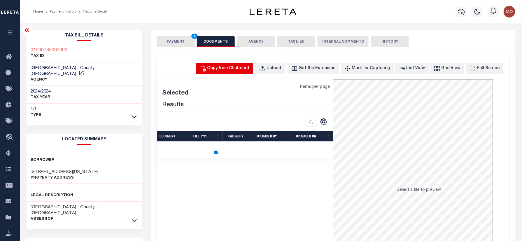
click at [242, 68] on div "Copy from Clipboard" at bounding box center [228, 68] width 42 height 6
select select "POP"
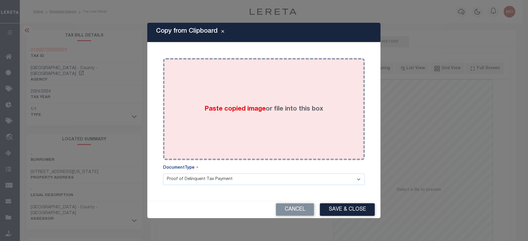
click at [236, 111] on span "Paste copied image" at bounding box center [235, 109] width 61 height 6
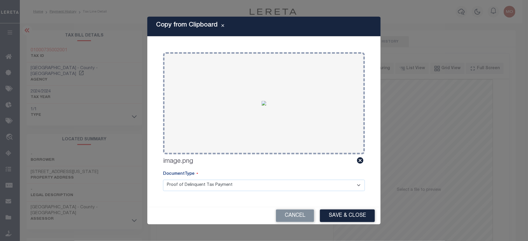
click at [344, 218] on button "Save & Close" at bounding box center [347, 215] width 55 height 13
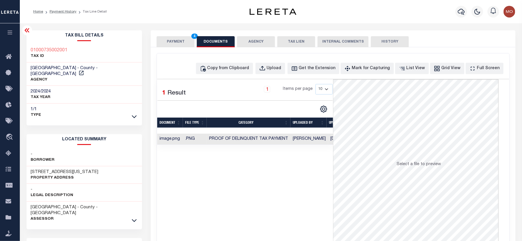
click at [167, 39] on button "PAYMENT 4" at bounding box center [176, 41] width 38 height 11
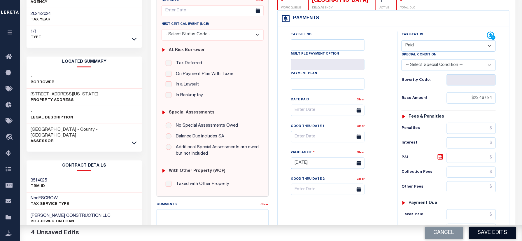
click at [482, 229] on button "Save Edits" at bounding box center [492, 233] width 47 height 13
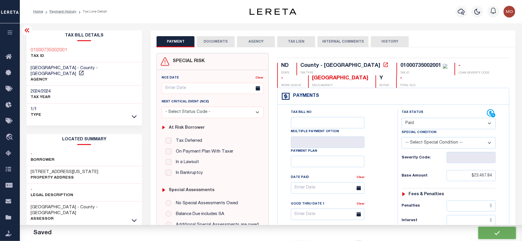
checkbox input "false"
type input "$23,467.84"
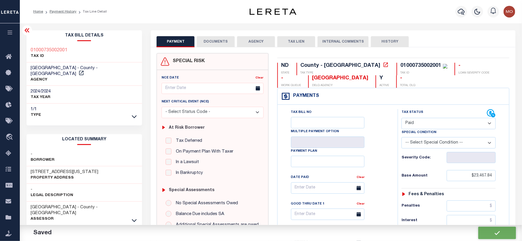
type input "$0"
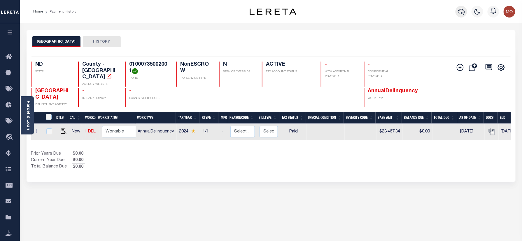
click at [458, 10] on icon "button" at bounding box center [461, 11] width 7 height 7
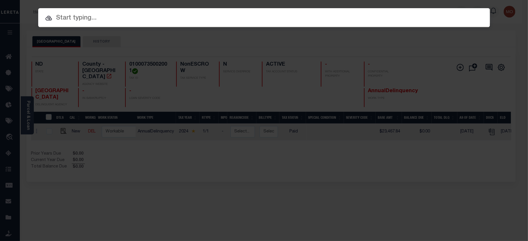
click at [76, 22] on input "text" at bounding box center [264, 18] width 452 height 10
paste input "9939759003"
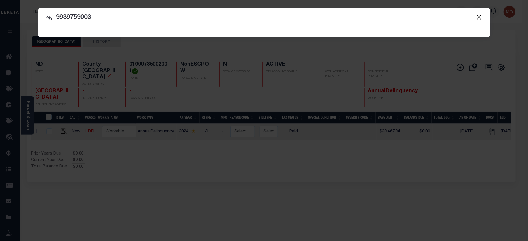
type input "9939759003"
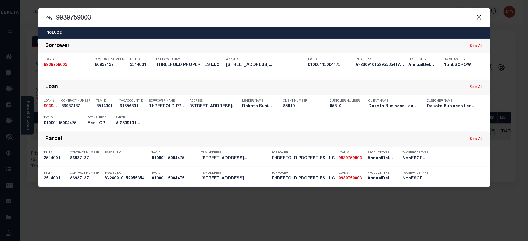
click at [482, 17] on button "Close" at bounding box center [479, 17] width 8 height 8
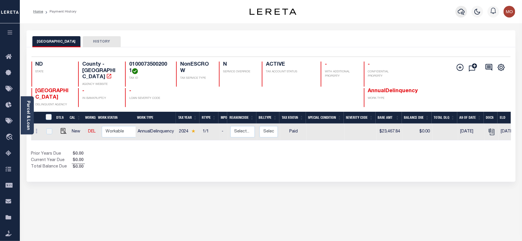
click at [462, 11] on icon "button" at bounding box center [461, 11] width 7 height 7
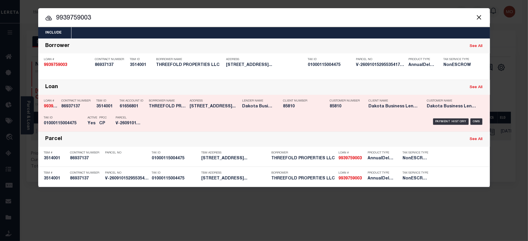
click at [100, 122] on h5 "CP" at bounding box center [103, 123] width 8 height 5
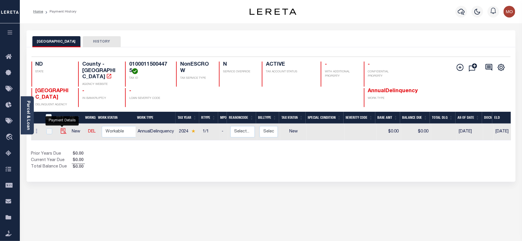
click at [61, 128] on img "" at bounding box center [64, 131] width 6 height 6
checkbox input "true"
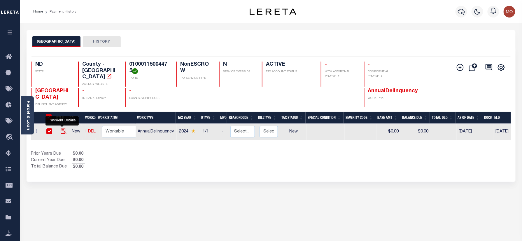
checkbox input "true"
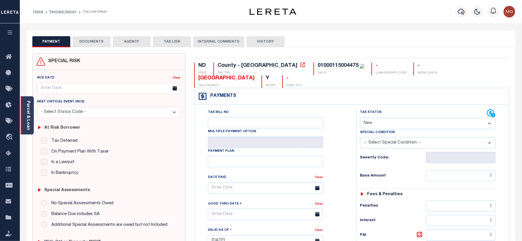
click at [32, 116] on div "Parcel & Loan" at bounding box center [27, 115] width 13 height 38
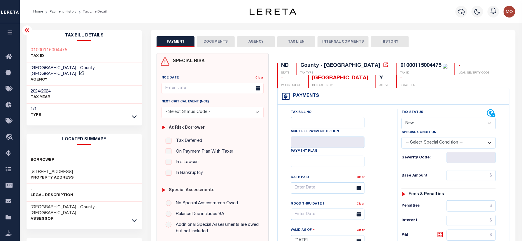
click at [35, 169] on h3 "[STREET_ADDRESS]" at bounding box center [52, 172] width 43 height 6
copy h3 "1125"
drag, startPoint x: 424, startPoint y: 125, endPoint x: 425, endPoint y: 130, distance: 5.0
click at [424, 125] on select "- Select Status Code - Open Due/Unpaid Paid Incomplete No Tax Due Internal Refu…" at bounding box center [449, 123] width 94 height 11
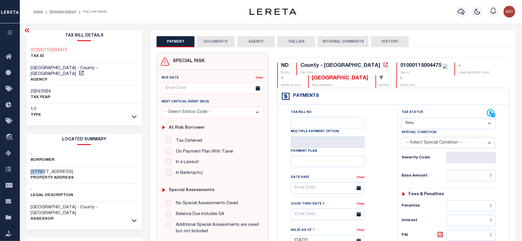
select select "PYD"
click at [402, 118] on select "- Select Status Code - Open Due/Unpaid Paid Incomplete No Tax Due Internal Refu…" at bounding box center [449, 123] width 94 height 11
type input "[DATE]"
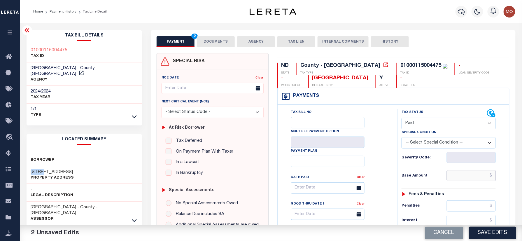
click at [462, 178] on input "text" at bounding box center [471, 175] width 49 height 11
paste input "4,009.96"
type input "$4,009.96"
click at [361, 188] on span at bounding box center [358, 187] width 11 height 11
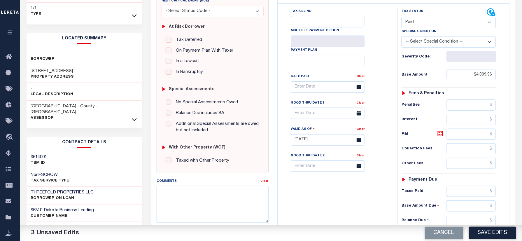
scroll to position [194, 0]
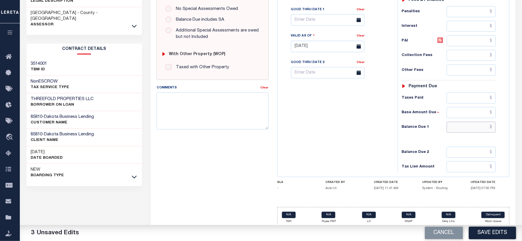
click at [466, 131] on input "text" at bounding box center [471, 127] width 49 height 11
type input "$0.00"
click at [308, 129] on div "Tax Bill No Multiple Payment Option Payment Plan Clear" at bounding box center [336, 44] width 114 height 258
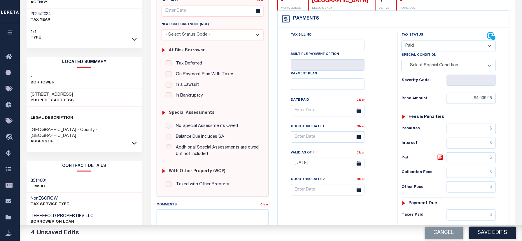
scroll to position [0, 0]
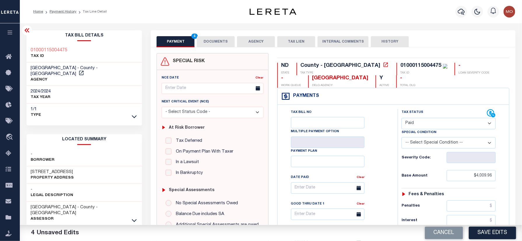
click at [209, 40] on button "DOCUMENTS" at bounding box center [216, 41] width 38 height 11
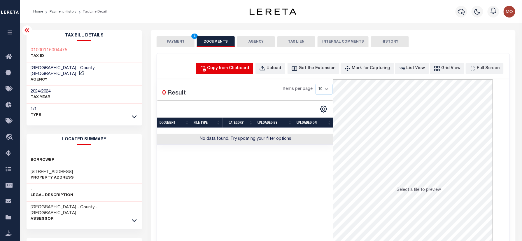
click at [234, 65] on button "Copy from Clipboard" at bounding box center [224, 68] width 57 height 11
select select "POP"
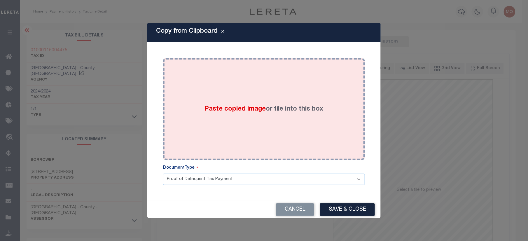
click at [255, 106] on span "Paste copied image" at bounding box center [235, 109] width 61 height 6
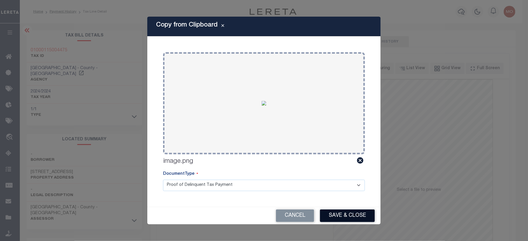
click at [356, 215] on button "Save & Close" at bounding box center [347, 215] width 55 height 13
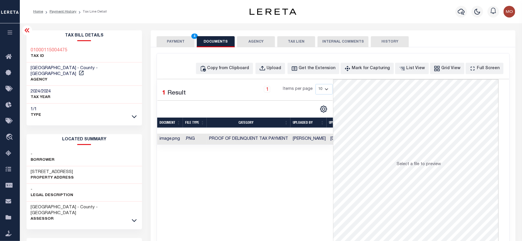
click at [178, 43] on button "PAYMENT 4" at bounding box center [176, 41] width 38 height 11
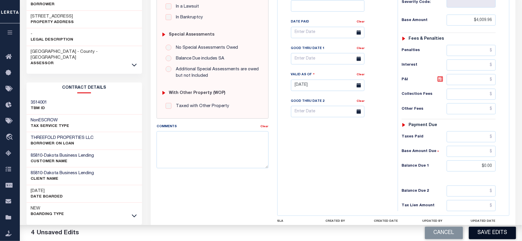
click at [479, 231] on button "Save Edits" at bounding box center [492, 233] width 47 height 13
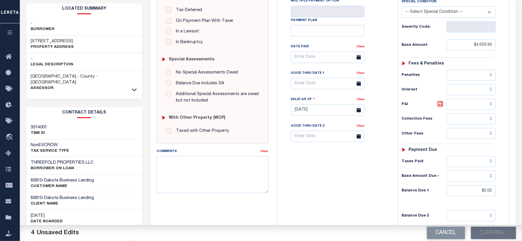
scroll to position [117, 0]
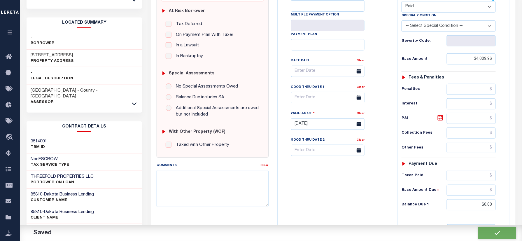
checkbox input "false"
type input "$4,009.96"
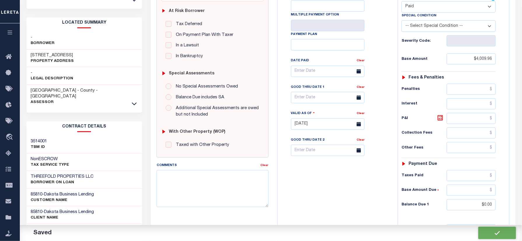
type input "$0"
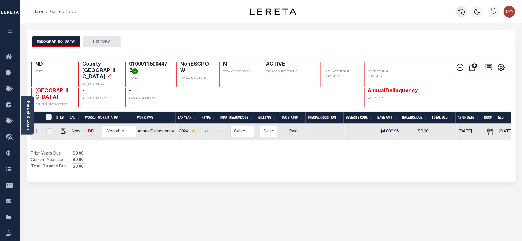
click at [458, 9] on icon "button" at bounding box center [461, 11] width 7 height 7
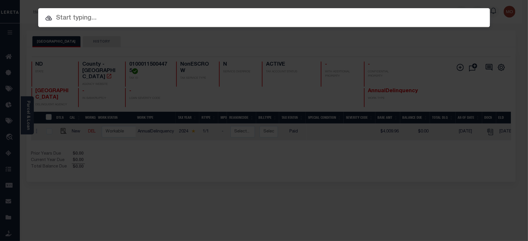
click at [134, 20] on input "text" at bounding box center [264, 18] width 452 height 10
paste input "3205219107"
type input "3205219107"
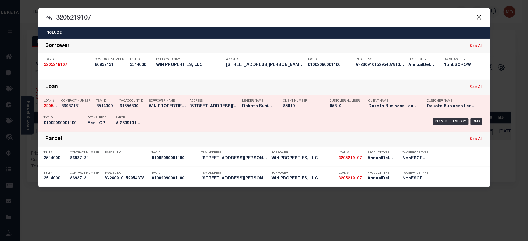
click at [105, 119] on p "PPCC" at bounding box center [103, 117] width 8 height 3
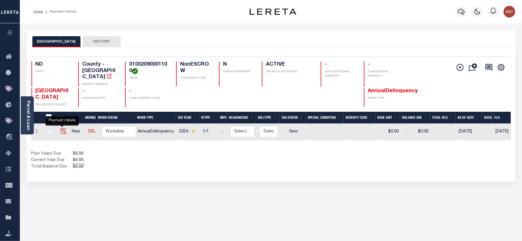
click at [64, 128] on img "" at bounding box center [64, 131] width 6 height 6
checkbox input "true"
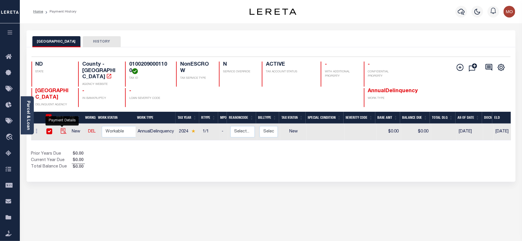
checkbox input "true"
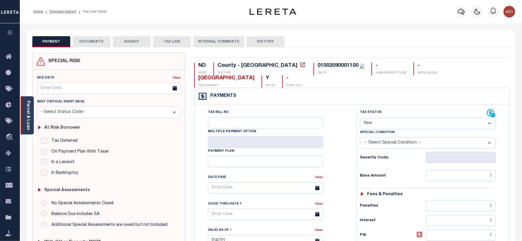
click at [25, 111] on div "Parcel & Loan" at bounding box center [27, 115] width 13 height 38
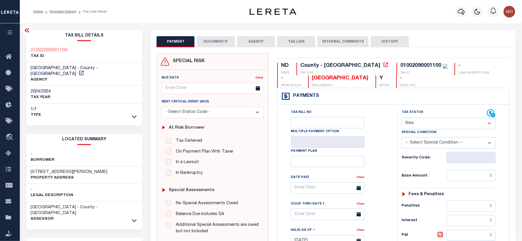
click at [34, 169] on h3 "[STREET_ADDRESS][PERSON_NAME]" at bounding box center [69, 172] width 77 height 6
copy h3 "4232"
click at [51, 169] on h3 "[STREET_ADDRESS][PERSON_NAME]" at bounding box center [69, 172] width 77 height 6
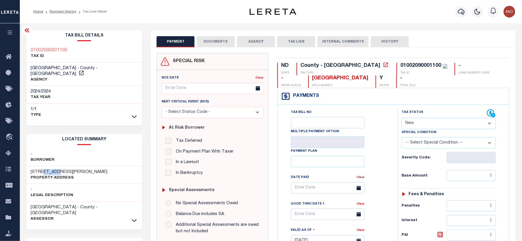
copy h3 "[PERSON_NAME]"
click at [432, 126] on select "- Select Status Code - Open Due/Unpaid Paid Incomplete No Tax Due Internal Refu…" at bounding box center [449, 123] width 94 height 11
select select "PYD"
click at [402, 118] on select "- Select Status Code - Open Due/Unpaid Paid Incomplete No Tax Due Internal Refu…" at bounding box center [449, 123] width 94 height 11
type input "[DATE]"
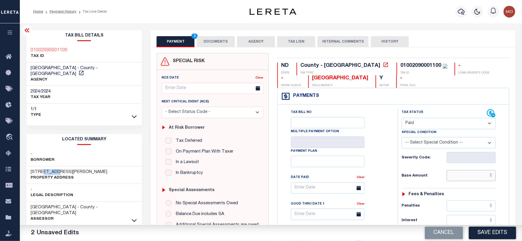
click at [464, 179] on input "text" at bounding box center [471, 175] width 49 height 11
paste input "11,545.10"
type input "$11,545.10"
click at [362, 182] on div "Date Paid Clear" at bounding box center [327, 178] width 73 height 8
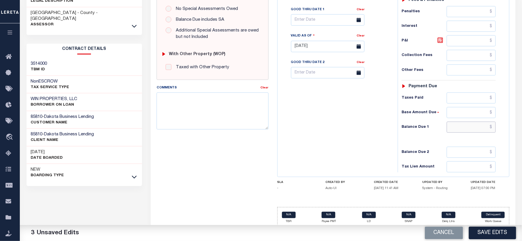
drag, startPoint x: 454, startPoint y: 129, endPoint x: 448, endPoint y: 131, distance: 6.7
click at [454, 129] on input "text" at bounding box center [471, 127] width 49 height 11
type input "$0.00"
click at [314, 139] on div "Tax Bill No Multiple Payment Option Payment Plan Clear" at bounding box center [336, 44] width 114 height 258
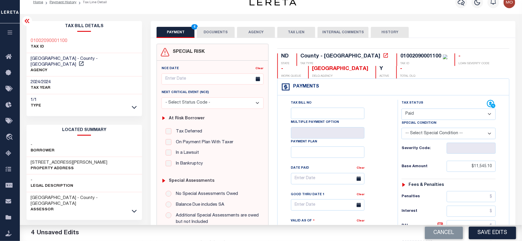
scroll to position [0, 0]
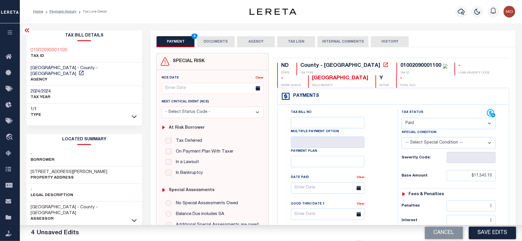
click at [217, 42] on button "DOCUMENTS" at bounding box center [216, 41] width 38 height 11
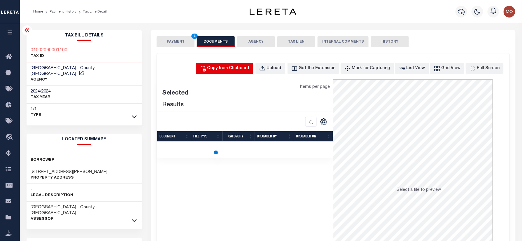
click at [225, 69] on div "Copy from Clipboard" at bounding box center [228, 68] width 42 height 6
select select "POP"
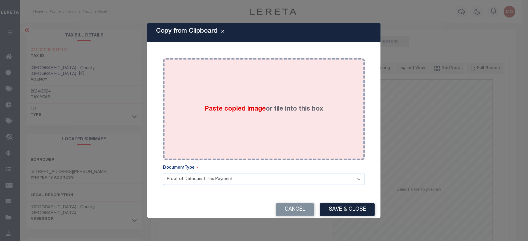
click at [245, 111] on span "Paste copied image" at bounding box center [235, 109] width 61 height 6
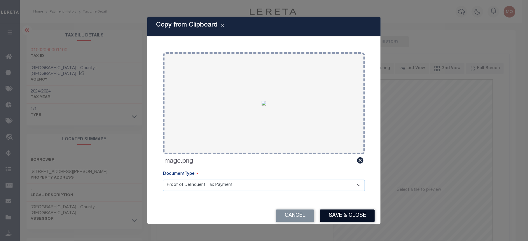
click at [337, 210] on button "Save & Close" at bounding box center [347, 215] width 55 height 13
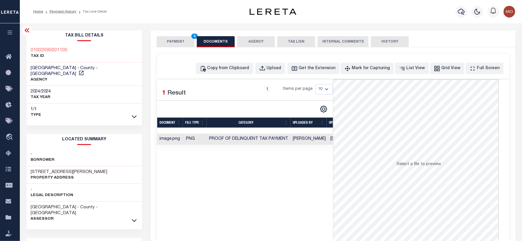
click at [180, 33] on div "PAYMENT 4 DOCUMENTS AGENCY DELINQUENT PAYEE TAX LIEN" at bounding box center [333, 38] width 365 height 17
drag, startPoint x: 177, startPoint y: 35, endPoint x: 176, endPoint y: 40, distance: 4.7
click at [176, 38] on div "PAYMENT 4 DOCUMENTS AGENCY DELINQUENT PAYEE TAX LIEN" at bounding box center [333, 38] width 365 height 17
click at [176, 40] on button "PAYMENT 4" at bounding box center [176, 41] width 38 height 11
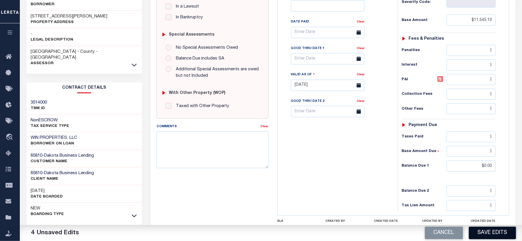
click at [491, 227] on button "Save Edits" at bounding box center [492, 233] width 47 height 13
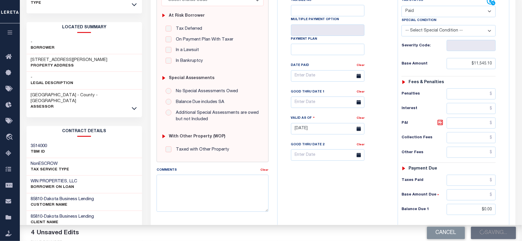
scroll to position [78, 0]
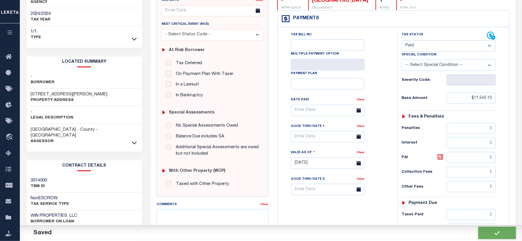
checkbox input "false"
type input "$11,545.1"
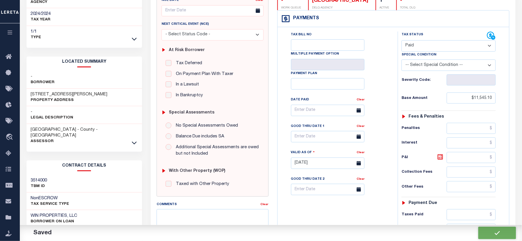
type input "$0"
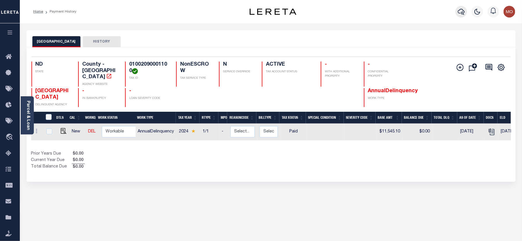
click at [460, 12] on icon "button" at bounding box center [461, 11] width 7 height 7
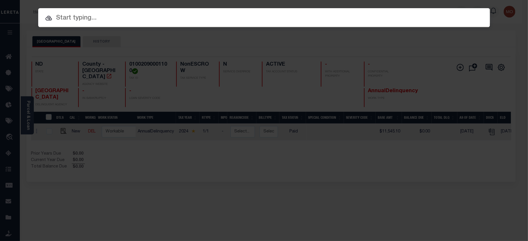
click at [116, 17] on input "text" at bounding box center [264, 18] width 452 height 10
paste input "2383089103"
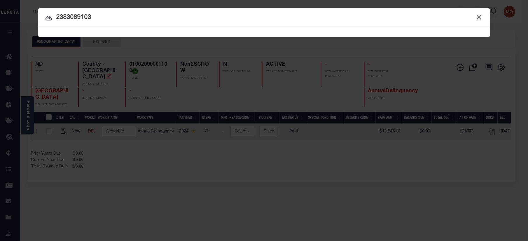
type input "2383089103"
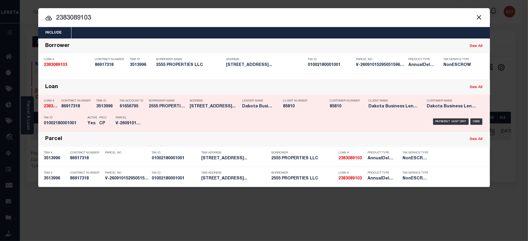
click at [89, 116] on p "Active" at bounding box center [93, 117] width 10 height 3
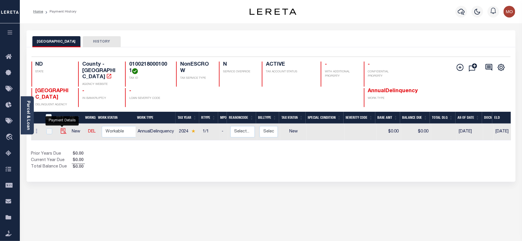
click at [61, 128] on img "" at bounding box center [64, 131] width 6 height 6
checkbox input "true"
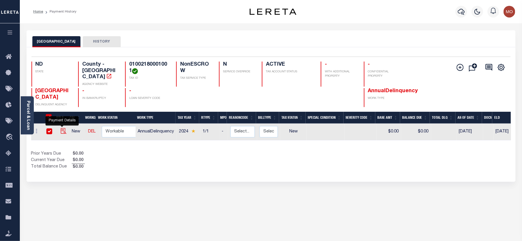
checkbox input "true"
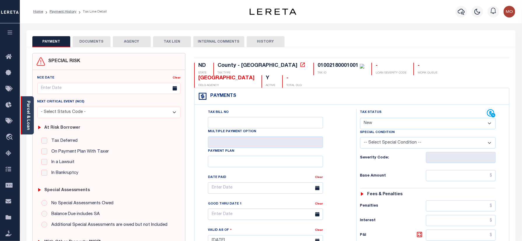
click at [30, 111] on link "Parcel & Loan" at bounding box center [28, 115] width 4 height 29
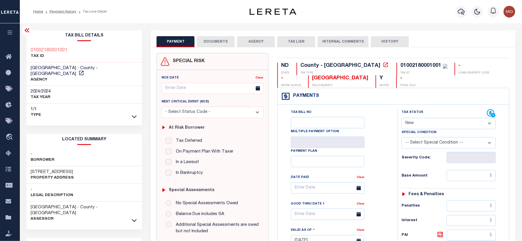
click at [32, 169] on h3 "914 57TH AVE NE" at bounding box center [52, 172] width 43 height 6
copy h3 "914"
click at [73, 52] on div "01002180001001 TAX ID" at bounding box center [85, 54] width 116 height 18
drag, startPoint x: 73, startPoint y: 50, endPoint x: 32, endPoint y: 49, distance: 40.8
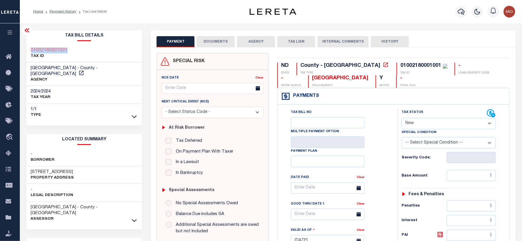
click at [32, 49] on div "01002180001001 TAX ID" at bounding box center [85, 54] width 116 height 18
copy h3 "01002180001001"
click at [216, 19] on div "Home Payment History Tax Line Detail" at bounding box center [271, 11] width 502 height 23
click at [417, 124] on select "- Select Status Code - Open Due/Unpaid Paid Incomplete No Tax Due Internal Refu…" at bounding box center [449, 123] width 94 height 11
select select "PYD"
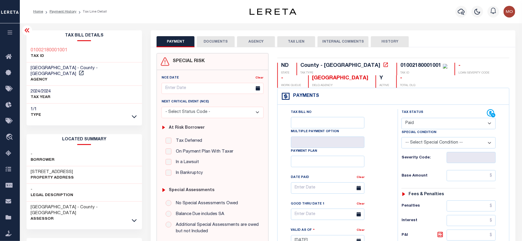
click at [402, 118] on select "- Select Status Code - Open Due/Unpaid Paid Incomplete No Tax Due Internal Refu…" at bounding box center [449, 123] width 94 height 11
type input "[DATE]"
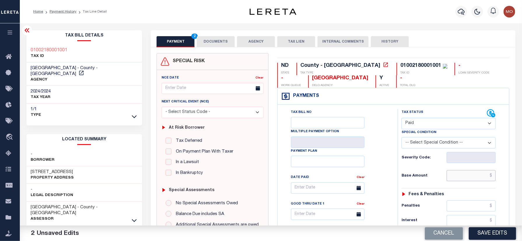
drag, startPoint x: 467, startPoint y: 174, endPoint x: 403, endPoint y: 185, distance: 64.6
click at [467, 174] on input "text" at bounding box center [471, 175] width 49 height 11
paste input "187,752.95"
type input "$187,752.95"
click at [395, 184] on div "Tax Bill No Multiple Payment Option Payment Plan Clear Clear Valid as Of" at bounding box center [393, 238] width 229 height 258
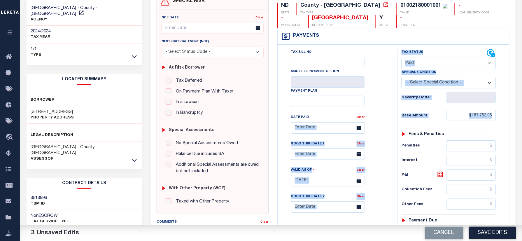
scroll to position [117, 0]
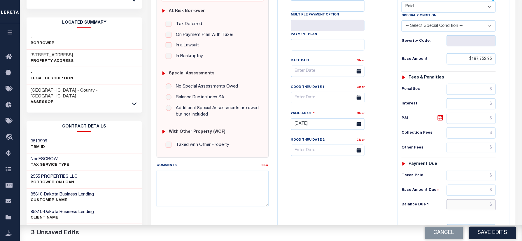
click at [458, 208] on input "text" at bounding box center [471, 204] width 49 height 11
type input "$0.00"
click at [366, 192] on div "Tax Bill No Multiple Payment Option Payment Plan Clear" at bounding box center [336, 121] width 114 height 258
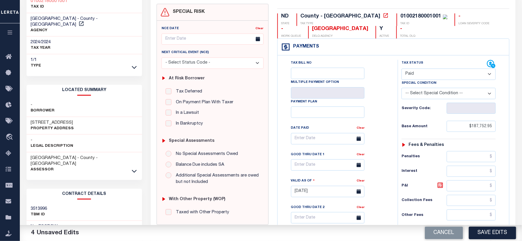
scroll to position [0, 0]
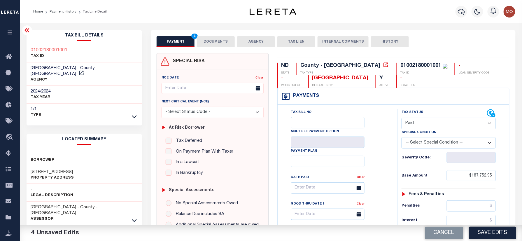
click at [211, 41] on button "DOCUMENTS" at bounding box center [216, 41] width 38 height 11
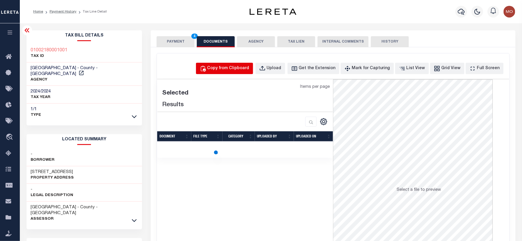
click at [245, 68] on div "Copy from Clipboard" at bounding box center [228, 68] width 42 height 6
select select "POP"
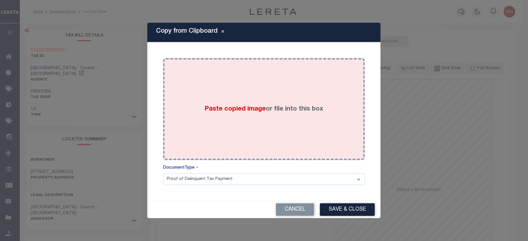
click at [234, 106] on span "Paste copied image" at bounding box center [235, 109] width 61 height 6
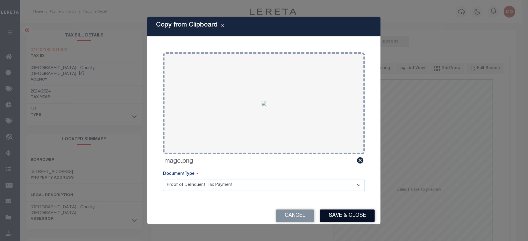
click at [333, 215] on button "Save & Close" at bounding box center [347, 215] width 55 height 13
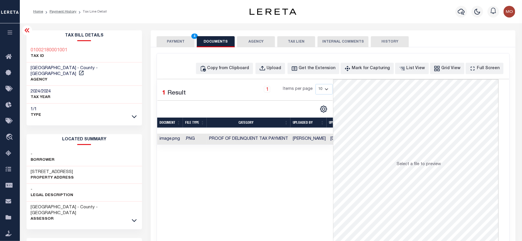
click at [181, 38] on button "PAYMENT 4" at bounding box center [176, 41] width 38 height 11
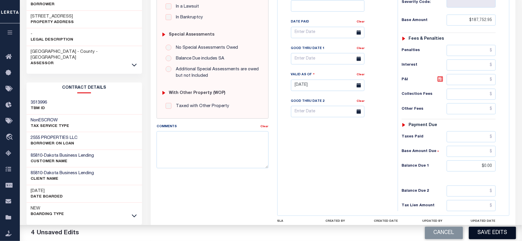
click at [482, 230] on button "Save Edits" at bounding box center [492, 233] width 47 height 13
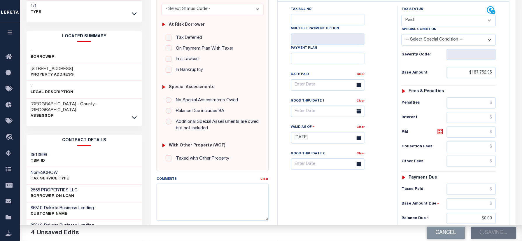
scroll to position [39, 0]
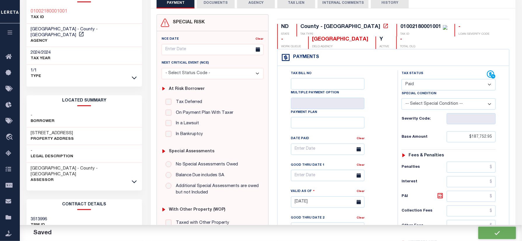
checkbox input "false"
type input "$187,752.95"
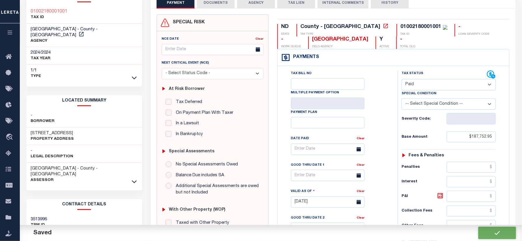
type input "$0"
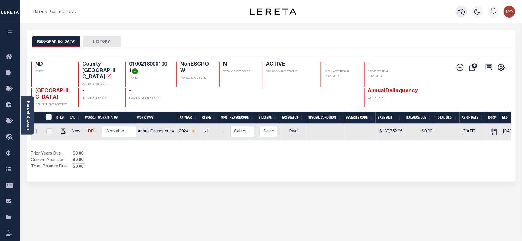
click at [461, 11] on icon "button" at bounding box center [461, 11] width 7 height 7
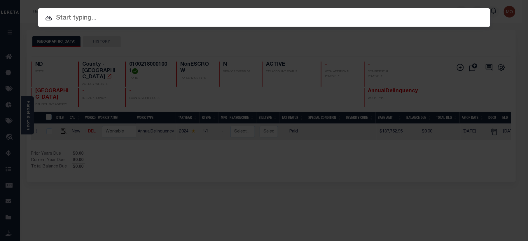
click at [82, 16] on input "text" at bounding box center [264, 18] width 452 height 10
paste input "1436869101"
type input "1436869101"
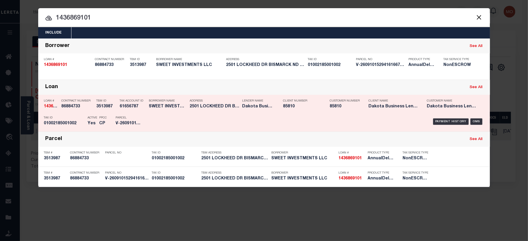
click at [110, 117] on div "PPCC CP" at bounding box center [103, 121] width 16 height 17
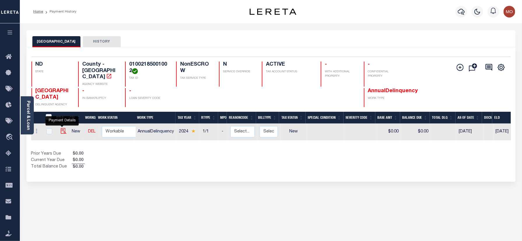
click at [61, 128] on img "" at bounding box center [64, 131] width 6 height 6
checkbox input "true"
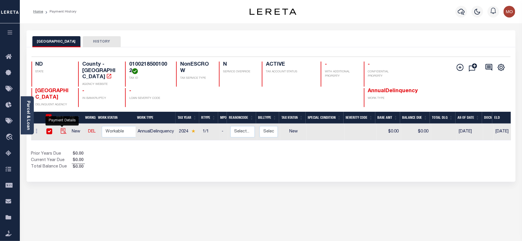
checkbox input "true"
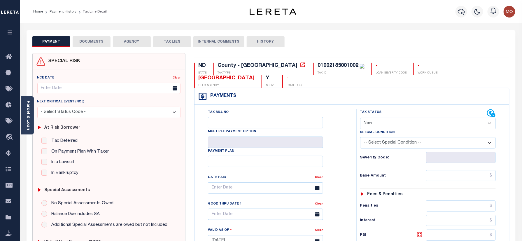
click at [27, 116] on link "Parcel & Loan" at bounding box center [28, 115] width 4 height 29
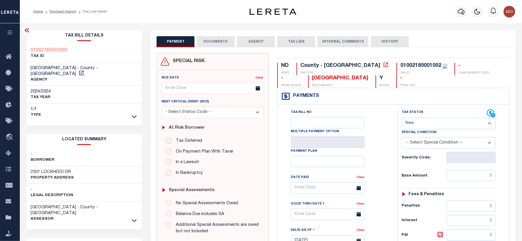
click at [34, 169] on h3 "2501 LOCKHEED DR" at bounding box center [52, 172] width 43 height 6
copy h3 "2501"
click at [52, 169] on h3 "2501 LOCKHEED DR" at bounding box center [52, 172] width 43 height 6
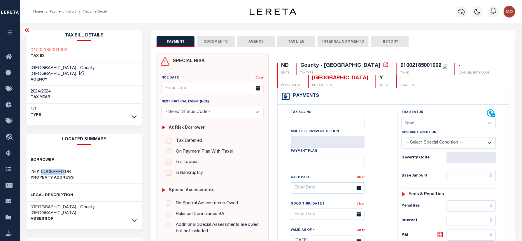
copy h3 "LOCKHEED"
click at [434, 126] on select "- Select Status Code - Open Due/Unpaid Paid Incomplete No Tax Due Internal Refu…" at bounding box center [449, 123] width 94 height 11
select select "PYD"
click at [402, 118] on select "- Select Status Code - Open Due/Unpaid Paid Incomplete No Tax Due Internal Refu…" at bounding box center [449, 123] width 94 height 11
type input "[DATE]"
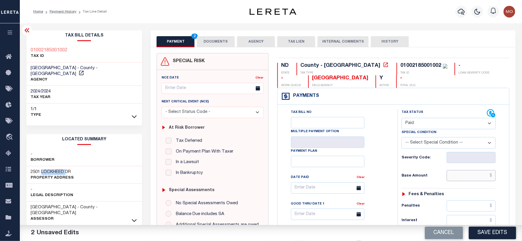
click at [461, 179] on input "text" at bounding box center [471, 175] width 49 height 11
paste input "16,835.17"
type input "$16,835.17"
click at [399, 178] on div "Tax Status Status - Select Status Code -" at bounding box center [451, 238] width 106 height 258
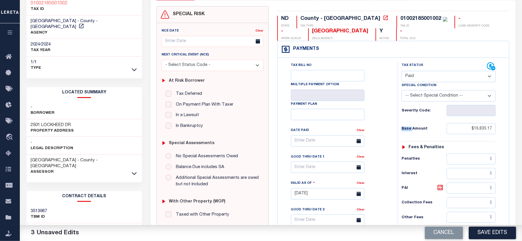
scroll to position [117, 0]
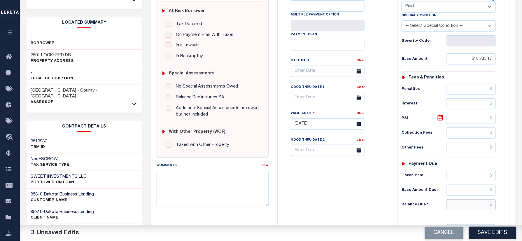
click at [465, 204] on input "text" at bounding box center [471, 204] width 49 height 11
type input "$0.00"
click at [316, 196] on div "Tax Bill No Multiple Payment Option Payment Plan Clear" at bounding box center [336, 121] width 114 height 258
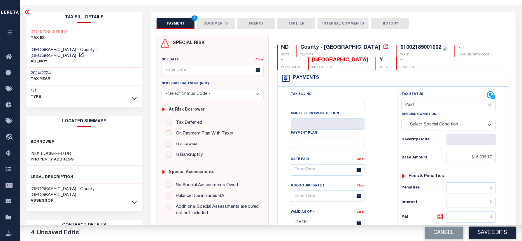
scroll to position [0, 0]
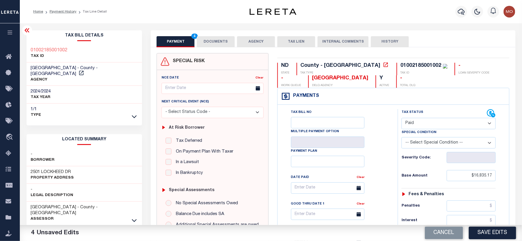
click at [201, 48] on div "SPECIAL RISK NCE Date Clear" at bounding box center [333, 239] width 365 height 385
click at [211, 41] on button "DOCUMENTS" at bounding box center [216, 41] width 38 height 11
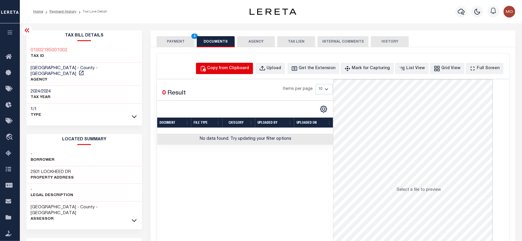
click at [235, 67] on div "Copy from Clipboard" at bounding box center [228, 68] width 42 height 6
select select "POP"
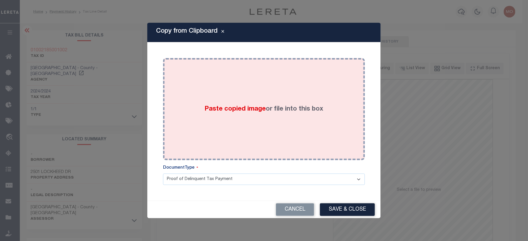
click at [233, 111] on span "Paste copied image" at bounding box center [235, 109] width 61 height 6
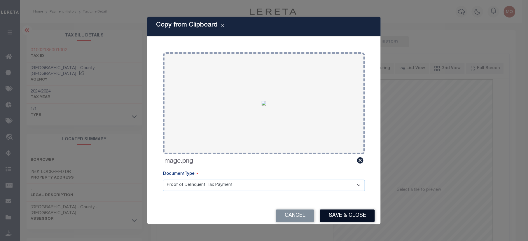
click at [331, 218] on button "Save & Close" at bounding box center [347, 215] width 55 height 13
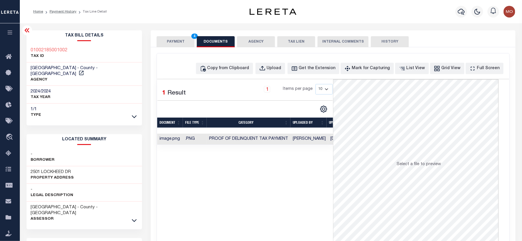
click at [184, 40] on button "PAYMENT 4" at bounding box center [176, 41] width 38 height 11
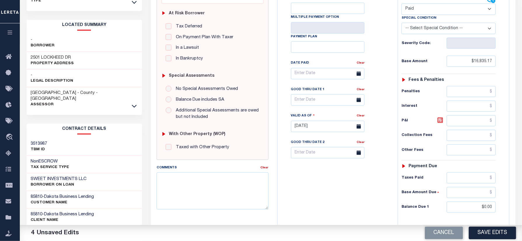
scroll to position [155, 0]
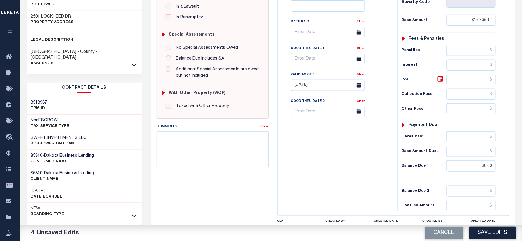
drag, startPoint x: 484, startPoint y: 232, endPoint x: 462, endPoint y: 217, distance: 26.4
click at [484, 232] on button "Save Edits" at bounding box center [492, 233] width 47 height 13
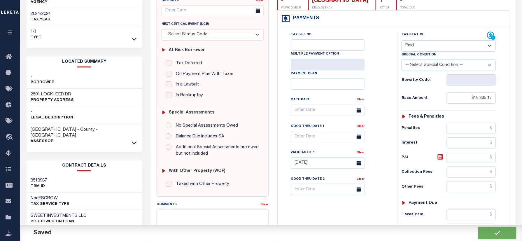
checkbox input "false"
type input "$16,835.17"
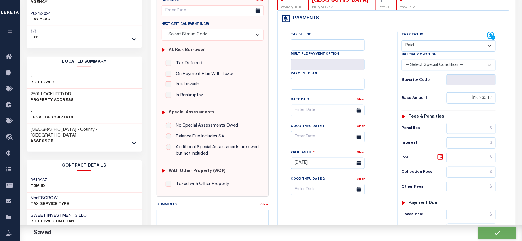
type input "$0"
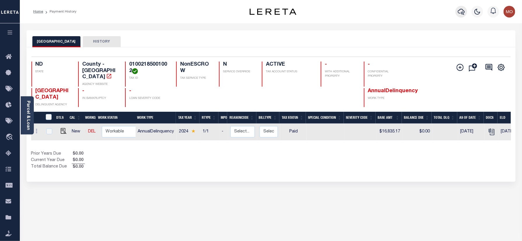
click at [463, 8] on button "button" at bounding box center [462, 12] width 12 height 12
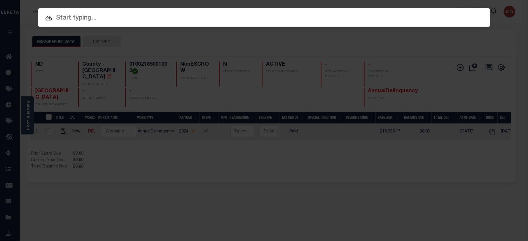
click at [70, 19] on input "text" at bounding box center [264, 18] width 452 height 10
paste input "1455249109"
type input "1455249109"
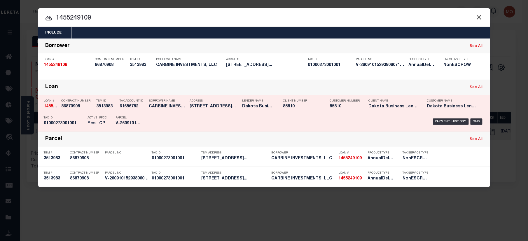
click at [91, 117] on p "Active" at bounding box center [93, 117] width 10 height 3
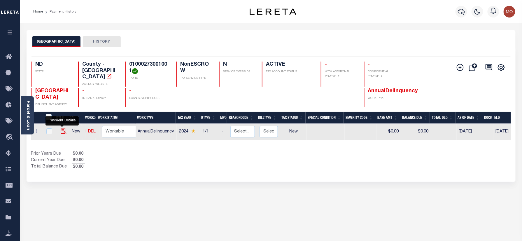
click at [63, 128] on img "" at bounding box center [64, 131] width 6 height 6
checkbox input "true"
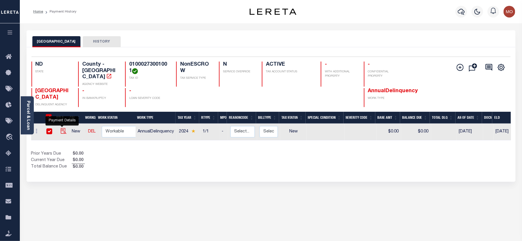
checkbox input "true"
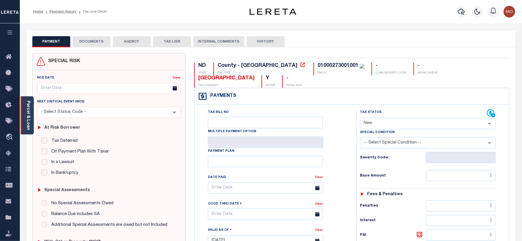
click at [29, 118] on link "Parcel & Loan" at bounding box center [28, 115] width 4 height 29
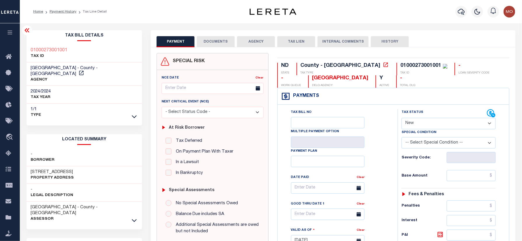
click at [34, 169] on h3 "[STREET_ADDRESS]" at bounding box center [52, 172] width 43 height 6
copy h3 "515"
click at [51, 169] on h3 "[STREET_ADDRESS]" at bounding box center [52, 172] width 43 height 6
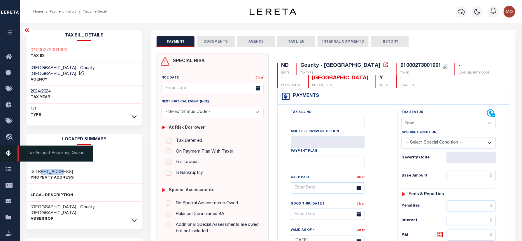
copy h3 "AIRPORT"
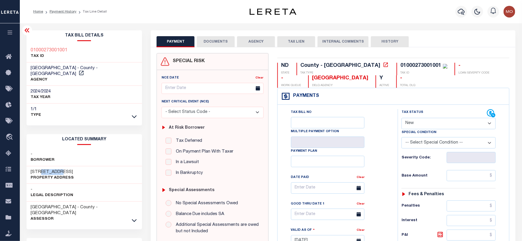
drag, startPoint x: 432, startPoint y: 124, endPoint x: 433, endPoint y: 129, distance: 4.8
click at [432, 124] on select "- Select Status Code - Open Due/Unpaid Paid Incomplete No Tax Due Internal Refu…" at bounding box center [449, 123] width 94 height 11
select select "PYD"
click at [402, 118] on select "- Select Status Code - Open Due/Unpaid Paid Incomplete No Tax Due Internal Refu…" at bounding box center [449, 123] width 94 height 11
type input "[DATE]"
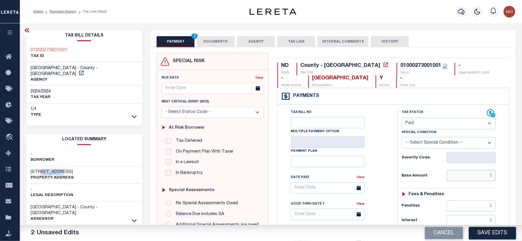
click at [472, 181] on input "text" at bounding box center [471, 175] width 49 height 11
paste input "37,300.68"
type input "$37,300.68"
click at [387, 190] on div "Tax Bill No Multiple Payment Option Payment Plan Clear" at bounding box center [336, 191] width 106 height 164
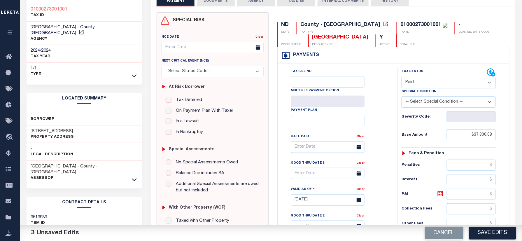
scroll to position [155, 0]
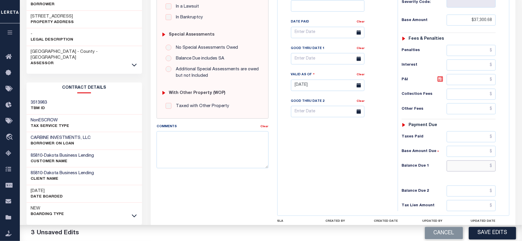
click at [458, 171] on input "text" at bounding box center [471, 165] width 49 height 11
type input "$0.00"
click at [306, 161] on div "Tax Bill No Multiple Payment Option Payment Plan Clear" at bounding box center [336, 83] width 114 height 258
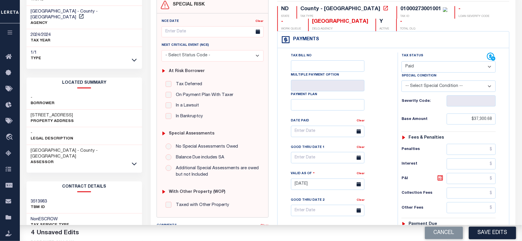
scroll to position [0, 0]
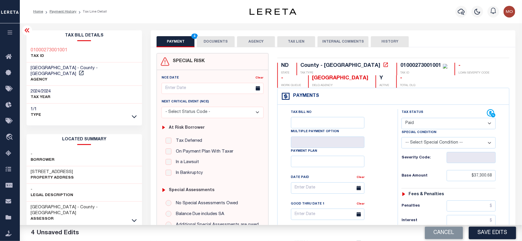
click at [209, 41] on button "DOCUMENTS" at bounding box center [216, 41] width 38 height 11
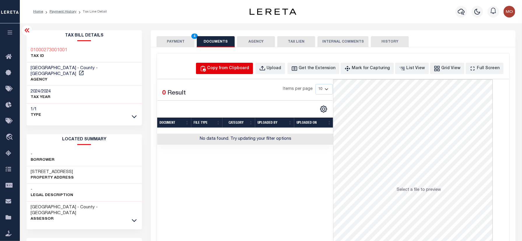
click at [246, 67] on div "Copy from Clipboard" at bounding box center [228, 68] width 42 height 6
select select "POP"
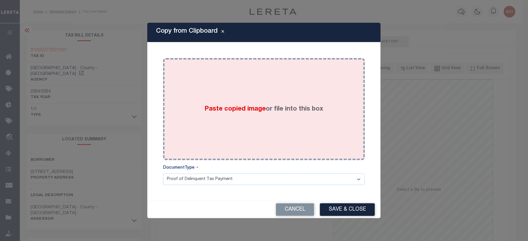
click at [274, 116] on div "Paste copied image or file into this box" at bounding box center [263, 108] width 193 height 93
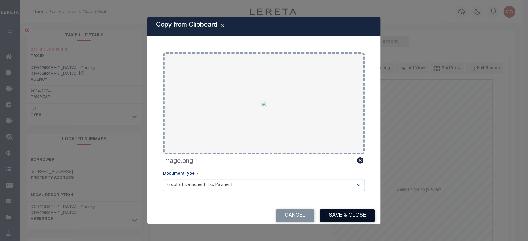
click at [342, 213] on button "Save & Close" at bounding box center [347, 215] width 55 height 13
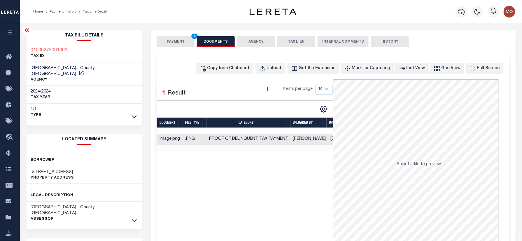
click at [178, 40] on button "PAYMENT 4" at bounding box center [176, 41] width 38 height 11
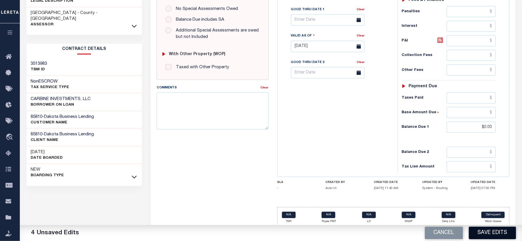
click at [479, 232] on button "Save Edits" at bounding box center [492, 233] width 47 height 13
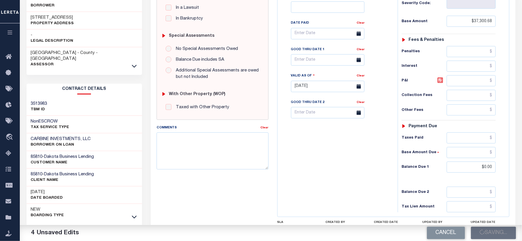
scroll to position [117, 0]
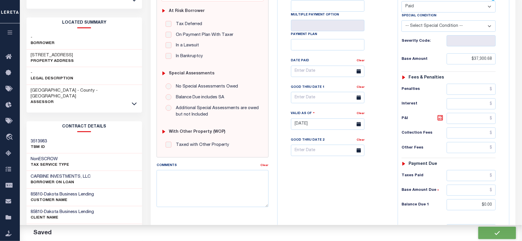
checkbox input "false"
type input "$37,300.68"
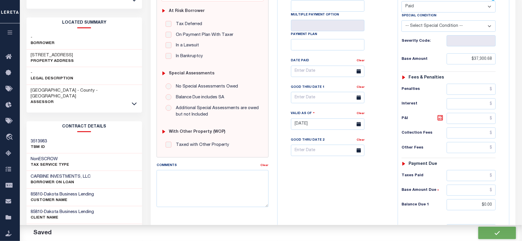
type input "$0"
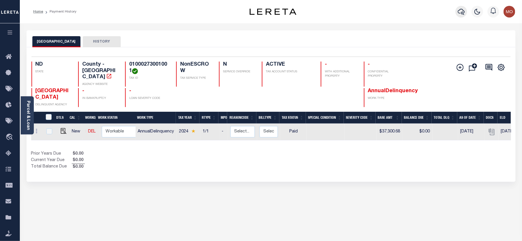
click at [464, 12] on icon "button" at bounding box center [461, 11] width 7 height 7
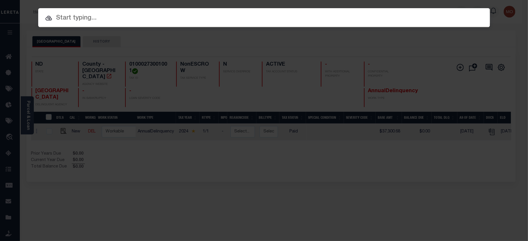
click at [117, 19] on input "text" at bounding box center [264, 18] width 452 height 10
paste input "3972017006"
type input "3972017006"
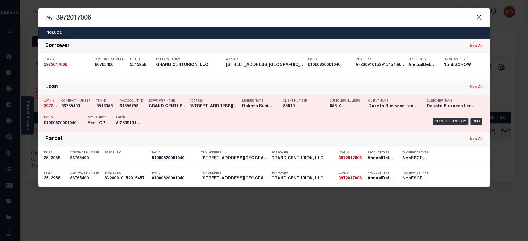
click at [107, 117] on p "PPCC" at bounding box center [103, 117] width 8 height 3
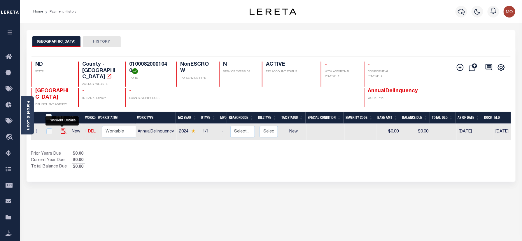
click at [62, 128] on img "" at bounding box center [64, 131] width 6 height 6
checkbox input "true"
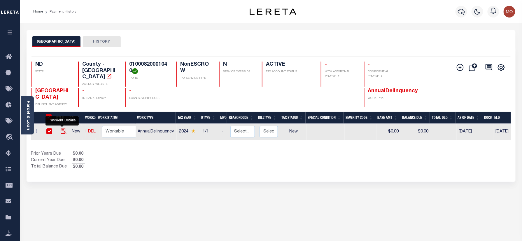
checkbox input "true"
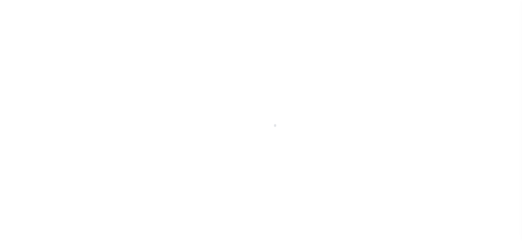
checkbox input "false"
type input "[DATE]"
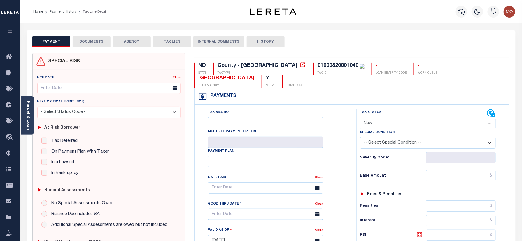
click at [30, 113] on link "Parcel & Loan" at bounding box center [28, 115] width 4 height 29
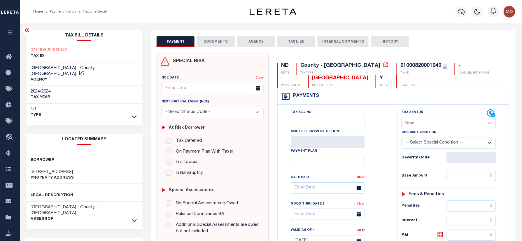
click at [37, 169] on h3 "[STREET_ADDRESS]" at bounding box center [52, 172] width 43 height 6
copy h3 "1142"
click at [65, 169] on h3 "[STREET_ADDRESS]" at bounding box center [52, 172] width 43 height 6
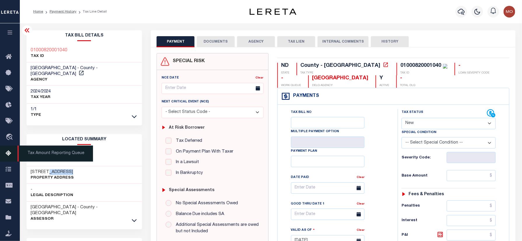
copy h3 "TURNPIKE"
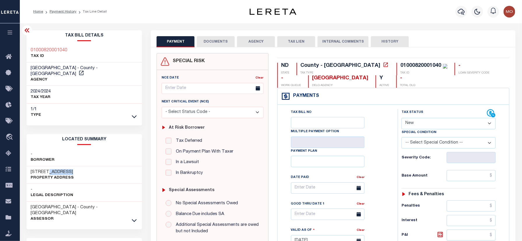
click at [431, 122] on select "- Select Status Code - Open Due/Unpaid Paid Incomplete No Tax Due Internal Refu…" at bounding box center [449, 123] width 94 height 11
select select "PYD"
click at [402, 118] on select "- Select Status Code - Open Due/Unpaid Paid Incomplete No Tax Due Internal Refu…" at bounding box center [449, 123] width 94 height 11
type input "[DATE]"
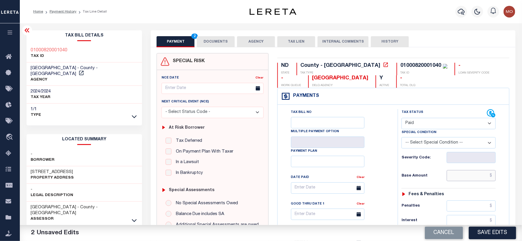
drag, startPoint x: 462, startPoint y: 176, endPoint x: 405, endPoint y: 197, distance: 61.1
click at [462, 176] on input "text" at bounding box center [471, 175] width 49 height 11
paste input "43,239.71"
type input "$43,239.71"
click at [400, 181] on div "Tax Status Status - Select Status Code -" at bounding box center [451, 238] width 106 height 258
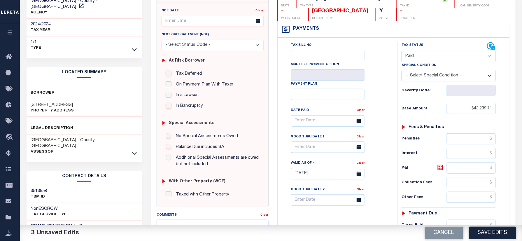
scroll to position [155, 0]
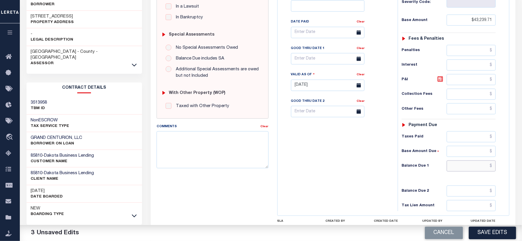
click at [458, 171] on input "text" at bounding box center [471, 165] width 49 height 11
type input "$0.00"
click at [303, 174] on div "Tax Bill No Multiple Payment Option Payment Plan Clear" at bounding box center [336, 83] width 114 height 258
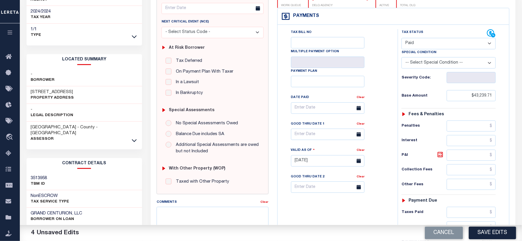
scroll to position [0, 0]
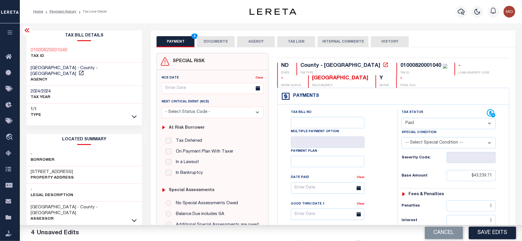
click at [217, 32] on div "PAYMENT 4 DOCUMENTS AGENCY DELINQUENT PAYEE TAX LIEN" at bounding box center [333, 38] width 365 height 17
click at [213, 38] on button "DOCUMENTS" at bounding box center [216, 41] width 38 height 11
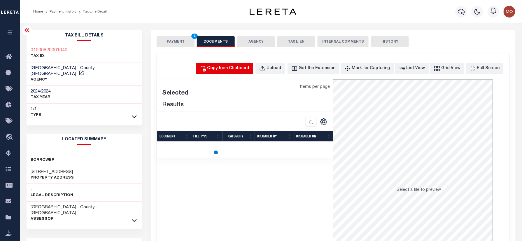
click at [222, 67] on div "Copy from Clipboard" at bounding box center [228, 68] width 42 height 6
select select "POP"
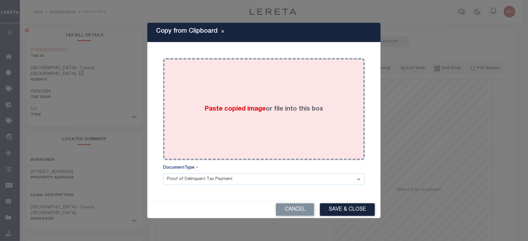
click at [231, 111] on span "Paste copied image" at bounding box center [235, 109] width 61 height 6
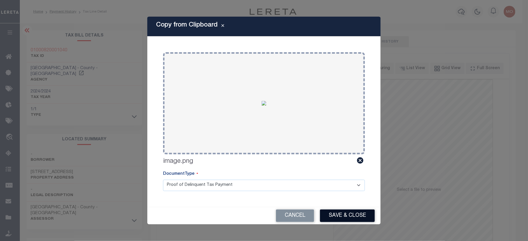
click at [346, 215] on button "Save & Close" at bounding box center [347, 215] width 55 height 13
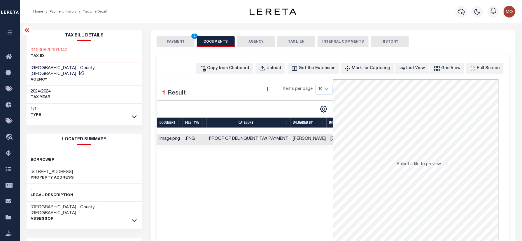
click at [170, 36] on button "PAYMENT 4" at bounding box center [176, 41] width 38 height 11
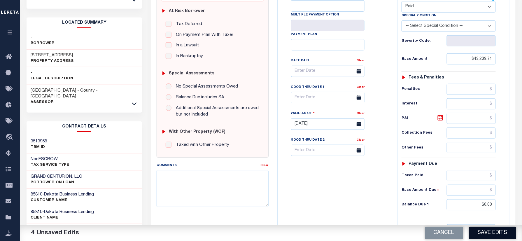
click at [487, 232] on button "Save Edits" at bounding box center [492, 233] width 47 height 13
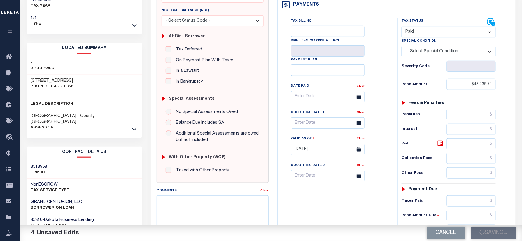
scroll to position [78, 0]
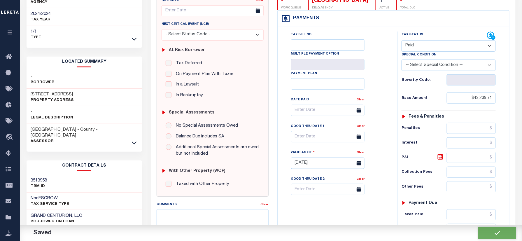
checkbox input "false"
type input "$43,239.71"
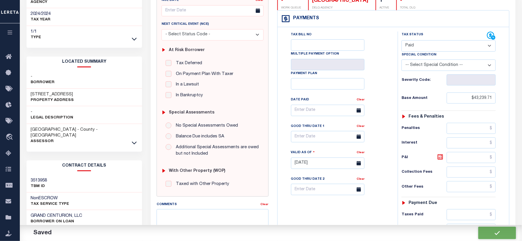
type input "$0"
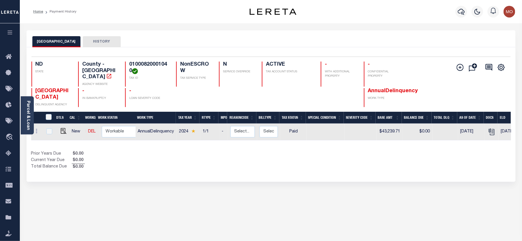
click at [124, 10] on div "Home Payment History" at bounding box center [131, 12] width 204 height 12
click at [464, 12] on icon "button" at bounding box center [461, 11] width 7 height 7
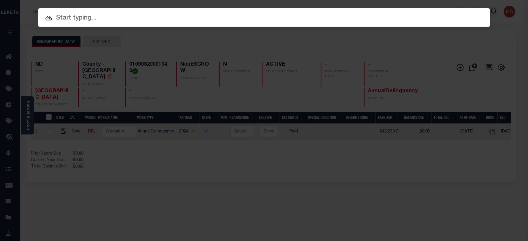
click at [117, 22] on input "text" at bounding box center [264, 18] width 452 height 10
paste input "9860547810"
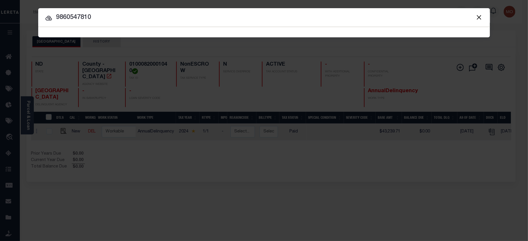
type input "9860547810"
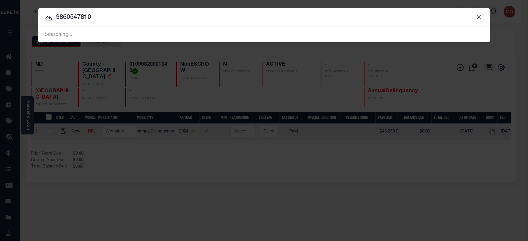
click at [118, 17] on input "9860547810" at bounding box center [264, 18] width 452 height 10
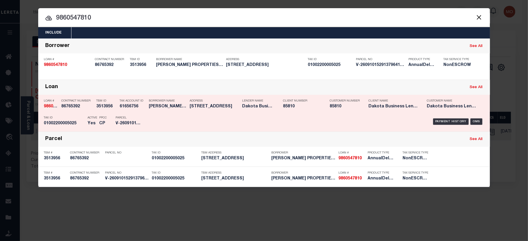
click at [132, 120] on div "Parcel V-26091015291379641112039" at bounding box center [129, 121] width 26 height 17
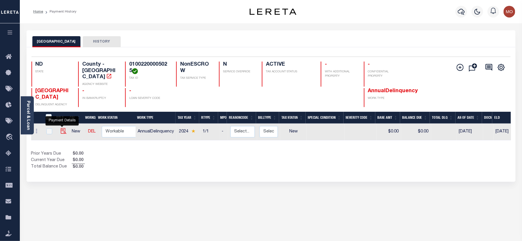
click at [61, 128] on img "" at bounding box center [64, 131] width 6 height 6
checkbox input "true"
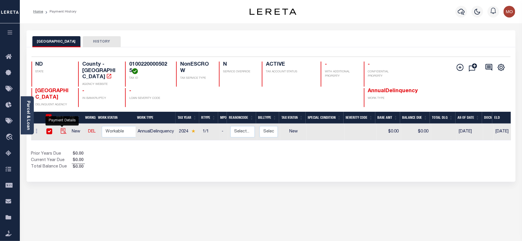
checkbox input "true"
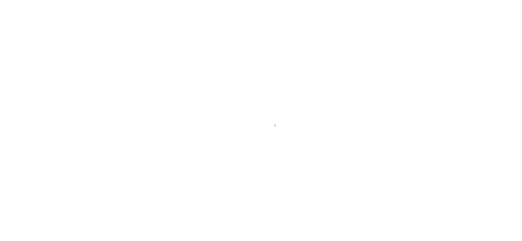
checkbox input "false"
type input "[DATE]"
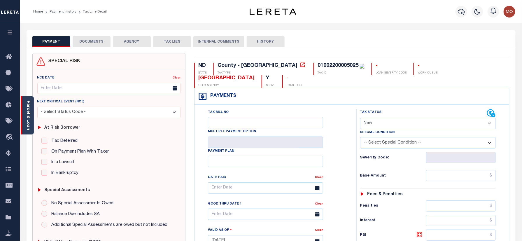
click at [29, 112] on link "Parcel & Loan" at bounding box center [28, 115] width 4 height 29
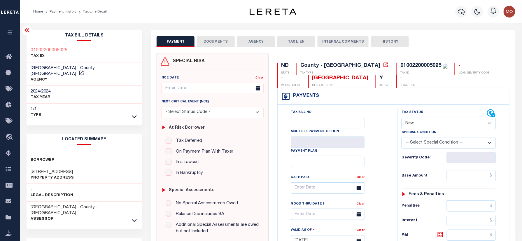
click at [36, 169] on h3 "[STREET_ADDRESS]" at bounding box center [52, 172] width 43 height 6
copy h3 "5015"
click at [55, 169] on h3 "[STREET_ADDRESS]" at bounding box center [52, 172] width 43 height 6
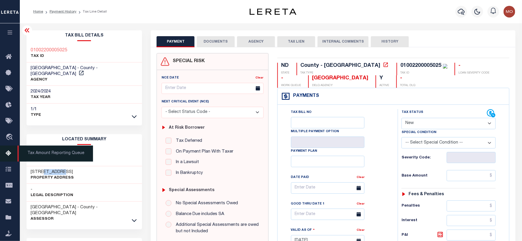
copy h3 "PLATOON"
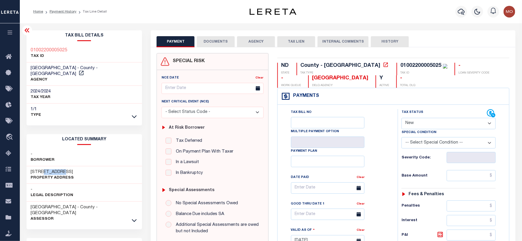
drag, startPoint x: 435, startPoint y: 123, endPoint x: 434, endPoint y: 129, distance: 5.6
click at [435, 123] on select "- Select Status Code - Open Due/Unpaid Paid Incomplete No Tax Due Internal Refu…" at bounding box center [449, 123] width 94 height 11
select select "PYD"
click at [402, 118] on select "- Select Status Code - Open Due/Unpaid Paid Incomplete No Tax Due Internal Refu…" at bounding box center [449, 123] width 94 height 11
type input "[DATE]"
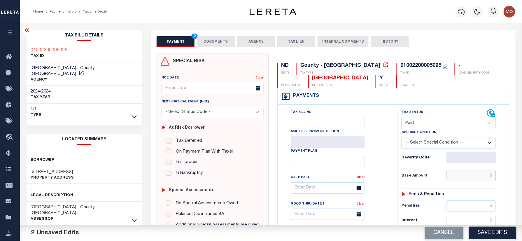
click at [473, 181] on input "text" at bounding box center [471, 175] width 49 height 11
paste input "11,524.00"
type input "$11,524.00"
click at [417, 181] on div "Base Amount $11,524.00" at bounding box center [449, 175] width 94 height 11
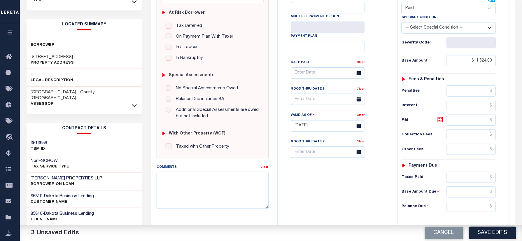
scroll to position [155, 0]
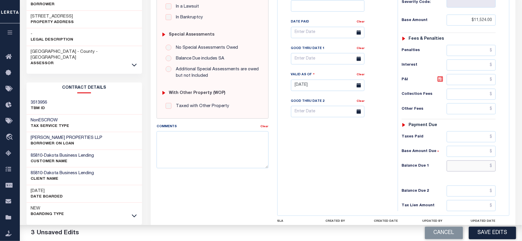
drag, startPoint x: 465, startPoint y: 169, endPoint x: 456, endPoint y: 171, distance: 9.6
click at [465, 169] on input "text" at bounding box center [471, 165] width 49 height 11
type input "$0.00"
click at [319, 164] on div "Tax Bill No Multiple Payment Option Payment Plan Clear" at bounding box center [336, 83] width 114 height 258
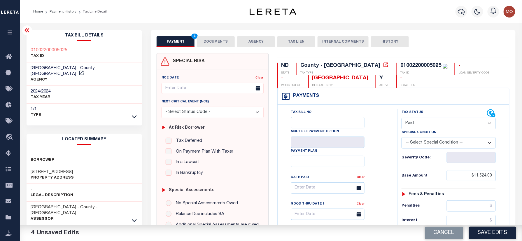
click at [219, 45] on button "DOCUMENTS" at bounding box center [216, 41] width 38 height 11
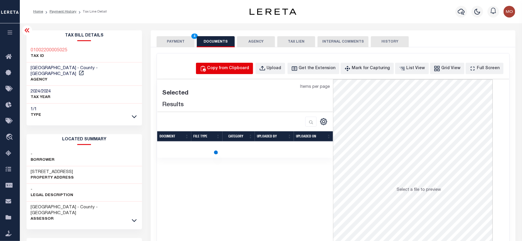
click at [247, 70] on div "Copy from Clipboard" at bounding box center [228, 68] width 42 height 6
select select "POP"
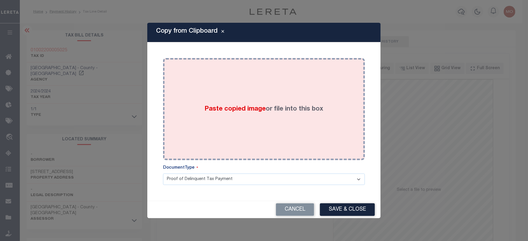
click at [245, 106] on span "Paste copied image" at bounding box center [235, 109] width 61 height 6
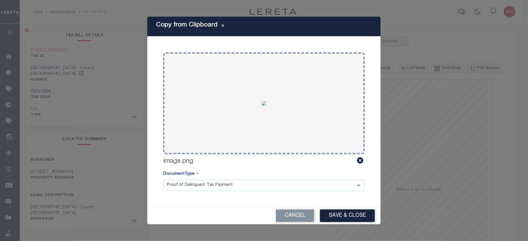
click at [341, 215] on button "Save & Close" at bounding box center [347, 215] width 55 height 13
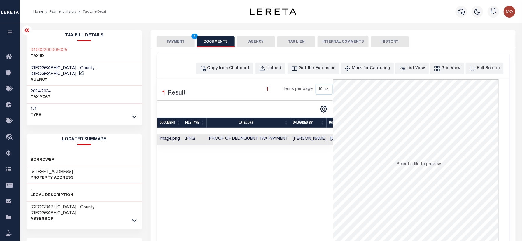
click at [180, 43] on button "PAYMENT 4" at bounding box center [176, 41] width 38 height 11
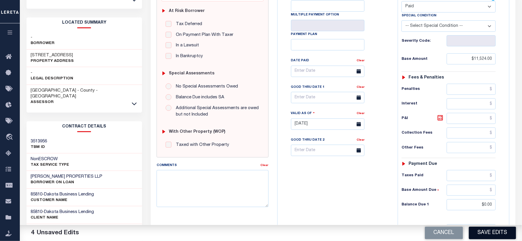
click at [493, 232] on button "Save Edits" at bounding box center [492, 233] width 47 height 13
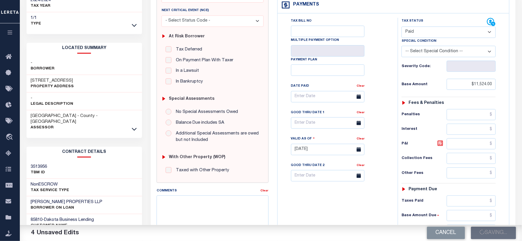
scroll to position [78, 0]
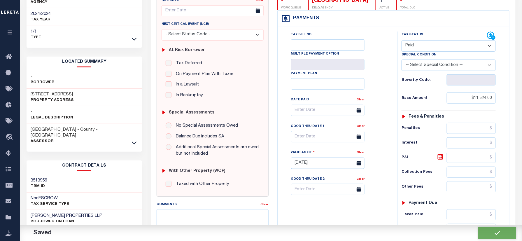
checkbox input "false"
type input "$11,524"
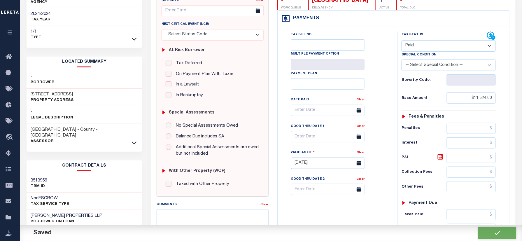
type input "$0"
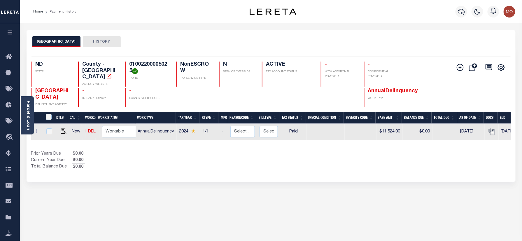
click at [179, 202] on div "BURLEIGH COUNTY HISTORY Selected 1 Result" at bounding box center [271, 197] width 498 height 335
click at [462, 12] on icon "button" at bounding box center [461, 11] width 7 height 7
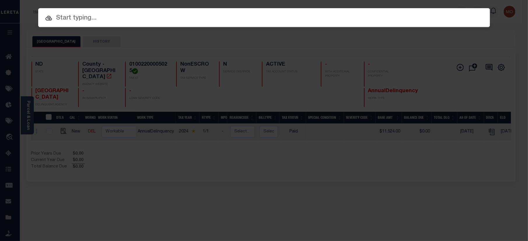
click at [98, 19] on input "text" at bounding box center [264, 18] width 452 height 10
paste input "9467338207"
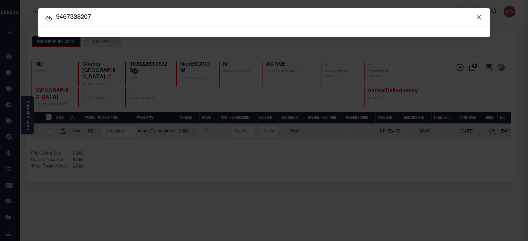
type input "9467338207"
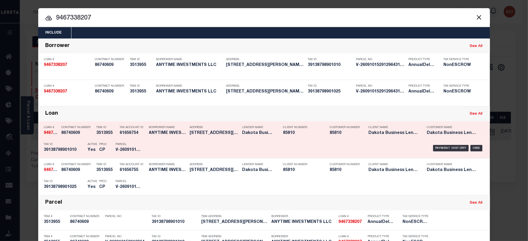
click at [83, 139] on div "Contract Number 86740609" at bounding box center [78, 131] width 32 height 17
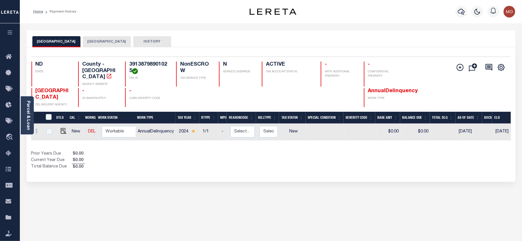
click at [96, 43] on button "[GEOGRAPHIC_DATA]" at bounding box center [107, 41] width 48 height 11
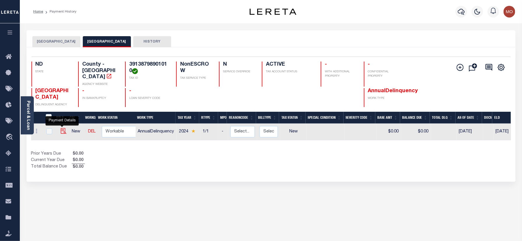
click at [62, 128] on img "" at bounding box center [64, 131] width 6 height 6
checkbox input "true"
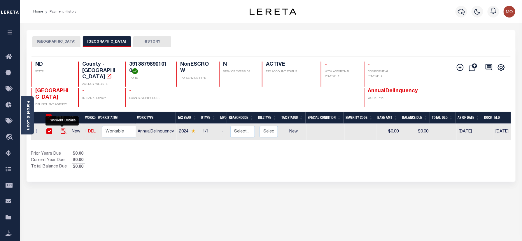
checkbox input "true"
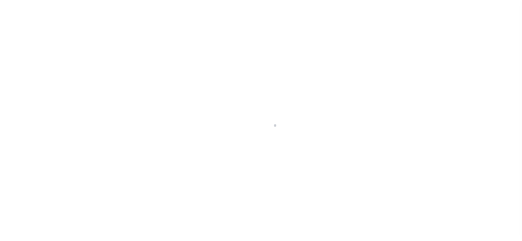
checkbox input "false"
type input "[DATE]"
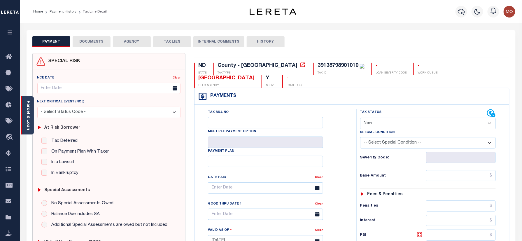
click at [27, 109] on link "Parcel & Loan" at bounding box center [28, 115] width 4 height 29
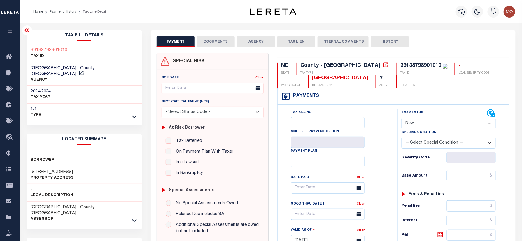
click at [34, 169] on h3 "[STREET_ADDRESS]" at bounding box center [52, 172] width 43 height 6
copy h3 "6770"
click at [47, 169] on h3 "[STREET_ADDRESS]" at bounding box center [52, 172] width 43 height 6
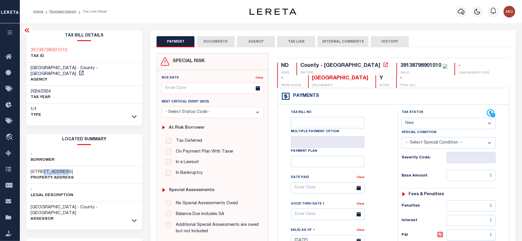
copy h3 "STERLING"
click at [427, 121] on select "- Select Status Code - Open Due/Unpaid Paid Incomplete No Tax Due Internal Refu…" at bounding box center [449, 123] width 94 height 11
select select "PYD"
click at [402, 118] on select "- Select Status Code - Open Due/Unpaid Paid Incomplete No Tax Due Internal Refu…" at bounding box center [449, 123] width 94 height 11
type input "[DATE]"
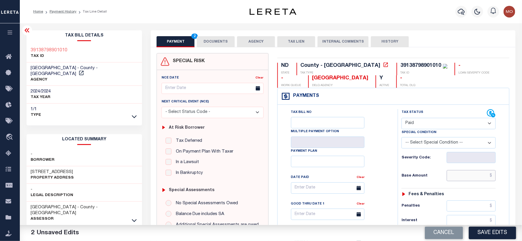
click at [459, 180] on input "text" at bounding box center [471, 175] width 49 height 11
paste input "15,977.04"
type input "$15,977.04"
click at [384, 187] on div "Tax Bill No Multiple Payment Option Payment Plan Clear" at bounding box center [336, 191] width 106 height 164
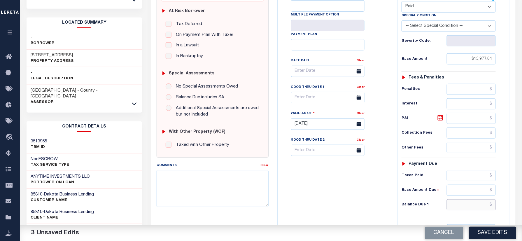
click at [461, 209] on input "text" at bounding box center [471, 204] width 49 height 11
type input "$0.00"
click at [342, 187] on div "Tax Bill No Multiple Payment Option Payment Plan Clear" at bounding box center [336, 121] width 114 height 258
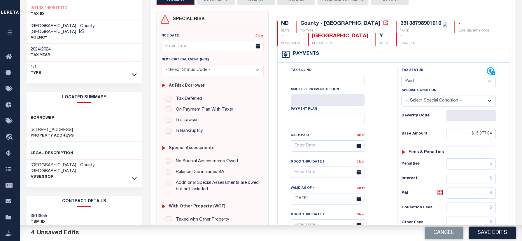
scroll to position [0, 0]
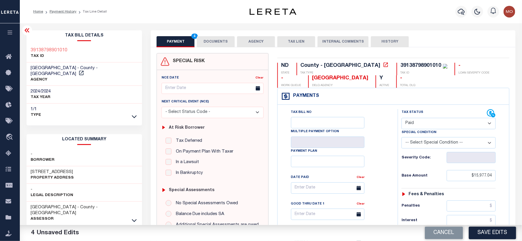
click at [220, 40] on button "DOCUMENTS" at bounding box center [216, 41] width 38 height 11
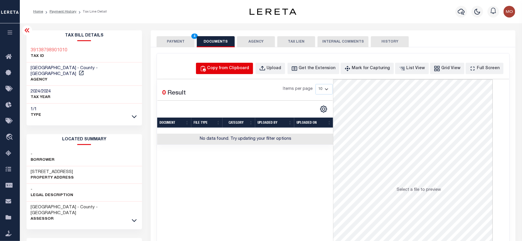
click at [240, 69] on div "Copy from Clipboard" at bounding box center [228, 68] width 42 height 6
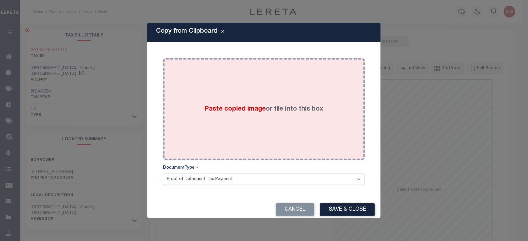
click at [237, 103] on div "Paste copied image or file into this box" at bounding box center [263, 108] width 193 height 93
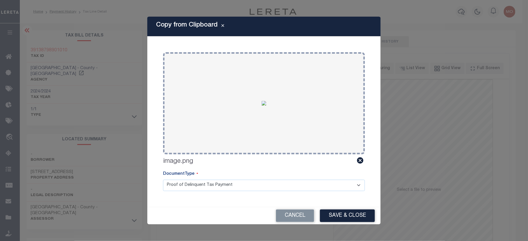
click at [337, 213] on button "Save & Close" at bounding box center [347, 215] width 55 height 13
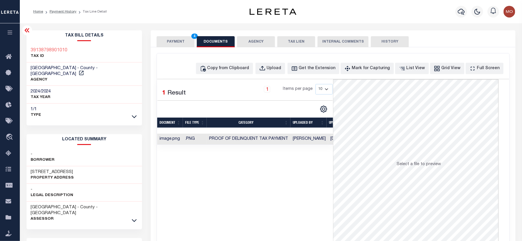
click at [173, 43] on button "PAYMENT 4" at bounding box center [176, 41] width 38 height 11
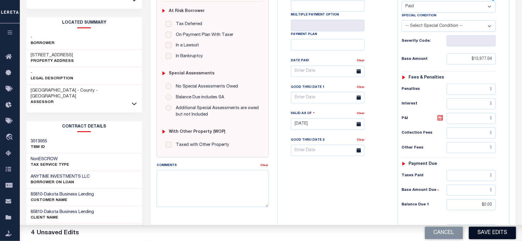
click at [492, 232] on button "Save Edits" at bounding box center [492, 233] width 47 height 13
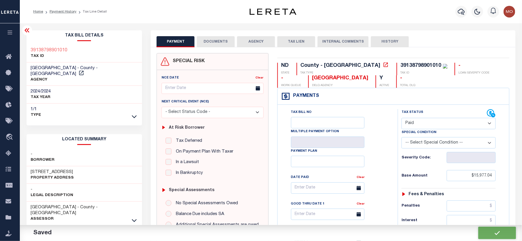
checkbox input "false"
type input "$15,977.04"
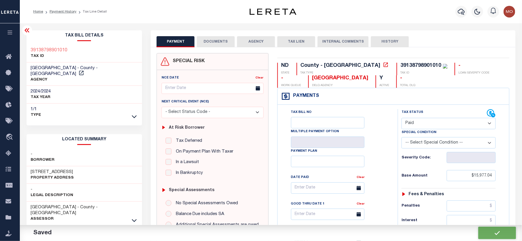
type input "$0"
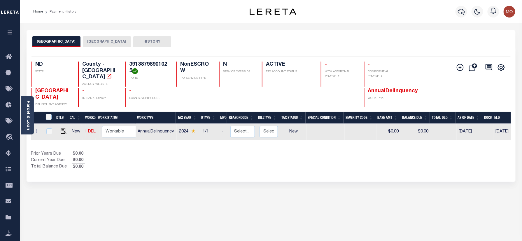
drag, startPoint x: 97, startPoint y: 40, endPoint x: 91, endPoint y: 146, distance: 106.3
click at [91, 146] on div "[GEOGRAPHIC_DATA] BURLEIGH COUNTY HISTORY Selected 1 Result 1 25" at bounding box center [271, 105] width 489 height 151
drag, startPoint x: 89, startPoint y: 43, endPoint x: 87, endPoint y: 47, distance: 4.0
click at [89, 43] on button "[GEOGRAPHIC_DATA]" at bounding box center [107, 41] width 48 height 11
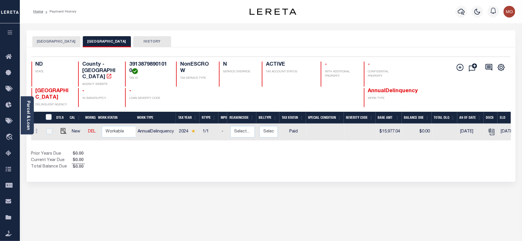
click at [56, 41] on button "[GEOGRAPHIC_DATA]" at bounding box center [56, 41] width 48 height 11
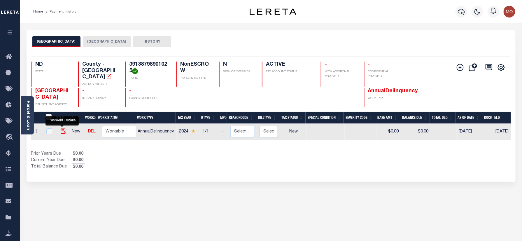
click at [62, 128] on img "" at bounding box center [64, 131] width 6 height 6
checkbox input "true"
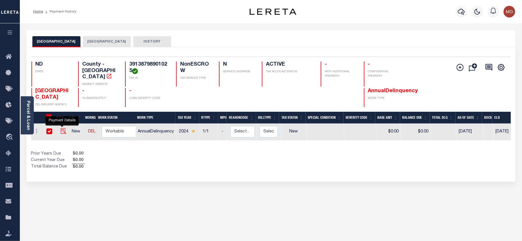
checkbox input "true"
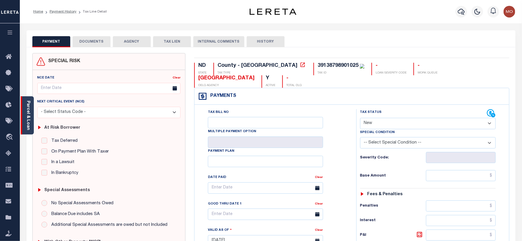
click at [28, 113] on link "Parcel & Loan" at bounding box center [28, 115] width 4 height 29
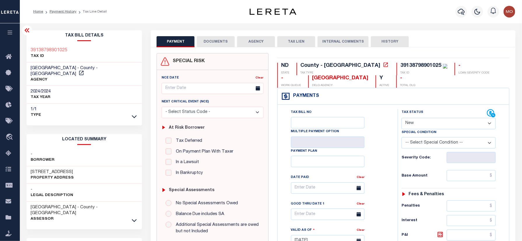
click at [34, 169] on h3 "[STREET_ADDRESS]" at bounding box center [52, 172] width 43 height 6
copy h3 "6770"
click at [50, 166] on div "6770 STERLING DR Property Address" at bounding box center [85, 175] width 116 height 18
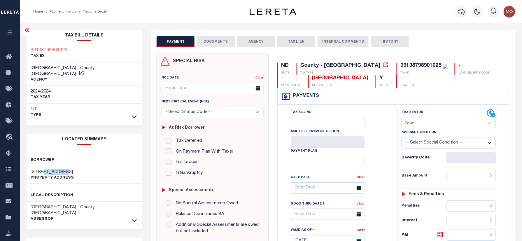
copy h3 "STERLING"
drag, startPoint x: 439, startPoint y: 124, endPoint x: 440, endPoint y: 131, distance: 7.7
click at [439, 124] on select "- Select Status Code - Open Due/Unpaid Paid Incomplete No Tax Due Internal Refu…" at bounding box center [449, 123] width 94 height 11
select select "PYD"
click at [402, 118] on select "- Select Status Code - Open Due/Unpaid Paid Incomplete No Tax Due Internal Refu…" at bounding box center [449, 123] width 94 height 11
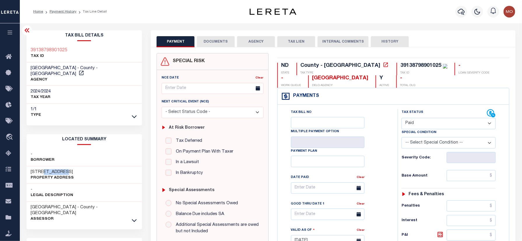
type input "10/08/2025"
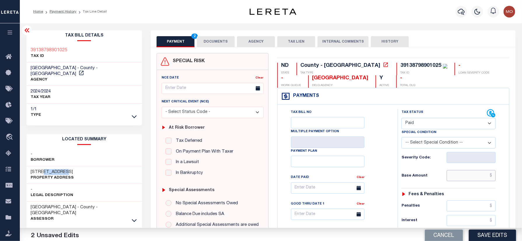
click at [465, 174] on input "text" at bounding box center [471, 175] width 49 height 11
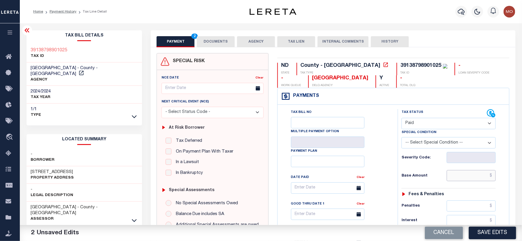
paste input "15,977.04"
type input "$15,977.04"
click at [404, 180] on div "Base Amount $15,977.04" at bounding box center [449, 175] width 94 height 11
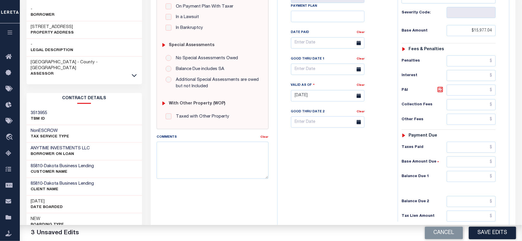
scroll to position [155, 0]
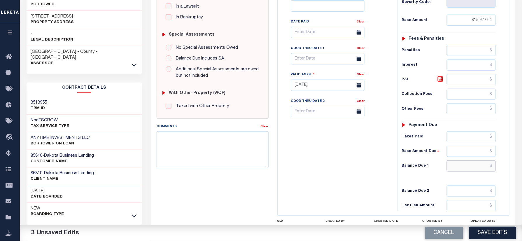
click at [470, 171] on input "text" at bounding box center [471, 165] width 49 height 11
type input "$0.00"
click at [320, 169] on div "Tax Bill No Multiple Payment Option Payment Plan Clear" at bounding box center [336, 83] width 114 height 258
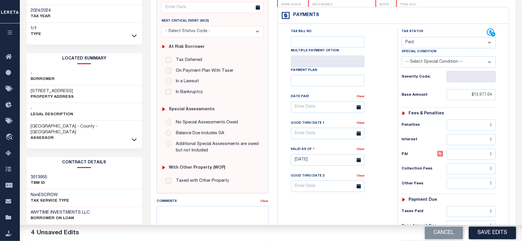
scroll to position [0, 0]
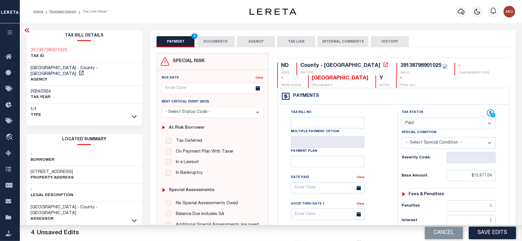
click at [71, 47] on div "39138798901025 TAX ID" at bounding box center [85, 54] width 116 height 18
drag, startPoint x: 71, startPoint y: 47, endPoint x: 23, endPoint y: 48, distance: 47.3
click at [23, 48] on div "Tax Bill Details 39138798901025 TAX ID" at bounding box center [84, 235] width 125 height 411
copy div "39138798901025"
click at [87, 52] on div "39138798901025 TAX ID" at bounding box center [85, 54] width 116 height 18
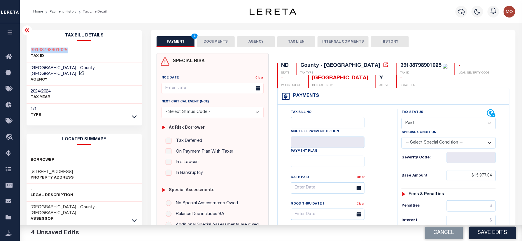
drag, startPoint x: 83, startPoint y: 50, endPoint x: 28, endPoint y: 48, distance: 54.6
click at [28, 48] on div "39138798901025 TAX ID" at bounding box center [85, 54] width 116 height 18
click at [514, 183] on div "SPECIAL RISK NCE Date Clear" at bounding box center [333, 239] width 365 height 385
paste input "44.13"
type input "$44.13"
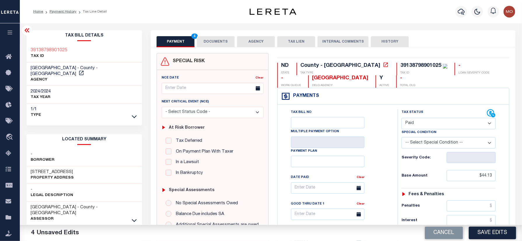
click at [386, 179] on div "Tax Bill No Multiple Payment Option Payment Plan Clear" at bounding box center [336, 191] width 106 height 164
click at [222, 44] on button "DOCUMENTS" at bounding box center [216, 41] width 38 height 11
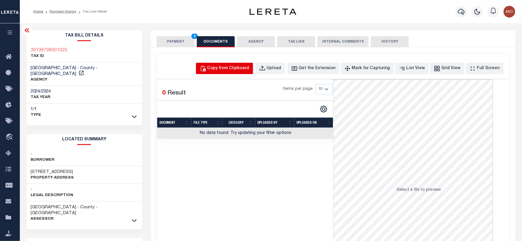
click at [236, 68] on div "Copy from Clipboard" at bounding box center [228, 68] width 42 height 6
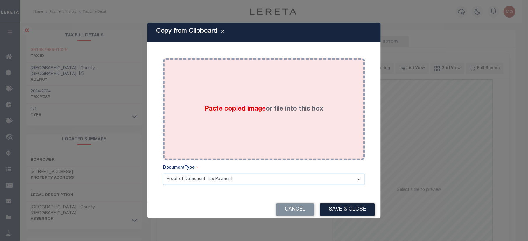
click at [222, 106] on span "Paste copied image" at bounding box center [235, 109] width 61 height 6
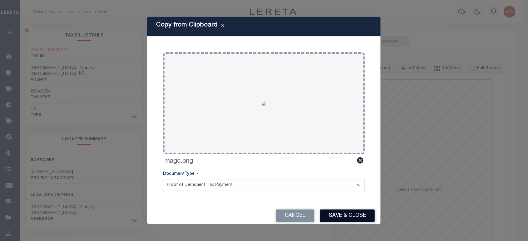
click at [335, 215] on button "Save & Close" at bounding box center [347, 215] width 55 height 13
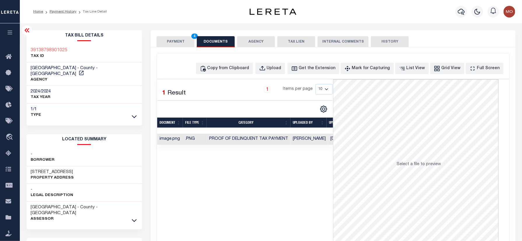
click at [174, 34] on div "PAYMENT 4 DOCUMENTS AGENCY DELINQUENT PAYEE TAX LIEN" at bounding box center [333, 38] width 365 height 17
click at [171, 41] on button "PAYMENT 4" at bounding box center [176, 41] width 38 height 11
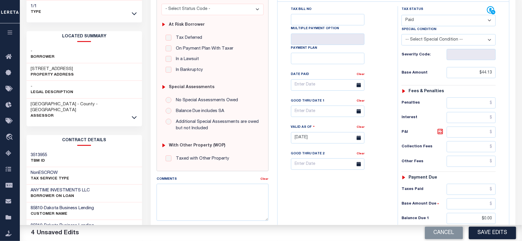
scroll to position [194, 0]
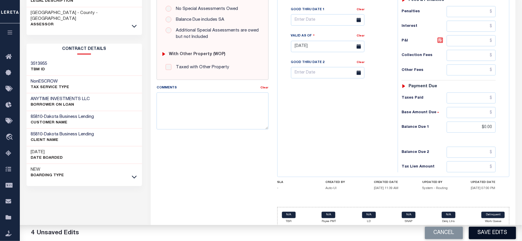
click at [481, 229] on button "Save Edits" at bounding box center [492, 233] width 47 height 13
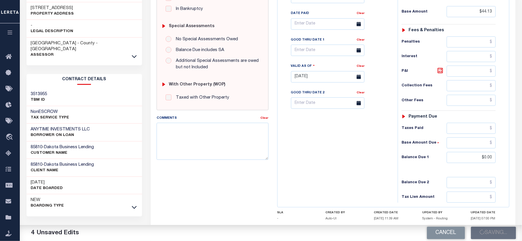
scroll to position [155, 0]
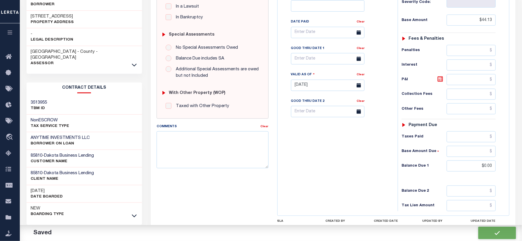
checkbox input "false"
type input "$44.13"
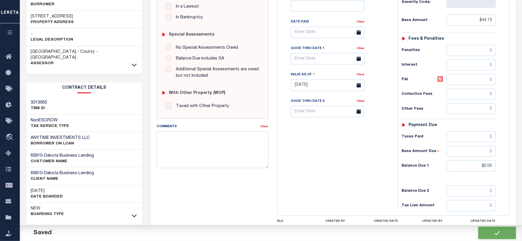
type input "$0"
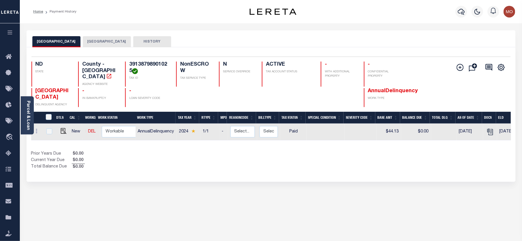
click at [103, 46] on button "[GEOGRAPHIC_DATA]" at bounding box center [107, 41] width 48 height 11
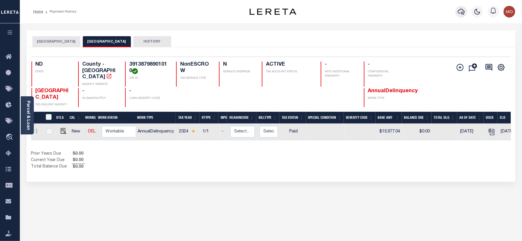
click at [461, 12] on icon "button" at bounding box center [461, 11] width 7 height 7
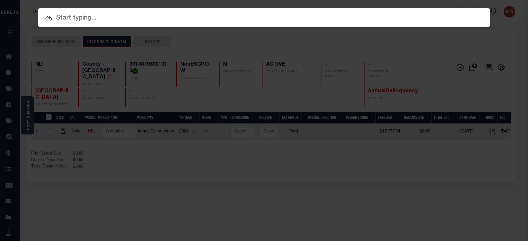
click at [109, 21] on input "text" at bounding box center [264, 18] width 452 height 10
paste input "9533588200"
type input "9533588200"
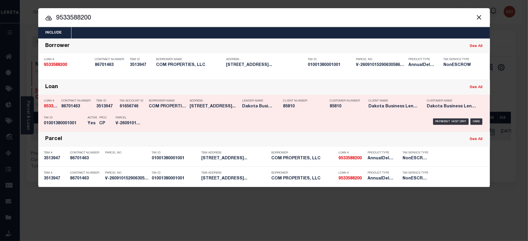
click at [106, 120] on div "PPCC CP" at bounding box center [103, 121] width 8 height 17
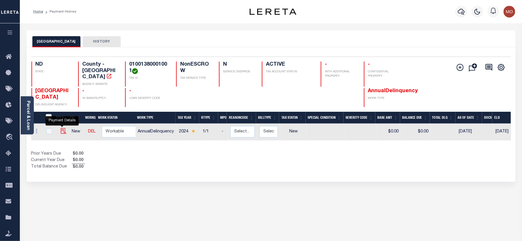
click at [63, 128] on img "" at bounding box center [64, 131] width 6 height 6
checkbox input "true"
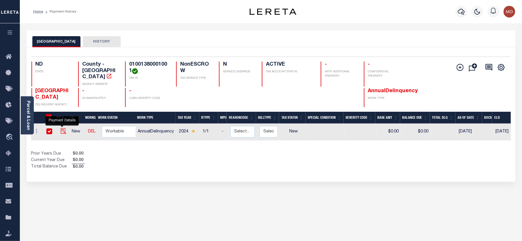
checkbox input "true"
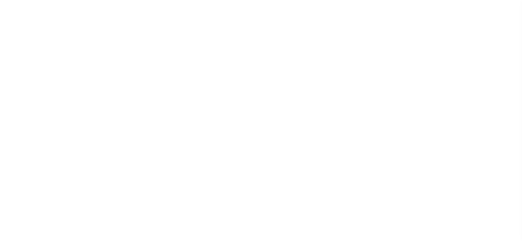
select select "NW2"
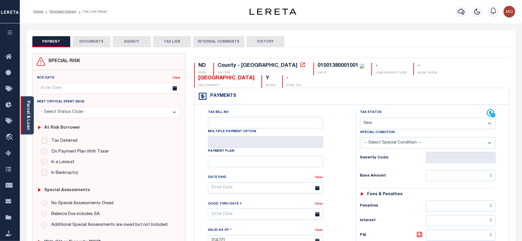
click at [29, 116] on link "Parcel & Loan" at bounding box center [28, 115] width 4 height 29
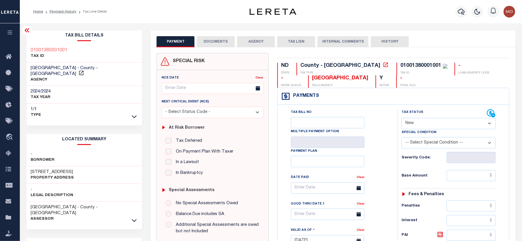
click at [36, 169] on h3 "[STREET_ADDRESS]" at bounding box center [52, 172] width 43 height 6
copy h3 "4615"
click at [54, 169] on h3 "[STREET_ADDRESS]" at bounding box center [52, 172] width 43 height 6
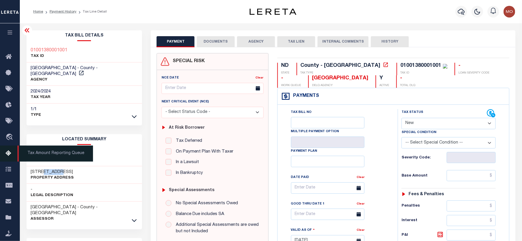
copy h3 "[GEOGRAPHIC_DATA]"
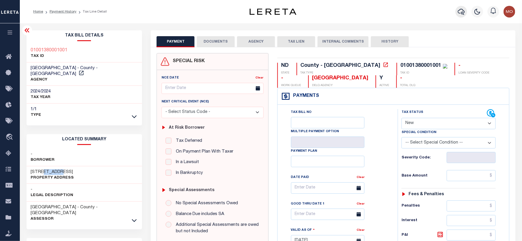
click at [461, 12] on icon "button" at bounding box center [461, 11] width 7 height 7
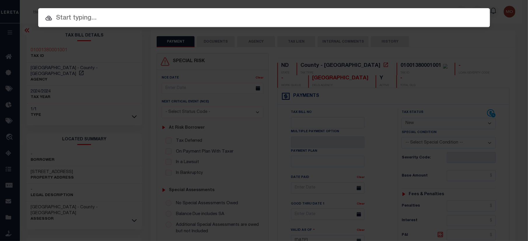
click at [93, 17] on input "text" at bounding box center [264, 18] width 452 height 10
paste input "8300098200"
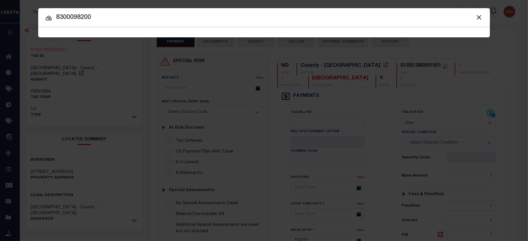
type input "8300098200"
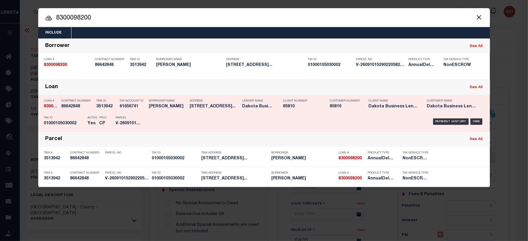
drag, startPoint x: 74, startPoint y: 120, endPoint x: 69, endPoint y: 120, distance: 5.0
click at [74, 120] on div "Tax ID 01000105030002" at bounding box center [64, 121] width 41 height 17
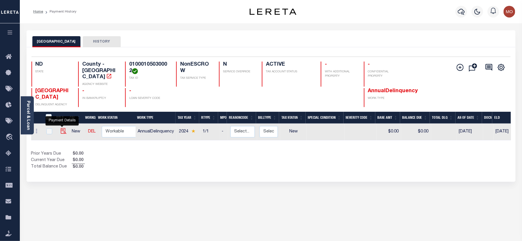
click at [62, 128] on img "" at bounding box center [64, 131] width 6 height 6
checkbox input "true"
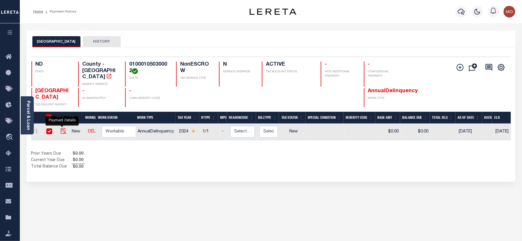
checkbox input "true"
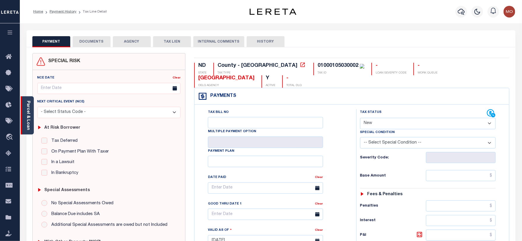
click at [30, 115] on link "Parcel & Loan" at bounding box center [28, 115] width 4 height 29
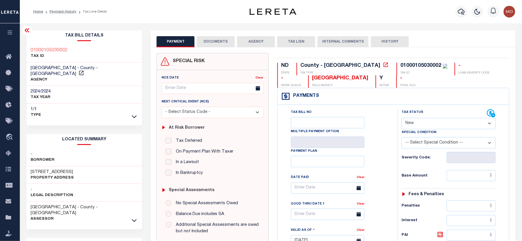
click at [34, 169] on h3 "[STREET_ADDRESS]" at bounding box center [52, 172] width 43 height 6
copy h3 "2129"
click at [426, 123] on select "- Select Status Code - Open Due/Unpaid Paid Incomplete No Tax Due Internal Refu…" at bounding box center [449, 123] width 94 height 11
select select "PYD"
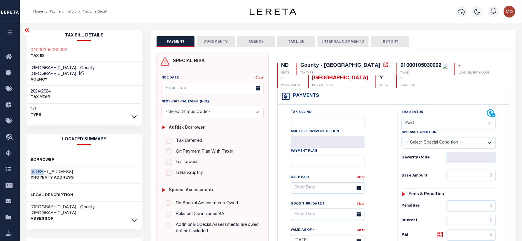
click at [402, 118] on select "- Select Status Code - Open Due/Unpaid Paid Incomplete No Tax Due Internal Refu…" at bounding box center [449, 123] width 94 height 11
type input "[DATE]"
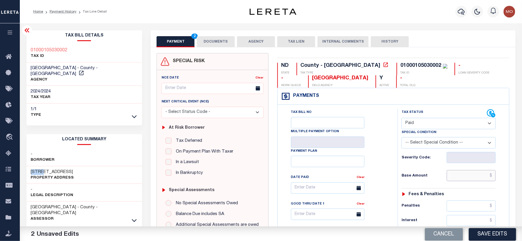
click at [467, 180] on input "text" at bounding box center [471, 175] width 49 height 11
paste input "7,752.26"
type input "$7,752.26"
click at [390, 182] on div "Tax Bill No Multiple Payment Option Payment Plan Clear" at bounding box center [336, 238] width 114 height 258
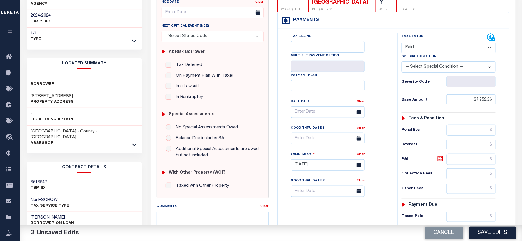
scroll to position [117, 0]
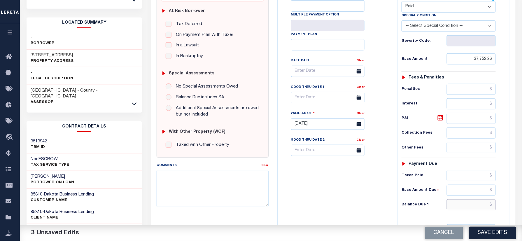
click at [466, 207] on input "text" at bounding box center [471, 204] width 49 height 11
type input "$0.00"
click at [324, 178] on div "Tax Bill No Multiple Payment Option Payment Plan Clear" at bounding box center [336, 121] width 114 height 258
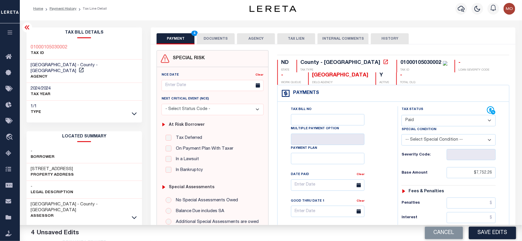
scroll to position [0, 0]
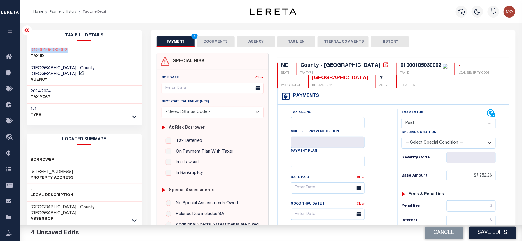
drag, startPoint x: 59, startPoint y: 47, endPoint x: 26, endPoint y: 47, distance: 33.5
click at [27, 47] on div "01000105030002 TAX ID" at bounding box center [85, 54] width 116 height 18
click at [223, 42] on button "DOCUMENTS" at bounding box center [216, 41] width 38 height 11
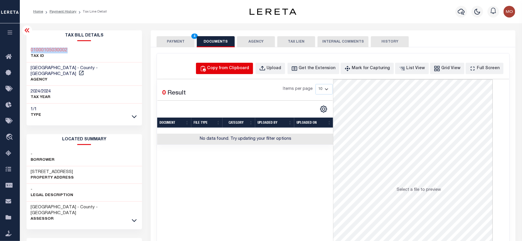
click at [240, 72] on button "Copy from Clipboard" at bounding box center [224, 68] width 57 height 11
select select "POP"
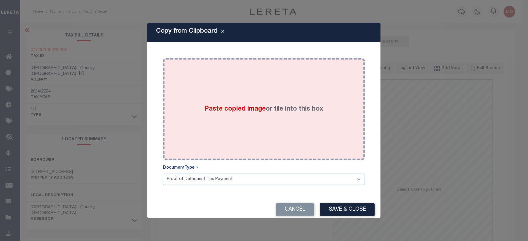
click at [231, 108] on span "Paste copied image" at bounding box center [235, 109] width 61 height 6
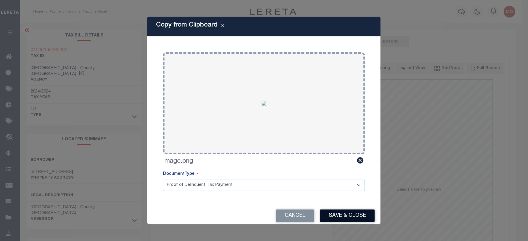
click at [339, 215] on button "Save & Close" at bounding box center [347, 215] width 55 height 13
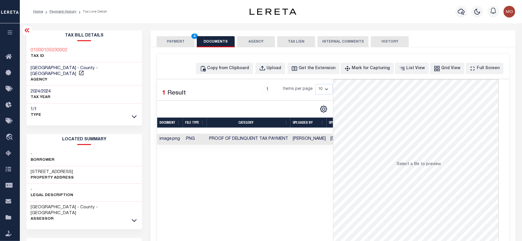
click at [174, 40] on button "PAYMENT 4" at bounding box center [176, 41] width 38 height 11
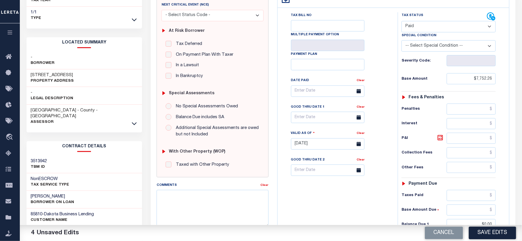
scroll to position [194, 0]
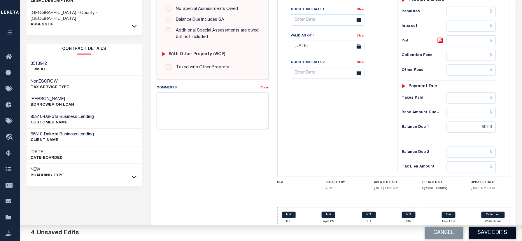
click at [489, 233] on button "Save Edits" at bounding box center [492, 233] width 47 height 13
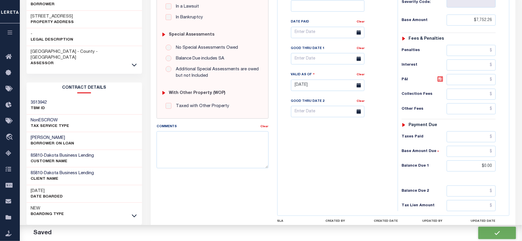
checkbox input "false"
type input "$7,752.26"
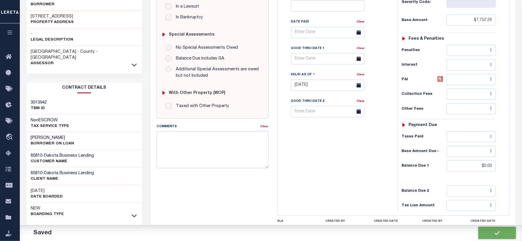
type input "$0"
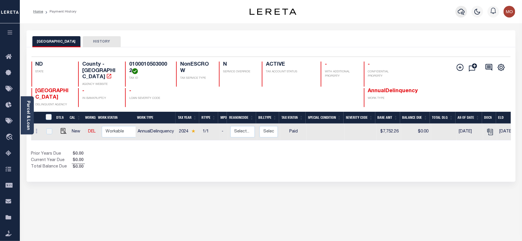
click at [462, 12] on icon "button" at bounding box center [461, 12] width 7 height 6
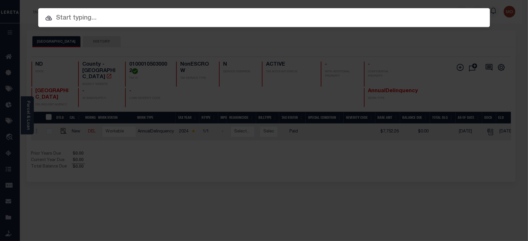
click at [134, 21] on input "text" at bounding box center [264, 18] width 452 height 10
paste input "4763858201"
type input "4763858201"
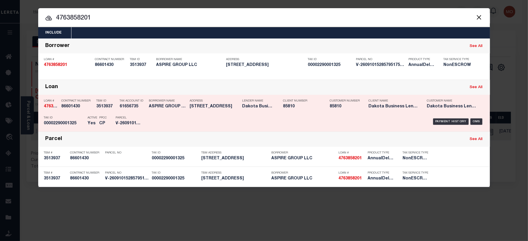
click at [106, 119] on p "PPCC" at bounding box center [103, 117] width 8 height 3
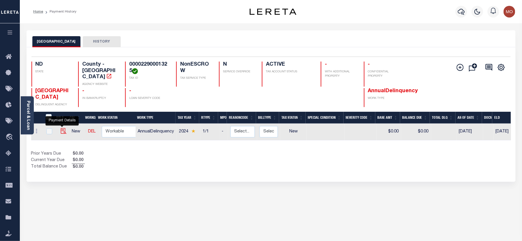
click at [62, 128] on img "" at bounding box center [64, 131] width 6 height 6
checkbox input "true"
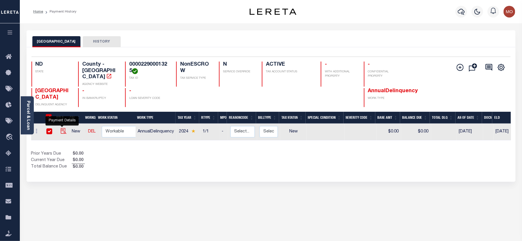
checkbox input "true"
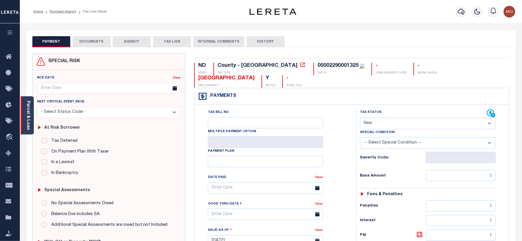
click at [27, 116] on link "Parcel & Loan" at bounding box center [28, 115] width 4 height 29
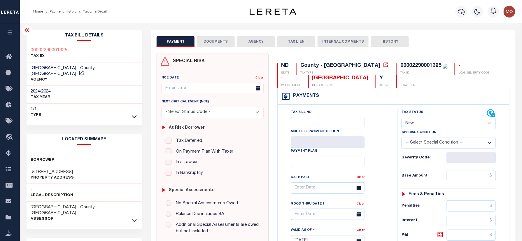
click at [33, 169] on h3 "[STREET_ADDRESS]" at bounding box center [52, 172] width 43 height 6
copy h3 "840"
drag, startPoint x: 424, startPoint y: 125, endPoint x: 426, endPoint y: 131, distance: 5.9
click at [424, 125] on select "- Select Status Code - Open Due/Unpaid Paid Incomplete No Tax Due Internal Refu…" at bounding box center [449, 123] width 94 height 11
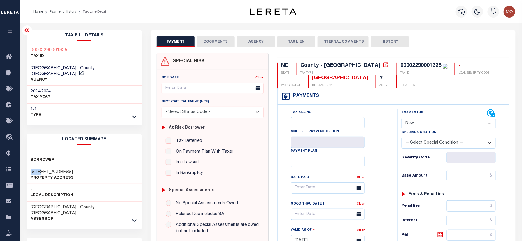
select select "PYD"
click at [402, 118] on select "- Select Status Code - Open Due/Unpaid Paid Incomplete No Tax Due Internal Refu…" at bounding box center [449, 123] width 94 height 11
type input "[DATE]"
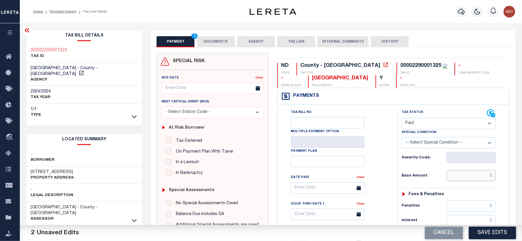
paste input "42,686.06"
drag, startPoint x: 457, startPoint y: 179, endPoint x: 383, endPoint y: 200, distance: 76.4
click at [457, 179] on input "text" at bounding box center [471, 175] width 49 height 11
type input "$42,686.06"
click at [367, 181] on div "Tax Bill No Multiple Payment Option Payment Plan Clear" at bounding box center [336, 191] width 106 height 164
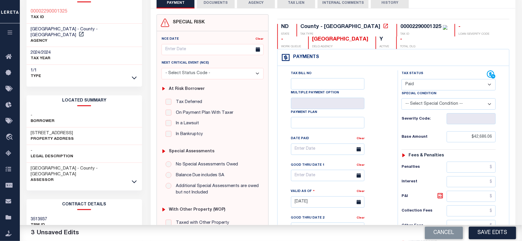
scroll to position [155, 0]
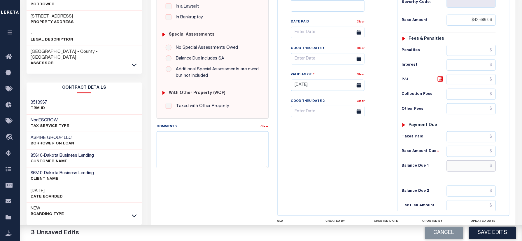
drag, startPoint x: 469, startPoint y: 169, endPoint x: 414, endPoint y: 187, distance: 57.6
click at [469, 169] on input "text" at bounding box center [471, 165] width 49 height 11
type input "$0.00"
click at [293, 162] on div "Tax Bill No Multiple Payment Option Payment Plan Clear" at bounding box center [336, 83] width 114 height 258
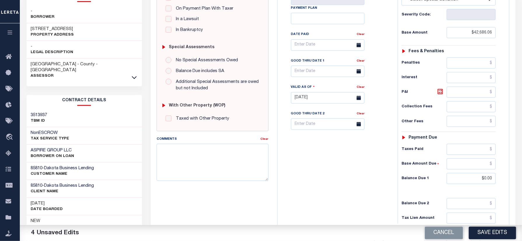
scroll to position [0, 0]
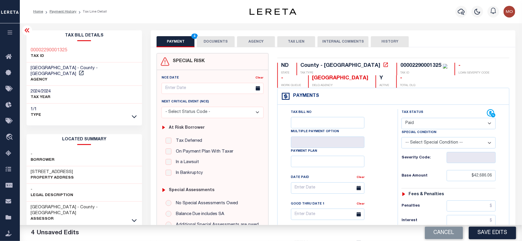
click at [209, 40] on button "DOCUMENTS" at bounding box center [216, 41] width 38 height 11
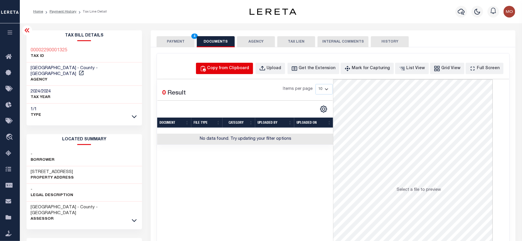
click at [249, 69] on div "Copy from Clipboard" at bounding box center [228, 68] width 42 height 6
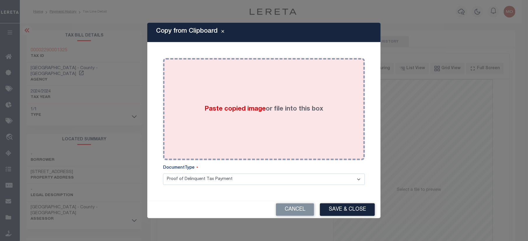
click at [249, 104] on label "Paste copied image or file into this box" at bounding box center [264, 109] width 119 height 10
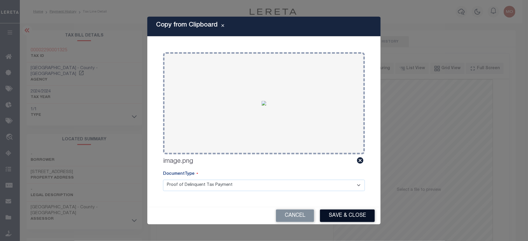
click at [341, 215] on button "Save & Close" at bounding box center [347, 215] width 55 height 13
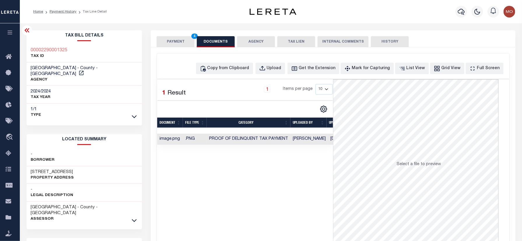
click at [175, 43] on button "PAYMENT 4" at bounding box center [176, 41] width 38 height 11
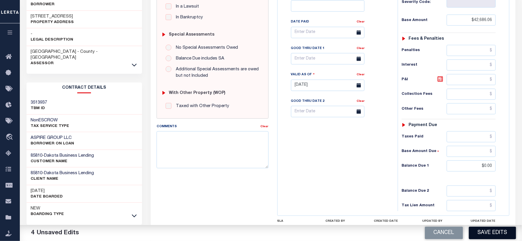
click at [483, 232] on button "Save Edits" at bounding box center [492, 233] width 47 height 13
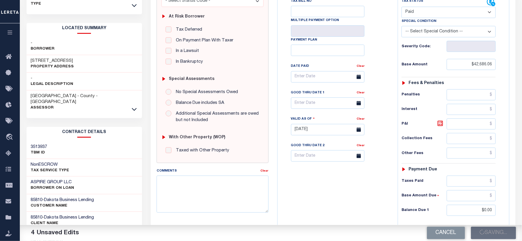
scroll to position [78, 0]
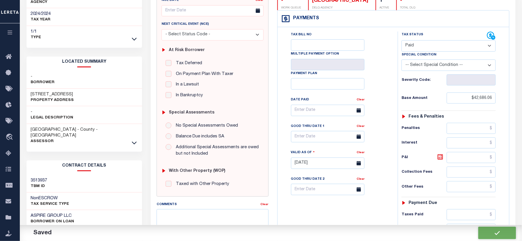
checkbox input "false"
type input "$42,686.06"
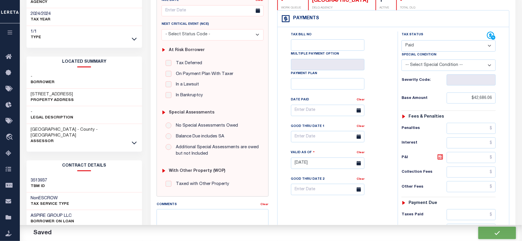
type input "$0"
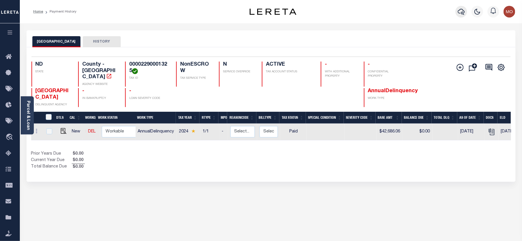
click at [461, 10] on icon "button" at bounding box center [461, 11] width 7 height 7
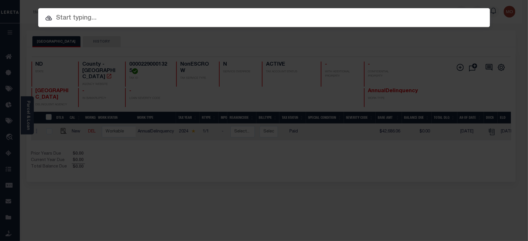
click at [118, 13] on input "text" at bounding box center [264, 18] width 452 height 10
paste input "2886797005"
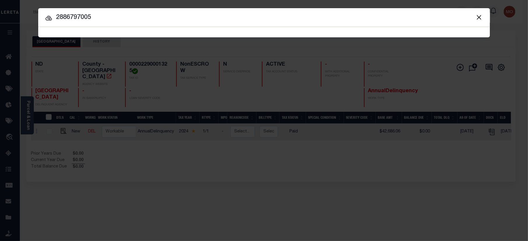
type input "2886797005"
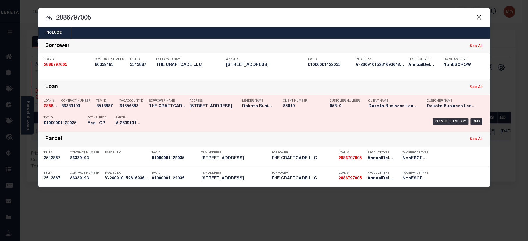
click at [114, 121] on div "Parcel V-26091015281693642441477" at bounding box center [128, 121] width 35 height 17
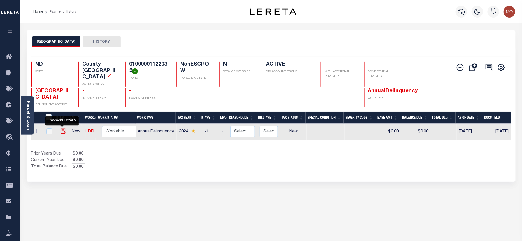
click at [61, 128] on img "" at bounding box center [64, 131] width 6 height 6
checkbox input "true"
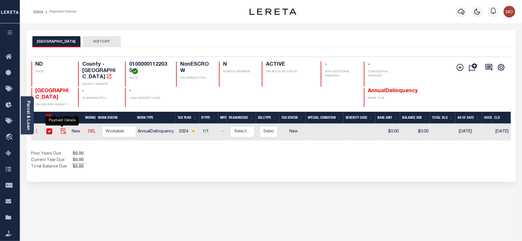
checkbox input "true"
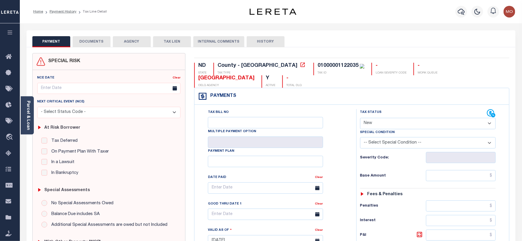
click at [27, 123] on link "Parcel & Loan" at bounding box center [28, 115] width 4 height 29
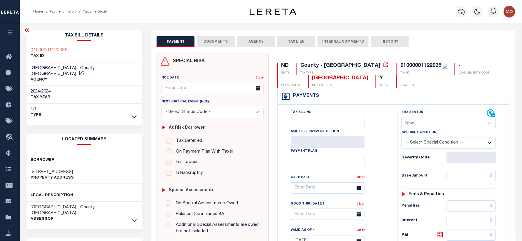
click at [36, 169] on h3 "[STREET_ADDRESS]" at bounding box center [52, 172] width 43 height 6
copy h3 "405"
drag, startPoint x: 70, startPoint y: 47, endPoint x: 28, endPoint y: 50, distance: 41.8
click at [28, 50] on div "01000001122035 TAX ID" at bounding box center [85, 54] width 116 height 18
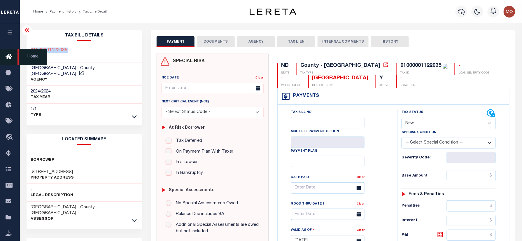
copy h3 "01000001122035"
click at [421, 125] on select "- Select Status Code - Open Due/Unpaid Paid Incomplete No Tax Due Internal Refu…" at bounding box center [449, 123] width 94 height 11
select select "PYD"
click at [402, 118] on select "- Select Status Code - Open Due/Unpaid Paid Incomplete No Tax Due Internal Refu…" at bounding box center [449, 123] width 94 height 11
type input "[DATE]"
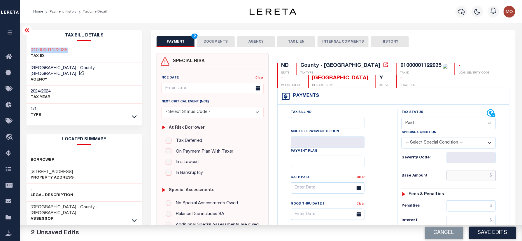
drag, startPoint x: 469, startPoint y: 178, endPoint x: 370, endPoint y: 190, distance: 99.7
click at [469, 178] on input "text" at bounding box center [471, 175] width 49 height 11
paste input "12,091.60"
type input "$12,091.60"
click at [354, 182] on div "Date Paid" at bounding box center [324, 178] width 66 height 8
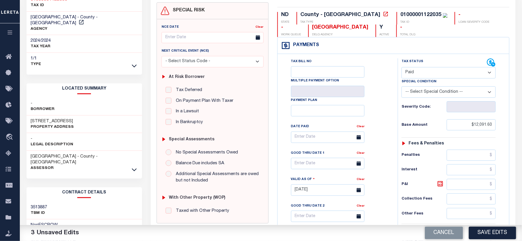
scroll to position [117, 0]
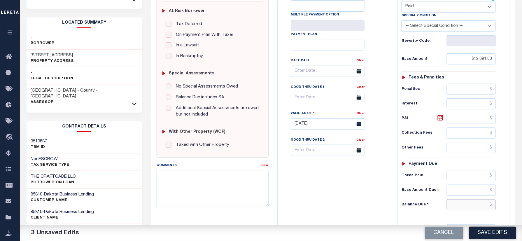
click at [458, 208] on input "text" at bounding box center [471, 204] width 49 height 11
type input "$0.00"
click at [332, 181] on div "Tax Bill No Multiple Payment Option Payment Plan Clear" at bounding box center [336, 121] width 114 height 258
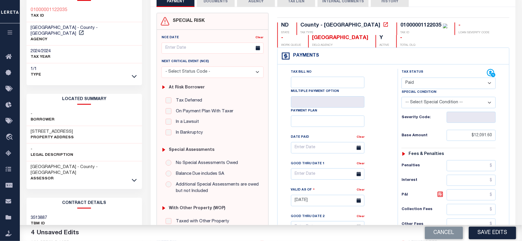
scroll to position [0, 0]
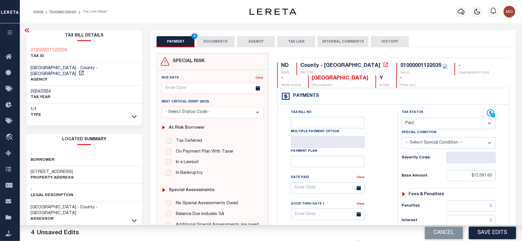
drag, startPoint x: 223, startPoint y: 39, endPoint x: 218, endPoint y: 26, distance: 13.7
click at [223, 38] on button "DOCUMENTS" at bounding box center [216, 41] width 38 height 11
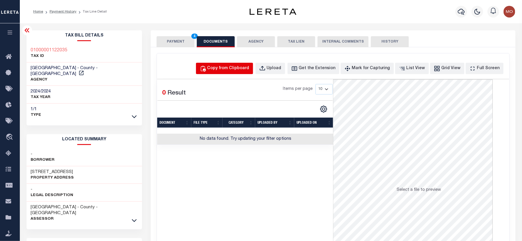
click at [240, 71] on div "Copy from Clipboard" at bounding box center [228, 68] width 42 height 6
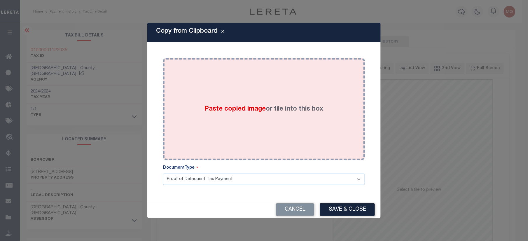
click at [235, 110] on span "Paste copied image" at bounding box center [235, 109] width 61 height 6
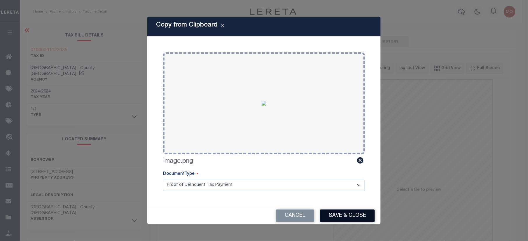
click at [347, 215] on button "Save & Close" at bounding box center [347, 215] width 55 height 13
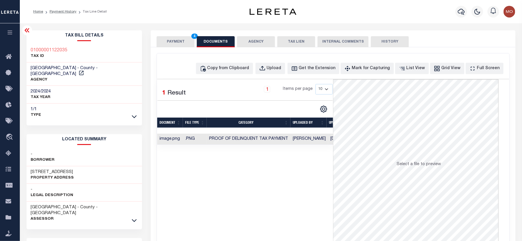
click at [174, 39] on button "PAYMENT 4" at bounding box center [176, 41] width 38 height 11
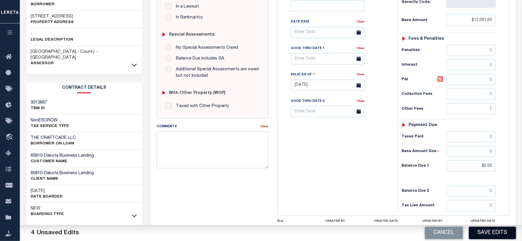
click at [486, 234] on button "Save Edits" at bounding box center [492, 233] width 47 height 13
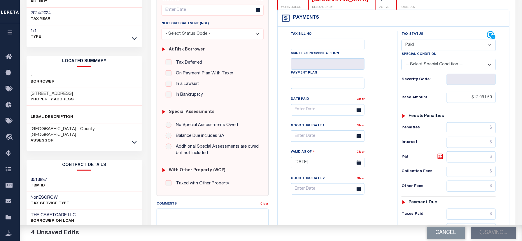
scroll to position [78, 0]
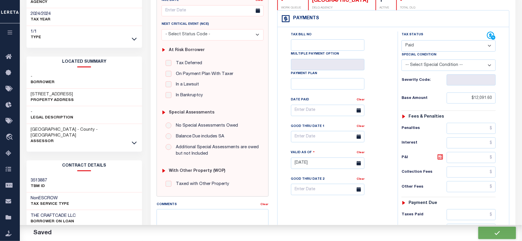
checkbox input "false"
type input "$12,091.6"
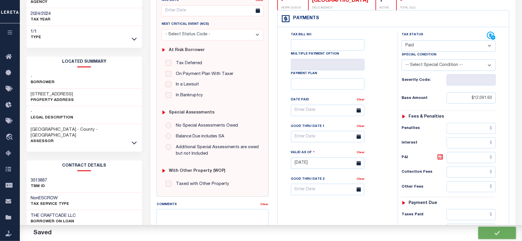
type input "$0"
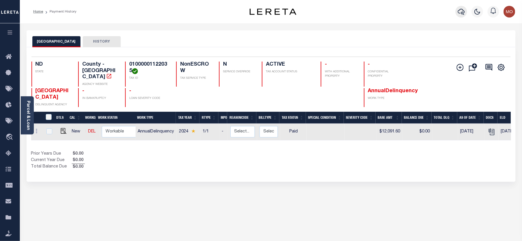
click at [460, 10] on icon "button" at bounding box center [461, 11] width 7 height 7
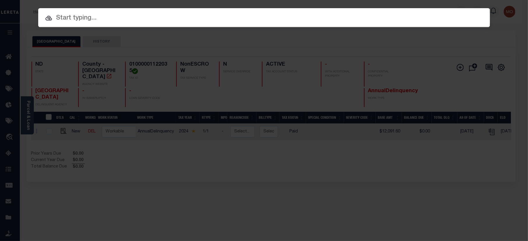
click at [101, 19] on input "text" at bounding box center [264, 18] width 452 height 10
paste input "1870867003"
type input "1870867003"
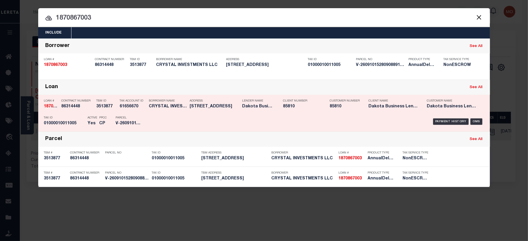
click at [102, 115] on div "PPCC CP" at bounding box center [103, 121] width 8 height 17
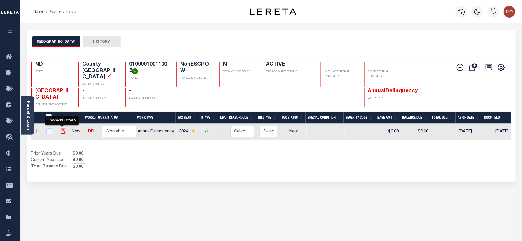
click at [62, 128] on img "" at bounding box center [64, 131] width 6 height 6
checkbox input "true"
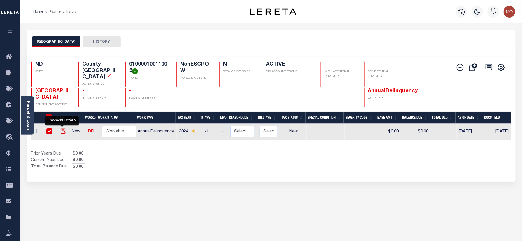
checkbox input "true"
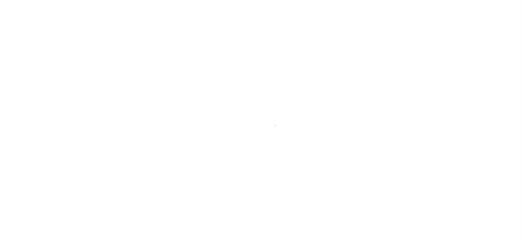
select select "NW2"
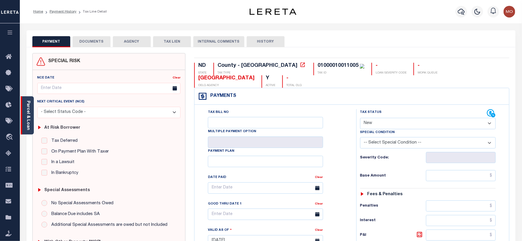
click at [27, 117] on link "Parcel & Loan" at bounding box center [28, 115] width 4 height 29
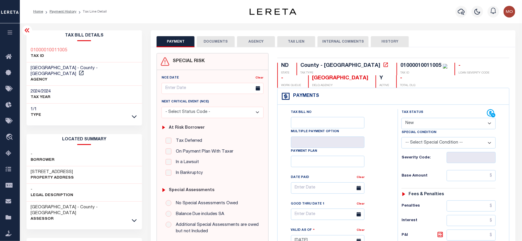
click at [34, 169] on h3 "216 14TH ST N" at bounding box center [52, 172] width 43 height 6
copy h3 "216"
click at [463, 12] on icon "button" at bounding box center [461, 11] width 7 height 7
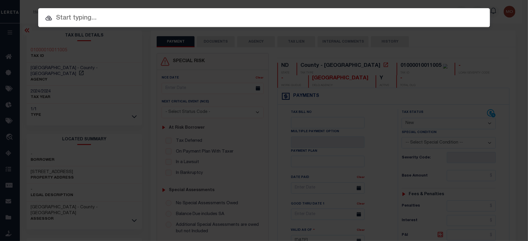
click at [117, 20] on input "text" at bounding box center [264, 18] width 452 height 10
paste input "2436037003"
type input "2436037003"
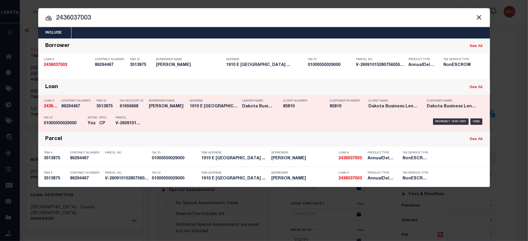
click at [90, 118] on p "Active" at bounding box center [93, 117] width 10 height 3
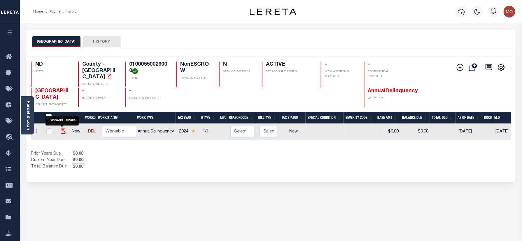
click at [61, 128] on img "" at bounding box center [64, 131] width 6 height 6
checkbox input "true"
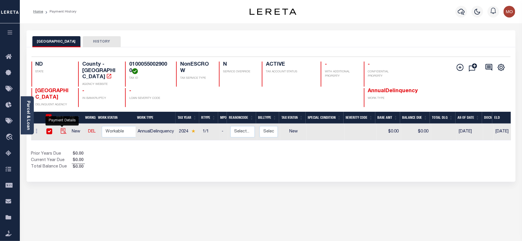
checkbox input "true"
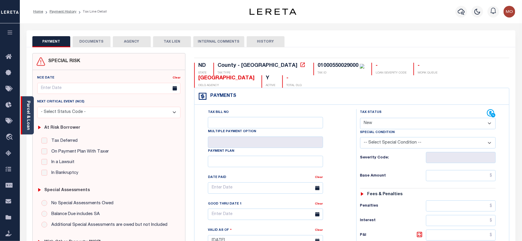
click at [26, 110] on link "Parcel & Loan" at bounding box center [28, 115] width 4 height 29
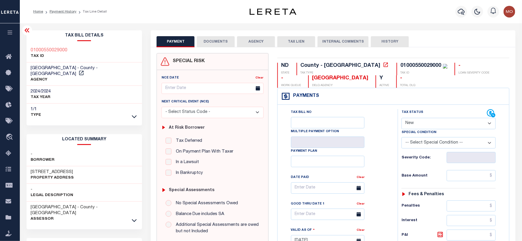
click at [35, 169] on h3 "[STREET_ADDRESS]" at bounding box center [52, 172] width 43 height 6
copy h3 "1910"
click at [57, 169] on h3 "[STREET_ADDRESS]" at bounding box center [52, 172] width 43 height 6
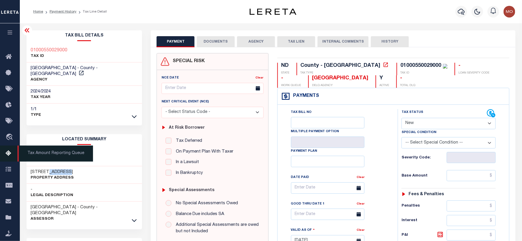
copy h3 "CAPITOL"
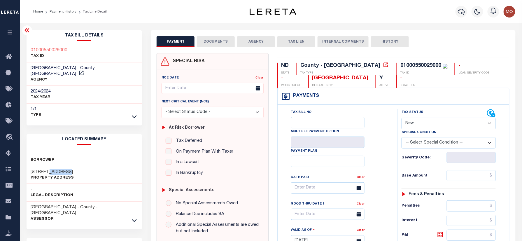
drag, startPoint x: 424, startPoint y: 128, endPoint x: 426, endPoint y: 131, distance: 3.6
click at [424, 128] on select "- Select Status Code - Open Due/Unpaid Paid Incomplete No Tax Due Internal Refu…" at bounding box center [449, 123] width 94 height 11
select select "PYD"
click at [402, 118] on select "- Select Status Code - Open Due/Unpaid Paid Incomplete No Tax Due Internal Refu…" at bounding box center [449, 123] width 94 height 11
type input "[DATE]"
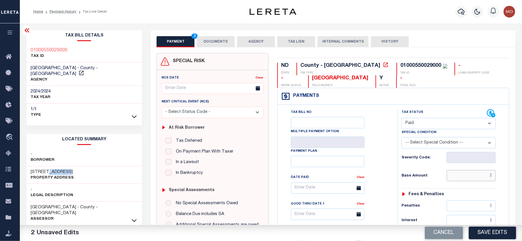
click at [461, 179] on input "text" at bounding box center [471, 175] width 49 height 11
paste input "29,658.13"
type input "$29,658.13"
click at [376, 180] on div "Tax Bill No Multiple Payment Option Payment Plan Clear" at bounding box center [336, 191] width 106 height 164
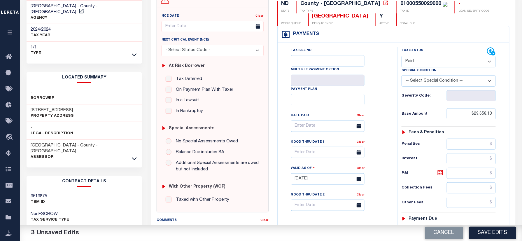
scroll to position [117, 0]
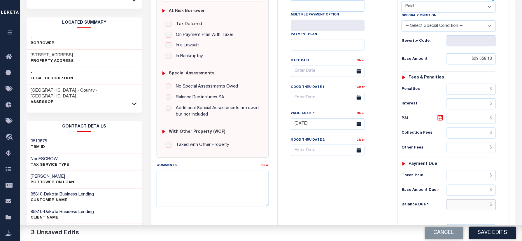
click at [466, 210] on input "text" at bounding box center [471, 204] width 49 height 11
type input "$0.00"
click at [358, 201] on div "Tax Bill No Multiple Payment Option Payment Plan Clear" at bounding box center [336, 121] width 114 height 258
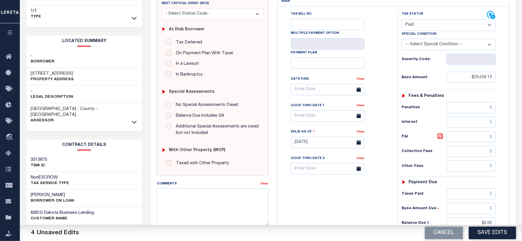
scroll to position [0, 0]
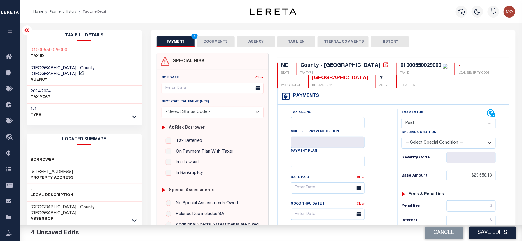
click at [213, 34] on div "PAYMENT 4 DOCUMENTS AGENCY DELINQUENT PAYEE TAX LIEN" at bounding box center [333, 38] width 365 height 17
drag, startPoint x: 213, startPoint y: 41, endPoint x: 157, endPoint y: 22, distance: 59.9
click at [214, 41] on button "DOCUMENTS" at bounding box center [216, 41] width 38 height 11
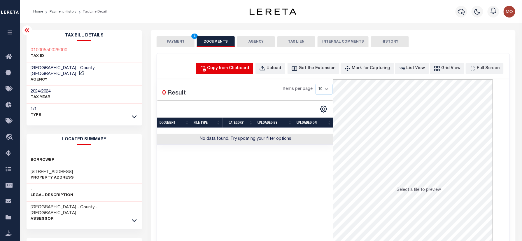
click at [240, 70] on div "Copy from Clipboard" at bounding box center [228, 68] width 42 height 6
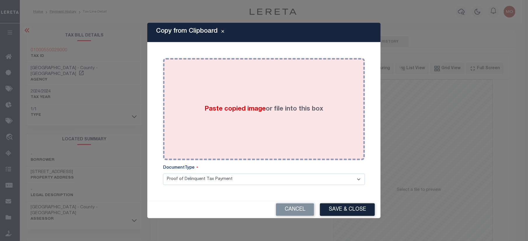
click at [249, 108] on span "Paste copied image" at bounding box center [235, 109] width 61 height 6
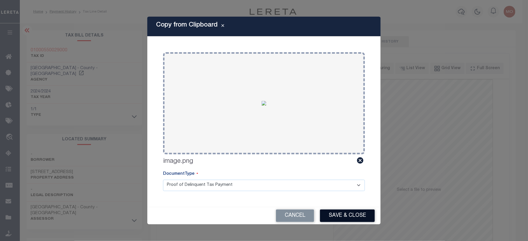
click at [349, 216] on button "Save & Close" at bounding box center [347, 215] width 55 height 13
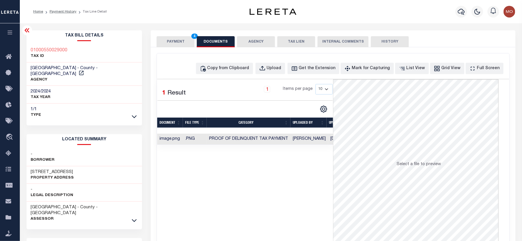
click at [179, 44] on button "PAYMENT 4" at bounding box center [176, 41] width 38 height 11
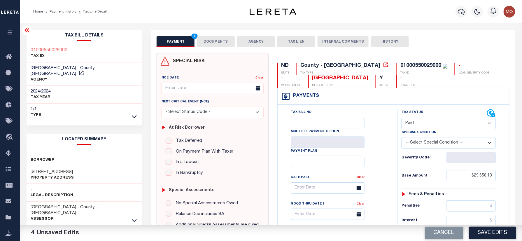
scroll to position [155, 0]
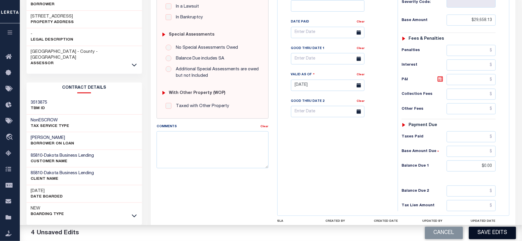
click at [479, 232] on button "Save Edits" at bounding box center [492, 233] width 47 height 13
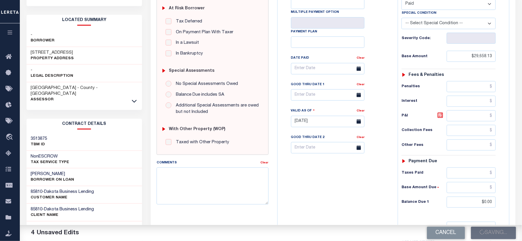
scroll to position [78, 0]
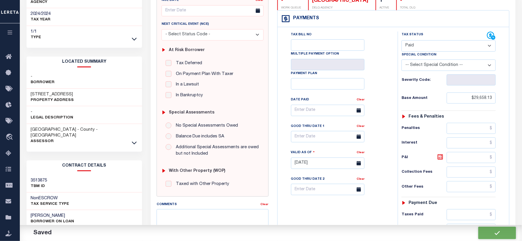
checkbox input "false"
type input "$29,658.13"
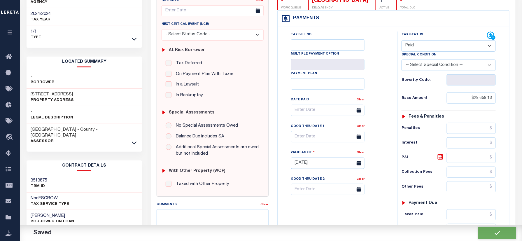
type input "$0"
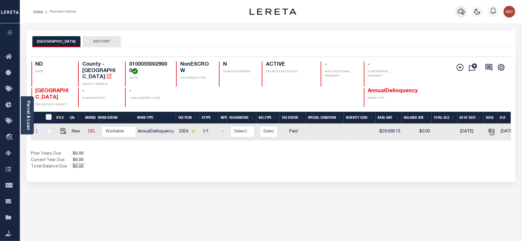
click at [462, 11] on icon "button" at bounding box center [461, 11] width 7 height 7
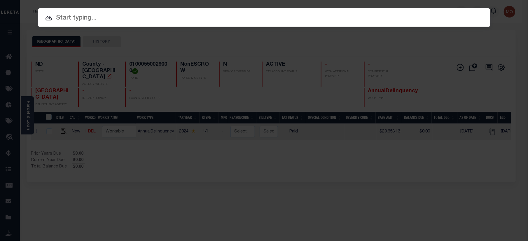
click at [108, 16] on input "text" at bounding box center [264, 18] width 452 height 10
paste input "9567775001"
type input "9567775001"
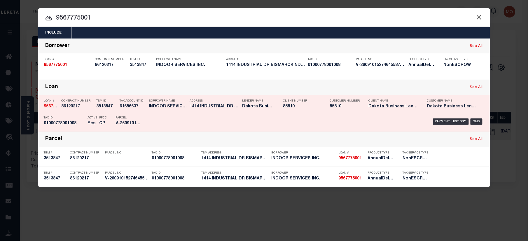
click at [101, 118] on p "PPCC" at bounding box center [103, 117] width 8 height 3
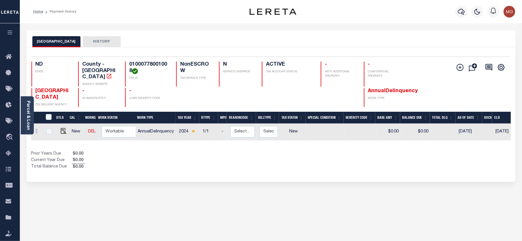
click at [59, 129] on link at bounding box center [62, 131] width 9 height 4
checkbox input "true"
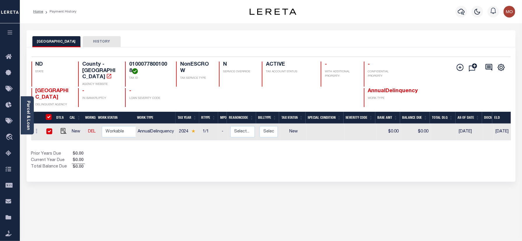
checkbox input "true"
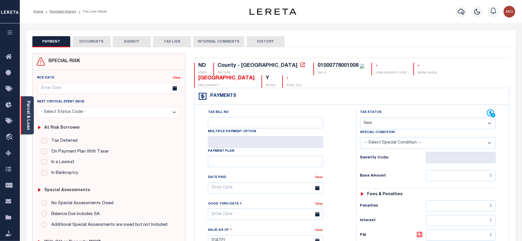
click at [26, 111] on link "Parcel & Loan" at bounding box center [28, 115] width 4 height 29
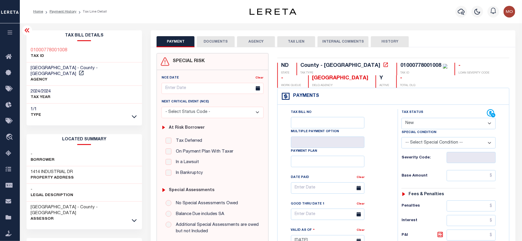
click at [34, 169] on h3 "1414 INDUSTRIAL DR" at bounding box center [52, 172] width 43 height 6
copy h3 "1414"
click at [51, 169] on h3 "1414 INDUSTRIAL DR" at bounding box center [52, 172] width 43 height 6
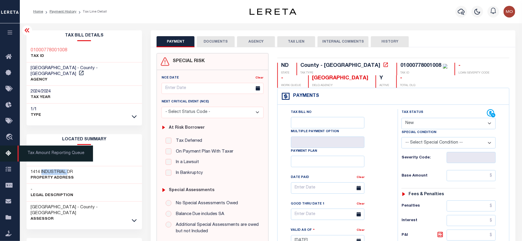
copy h3 "INDUSTRIAL"
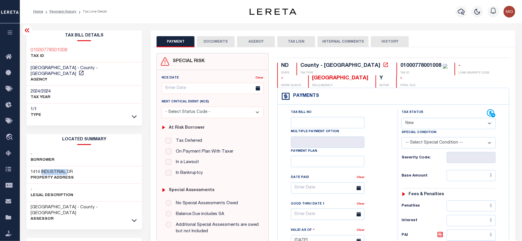
drag, startPoint x: 433, startPoint y: 122, endPoint x: 432, endPoint y: 130, distance: 8.5
click at [433, 122] on select "- Select Status Code - Open Due/Unpaid Paid Incomplete No Tax Due Internal Refu…" at bounding box center [449, 123] width 94 height 11
select select "PYD"
click at [402, 118] on select "- Select Status Code - Open Due/Unpaid Paid Incomplete No Tax Due Internal Refu…" at bounding box center [449, 123] width 94 height 11
type input "[DATE]"
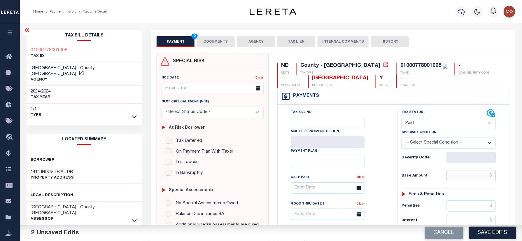
click at [461, 179] on input "text" at bounding box center [471, 175] width 49 height 11
paste input "14,676.09"
type input "$14,676.09"
click at [390, 187] on div "Tax Bill No Multiple Payment Option Payment Plan Clear" at bounding box center [336, 238] width 114 height 258
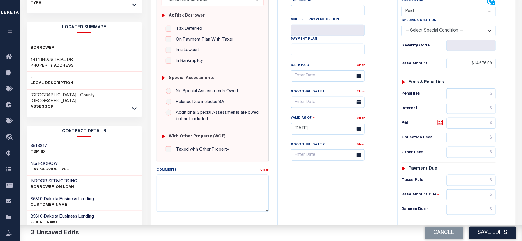
scroll to position [194, 0]
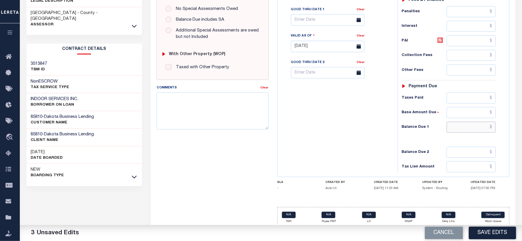
click at [461, 130] on input "text" at bounding box center [471, 127] width 49 height 11
type input "$0.00"
click at [333, 136] on div "Tax Bill No Multiple Payment Option Payment Plan Clear" at bounding box center [336, 44] width 114 height 258
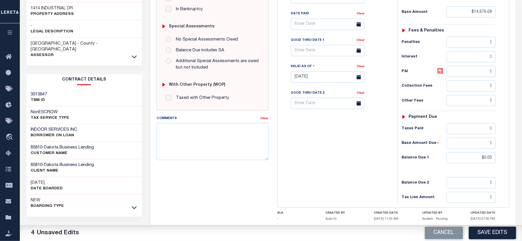
scroll to position [39, 0]
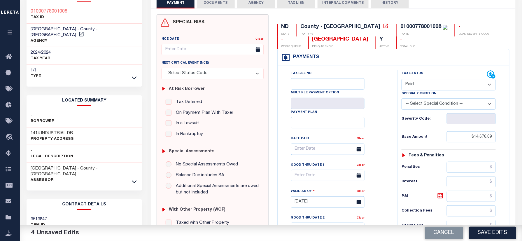
click at [211, 1] on button "DOCUMENTS" at bounding box center [216, 2] width 38 height 11
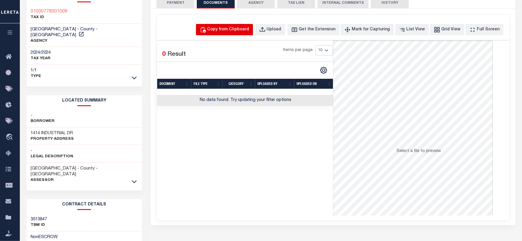
click at [236, 29] on div "Copy from Clipboard" at bounding box center [228, 30] width 42 height 6
select select "POP"
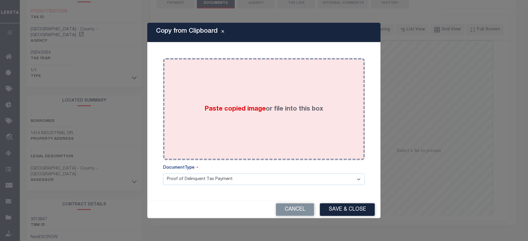
click at [254, 91] on div "Paste copied image or file into this box" at bounding box center [263, 108] width 193 height 93
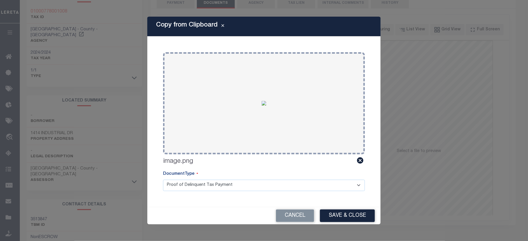
click at [332, 213] on button "Save & Close" at bounding box center [347, 215] width 55 height 13
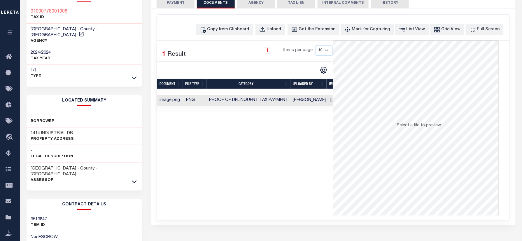
click at [176, 1] on button "PAYMENT 4" at bounding box center [176, 2] width 38 height 11
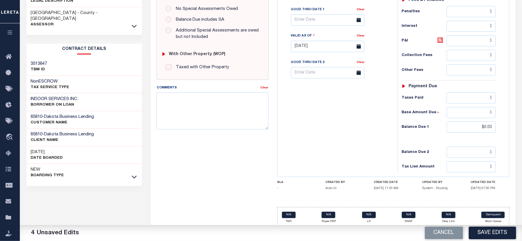
click at [488, 234] on button "Save Edits" at bounding box center [492, 233] width 47 height 13
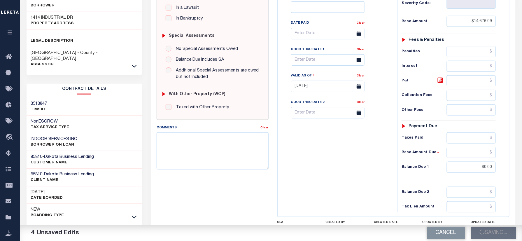
scroll to position [78, 0]
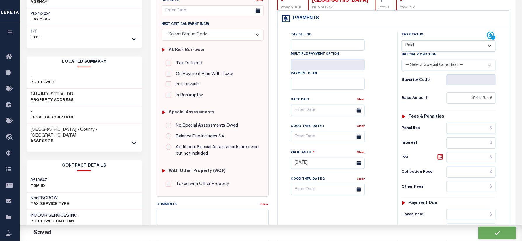
checkbox input "false"
type input "$14,676.09"
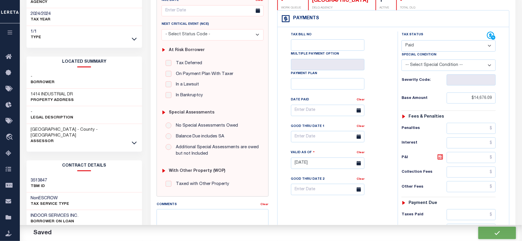
type input "$0"
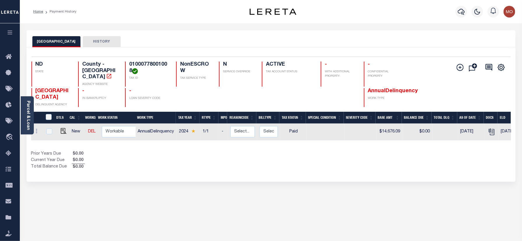
click at [222, 201] on div "BURLEIGH COUNTY HISTORY Selected 1 Result" at bounding box center [271, 197] width 498 height 335
click at [461, 12] on icon "button" at bounding box center [461, 11] width 7 height 7
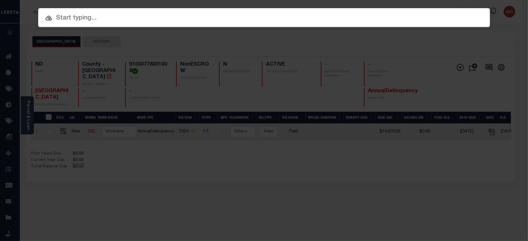
click at [98, 13] on input "text" at bounding box center [264, 18] width 452 height 10
paste input "8363595010"
type input "8363595010"
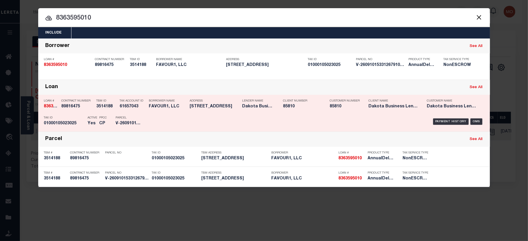
click at [110, 124] on div "PPCC CP" at bounding box center [103, 121] width 16 height 17
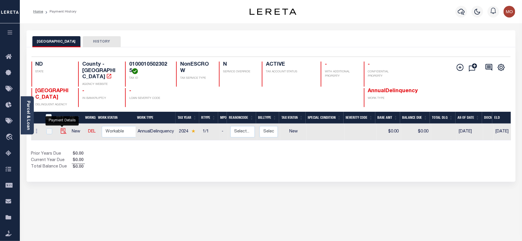
click at [61, 128] on img "" at bounding box center [64, 131] width 6 height 6
checkbox input "true"
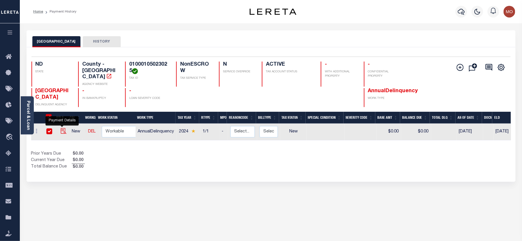
checkbox input "true"
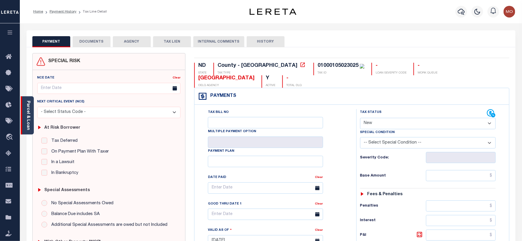
click at [27, 110] on link "Parcel & Loan" at bounding box center [28, 115] width 4 height 29
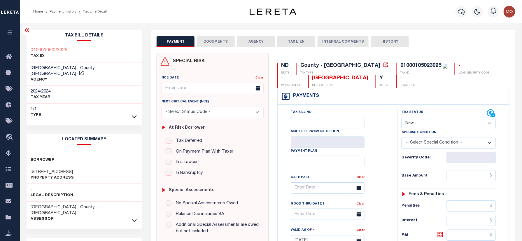
click at [33, 166] on div "[STREET_ADDRESS] Property Address" at bounding box center [85, 175] width 116 height 18
click at [34, 169] on h3 "[STREET_ADDRESS]" at bounding box center [52, 172] width 43 height 6
copy h3 "210"
click at [432, 125] on select "- Select Status Code - Open Due/Unpaid Paid Incomplete No Tax Due Internal Refu…" at bounding box center [449, 123] width 94 height 11
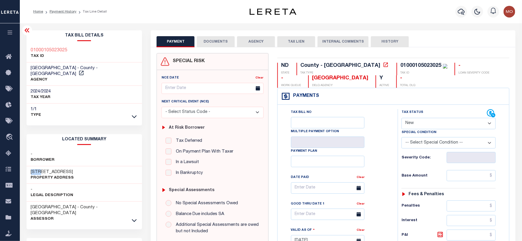
select select "PYD"
click at [402, 118] on select "- Select Status Code - Open Due/Unpaid Paid Incomplete No Tax Due Internal Refu…" at bounding box center [449, 123] width 94 height 11
type input "[DATE]"
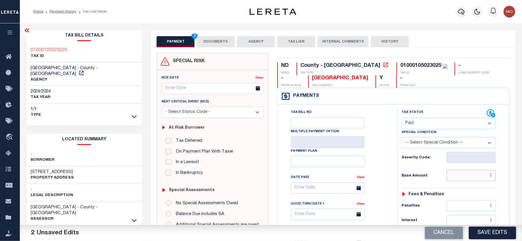
drag, startPoint x: 462, startPoint y: 179, endPoint x: 440, endPoint y: 178, distance: 21.6
click at [462, 179] on input "text" at bounding box center [471, 175] width 49 height 11
paste input "9,506.62"
type input "$9,506.62"
click at [394, 187] on div "Tax Status Status" at bounding box center [450, 238] width 114 height 258
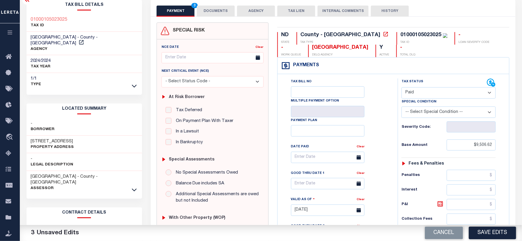
scroll to position [155, 0]
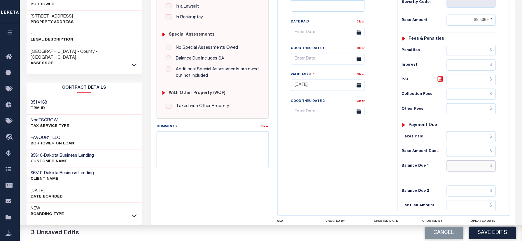
drag, startPoint x: 460, startPoint y: 170, endPoint x: 384, endPoint y: 170, distance: 76.1
click at [460, 170] on input "text" at bounding box center [471, 165] width 49 height 11
type input "$0.00"
click at [344, 169] on div "Tax Bill No Multiple Payment Option Payment Plan Clear" at bounding box center [336, 83] width 114 height 258
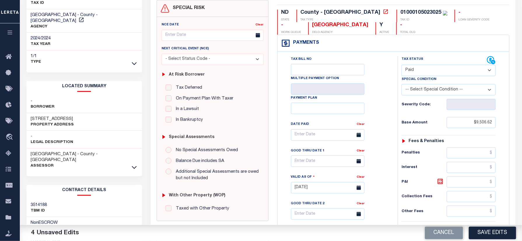
scroll to position [0, 0]
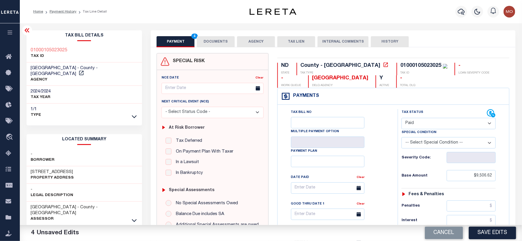
click at [212, 44] on button "DOCUMENTS" at bounding box center [216, 41] width 38 height 11
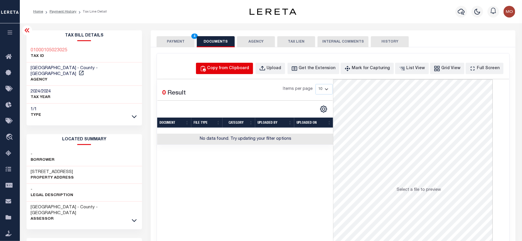
click at [228, 71] on div "Copy from Clipboard" at bounding box center [228, 68] width 42 height 6
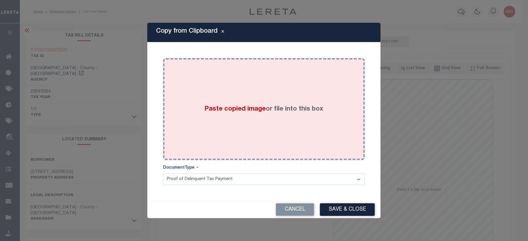
click at [247, 118] on div "Paste copied image or file into this box" at bounding box center [263, 108] width 193 height 93
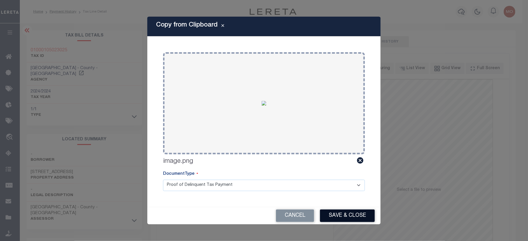
click at [336, 210] on button "Save & Close" at bounding box center [347, 215] width 55 height 13
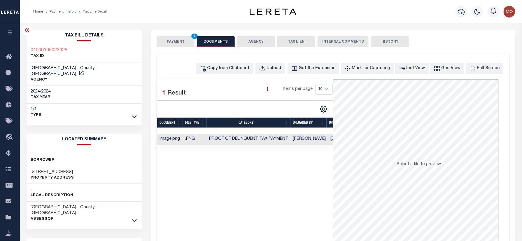
click at [185, 43] on button "PAYMENT 4" at bounding box center [176, 41] width 38 height 11
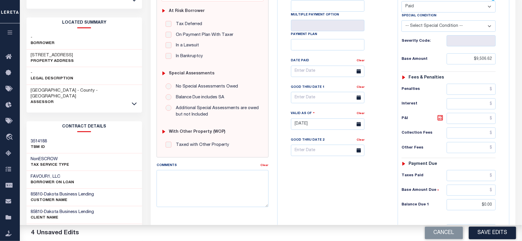
click at [484, 240] on div "Cancel Save Edits" at bounding box center [396, 233] width 251 height 16
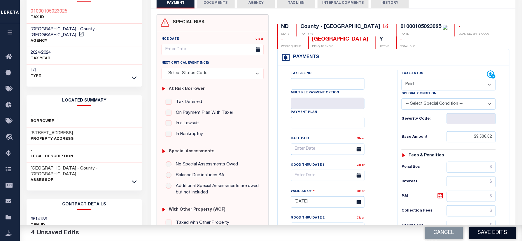
click at [484, 228] on button "Save Edits" at bounding box center [492, 233] width 47 height 13
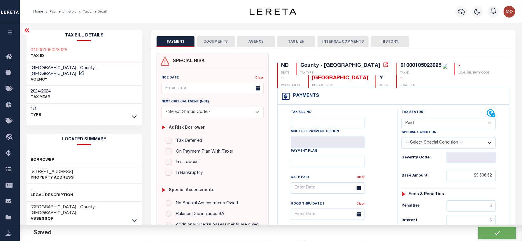
checkbox input "false"
type input "$9,506.62"
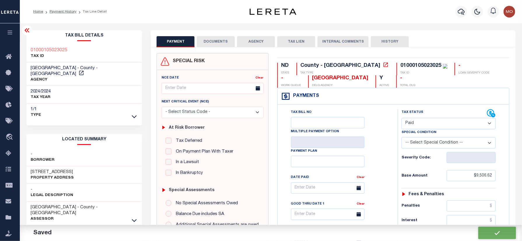
type input "$0"
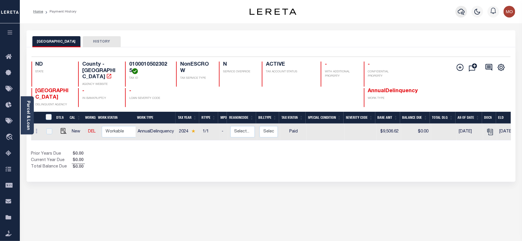
click at [456, 10] on button "button" at bounding box center [462, 12] width 12 height 12
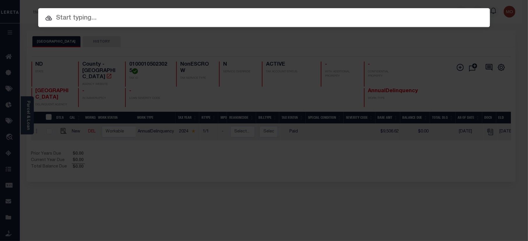
click at [93, 14] on input "text" at bounding box center [264, 18] width 452 height 10
paste input "8245365010"
type input "8245365010"
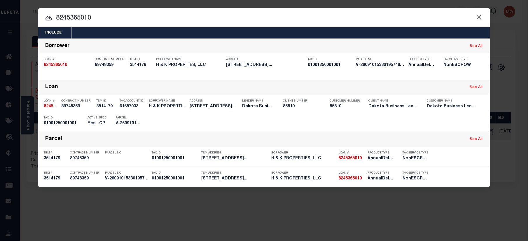
drag, startPoint x: 116, startPoint y: 115, endPoint x: 178, endPoint y: 141, distance: 66.7
click at [116, 115] on div "Parcel V-2609101533019574609587" at bounding box center [129, 121] width 26 height 17
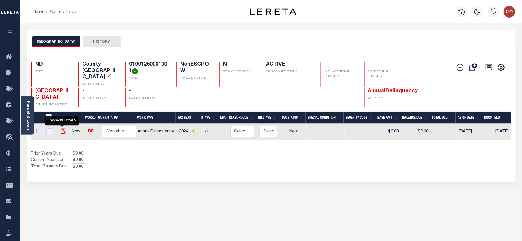
click at [61, 128] on img "" at bounding box center [64, 131] width 6 height 6
checkbox input "true"
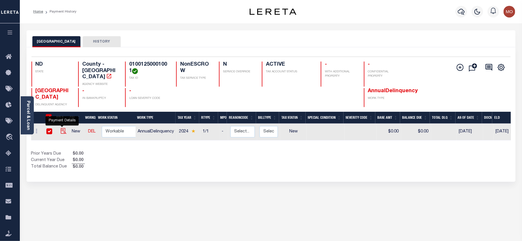
checkbox input "true"
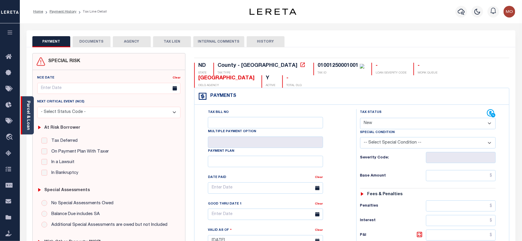
click at [28, 109] on link "Parcel & Loan" at bounding box center [28, 115] width 4 height 29
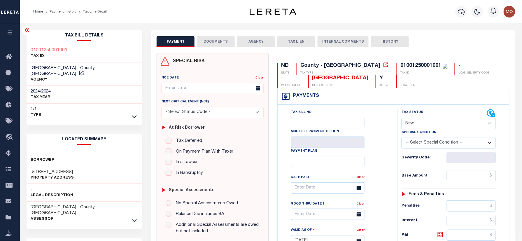
click at [35, 169] on h3 "[STREET_ADDRESS]" at bounding box center [52, 172] width 43 height 6
copy h3 "2625"
click at [372, 17] on div "Profile Sign out" at bounding box center [416, 11] width 204 height 20
click at [33, 169] on h3 "[STREET_ADDRESS]" at bounding box center [52, 172] width 43 height 6
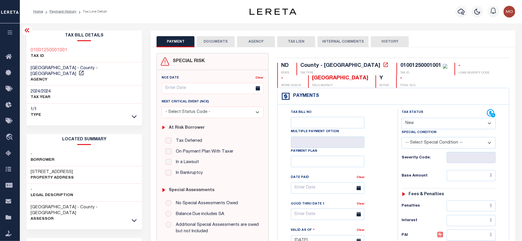
click at [33, 169] on h3 "[STREET_ADDRESS]" at bounding box center [52, 172] width 43 height 6
copy h3 "2625"
click at [428, 125] on select "- Select Status Code - Open Due/Unpaid Paid Incomplete No Tax Due Internal Refu…" at bounding box center [449, 123] width 94 height 11
select select "PYD"
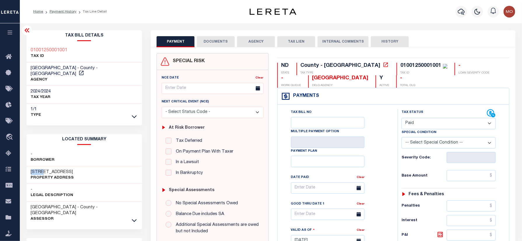
click at [402, 118] on select "- Select Status Code - Open Due/Unpaid Paid Incomplete No Tax Due Internal Refu…" at bounding box center [449, 123] width 94 height 11
type input "[DATE]"
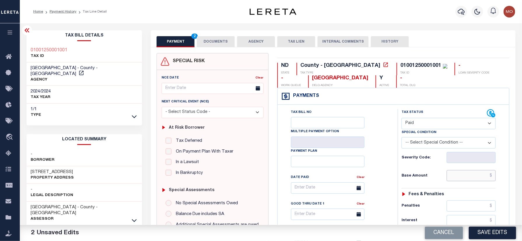
drag, startPoint x: 461, startPoint y: 178, endPoint x: 468, endPoint y: 206, distance: 29.0
click at [461, 178] on input "text" at bounding box center [471, 175] width 49 height 11
paste input "17,508.46"
type input "$17,508.46"
click at [398, 178] on div "Tax Status Status - Select Status Code -" at bounding box center [451, 238] width 106 height 258
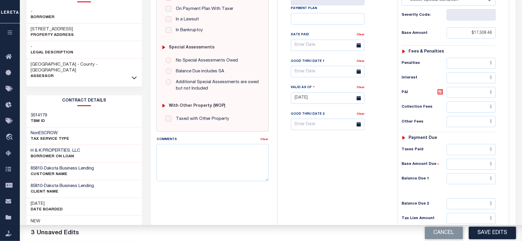
scroll to position [194, 0]
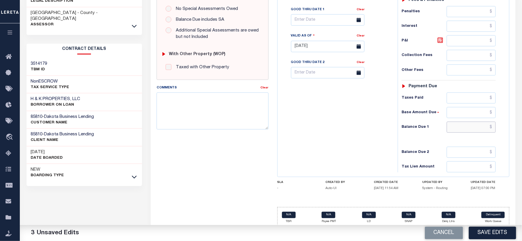
drag, startPoint x: 477, startPoint y: 128, endPoint x: 455, endPoint y: 139, distance: 24.7
click at [477, 128] on input "text" at bounding box center [471, 127] width 49 height 11
type input "$0.00"
click at [356, 123] on div "Tax Bill No Multiple Payment Option Payment Plan Clear" at bounding box center [336, 44] width 114 height 258
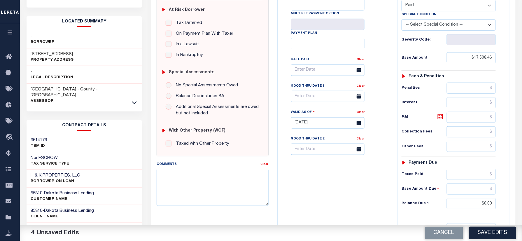
scroll to position [0, 0]
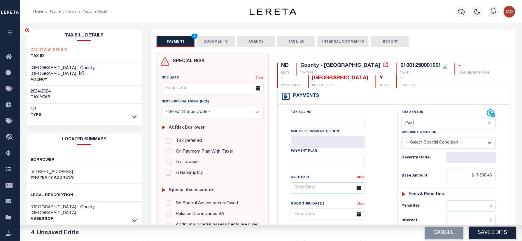
click at [216, 38] on button "DOCUMENTS" at bounding box center [216, 41] width 38 height 11
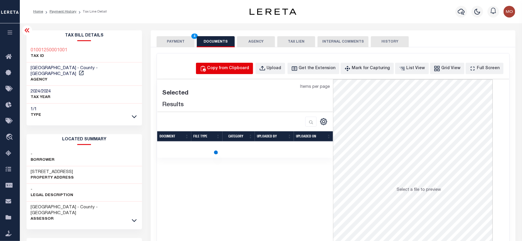
click at [232, 69] on div "Copy from Clipboard" at bounding box center [228, 68] width 42 height 6
select select "POP"
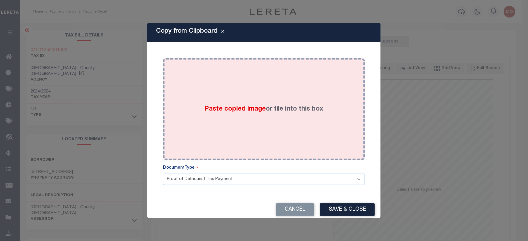
click at [216, 110] on span "Paste copied image" at bounding box center [235, 109] width 61 height 6
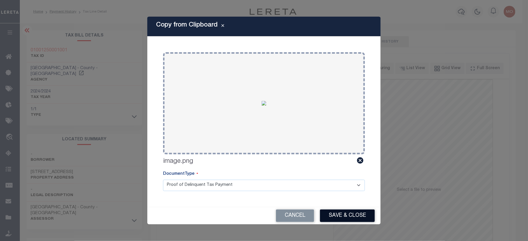
click at [349, 213] on button "Save & Close" at bounding box center [347, 215] width 55 height 13
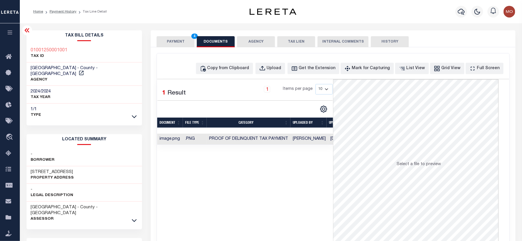
click at [178, 42] on button "PAYMENT 4" at bounding box center [176, 41] width 38 height 11
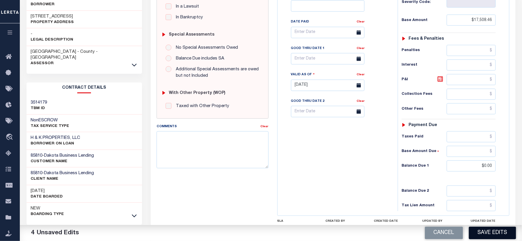
click at [498, 232] on button "Save Edits" at bounding box center [492, 233] width 47 height 13
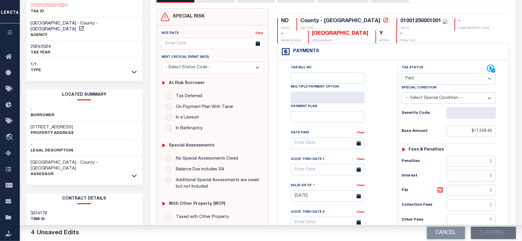
scroll to position [39, 0]
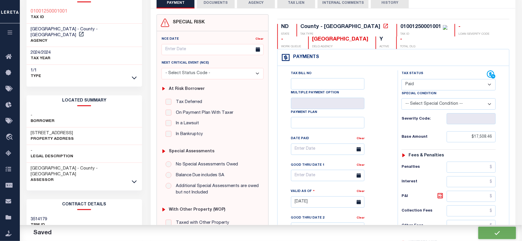
checkbox input "false"
type input "$17,508.46"
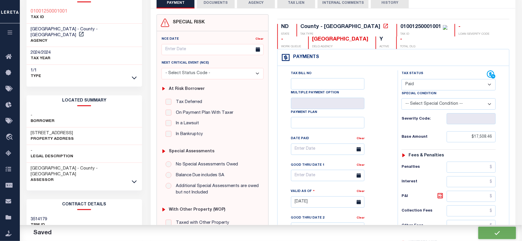
type input "$0"
